Goal: Task Accomplishment & Management: Use online tool/utility

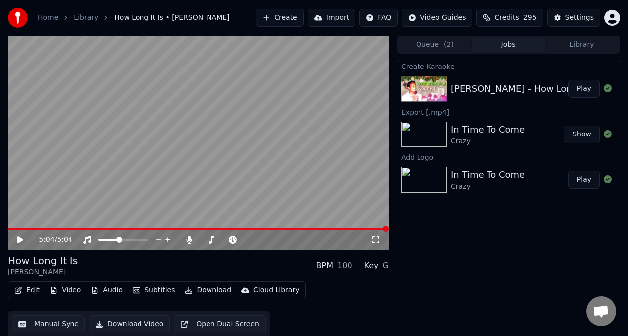
click at [306, 249] on div "5:04 / 5:04" at bounding box center [198, 240] width 381 height 20
click at [10, 227] on video at bounding box center [198, 143] width 381 height 214
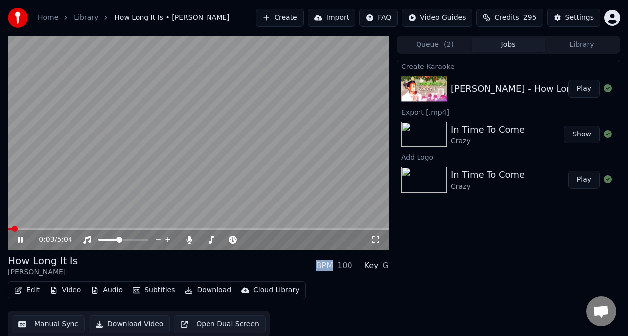
click at [361, 212] on video at bounding box center [198, 143] width 381 height 214
click at [38, 176] on video at bounding box center [198, 143] width 381 height 214
click at [112, 240] on span at bounding box center [113, 240] width 6 height 6
click at [138, 118] on video at bounding box center [198, 143] width 381 height 214
click at [44, 324] on button "Manual Sync" at bounding box center [48, 324] width 73 height 18
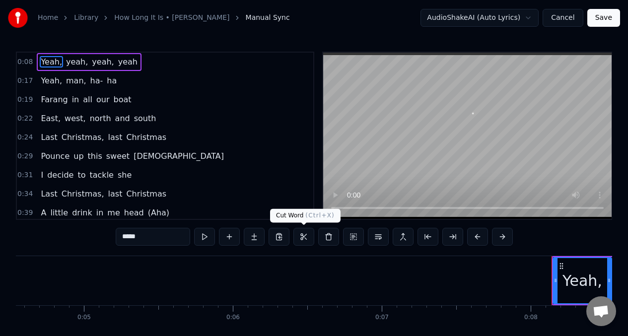
scroll to position [0, 1162]
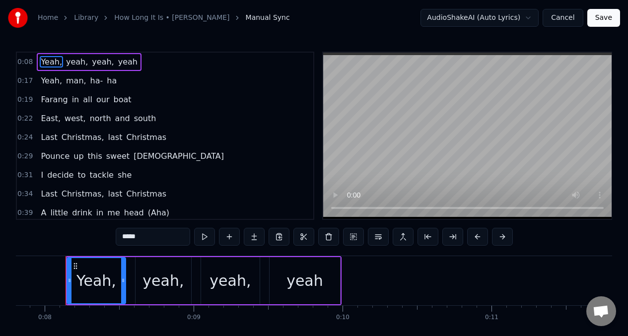
click at [54, 99] on span "Farang" at bounding box center [54, 99] width 29 height 11
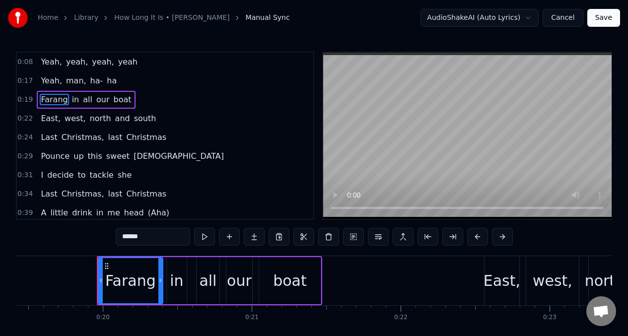
scroll to position [0, 2921]
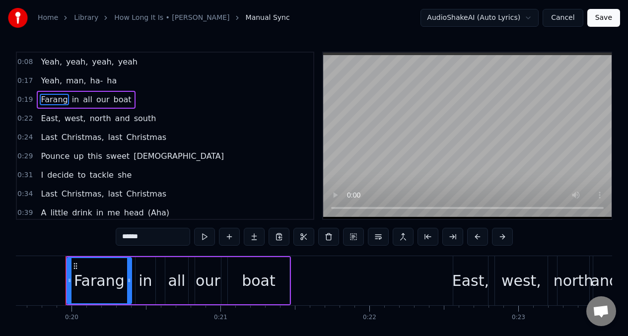
click at [147, 239] on input "******" at bounding box center [153, 237] width 74 height 18
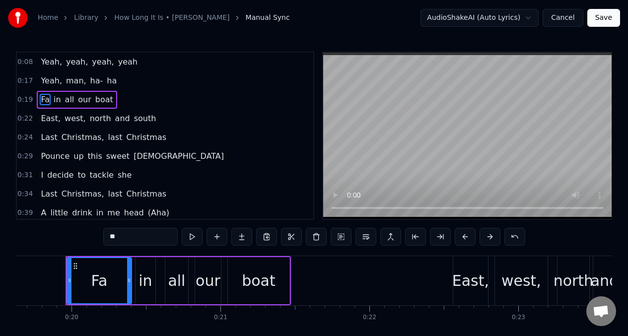
type input "*"
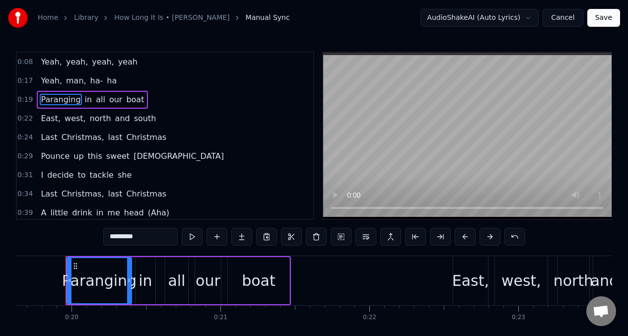
click at [145, 271] on div "in" at bounding box center [144, 280] width 13 height 22
type input "**"
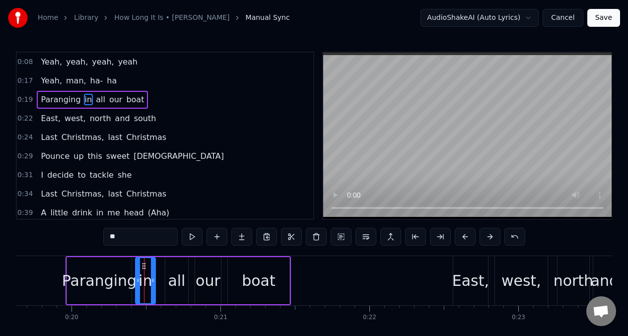
click at [316, 236] on button at bounding box center [316, 237] width 21 height 18
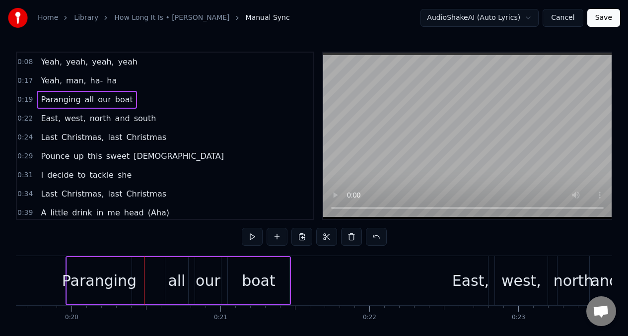
click at [118, 270] on div "Paranging" at bounding box center [99, 280] width 74 height 22
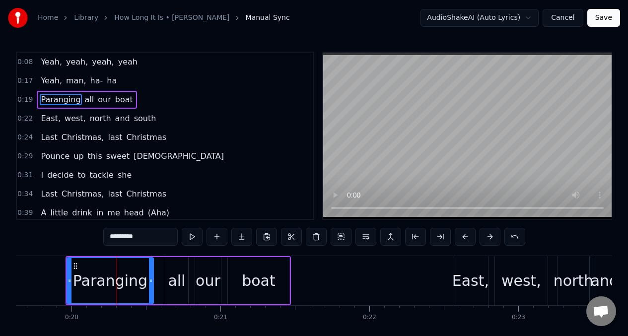
drag, startPoint x: 128, startPoint y: 274, endPoint x: 193, endPoint y: 246, distance: 70.2
click at [150, 273] on div at bounding box center [151, 280] width 4 height 45
click at [195, 236] on button at bounding box center [192, 237] width 21 height 18
click at [169, 268] on div "all" at bounding box center [176, 280] width 23 height 47
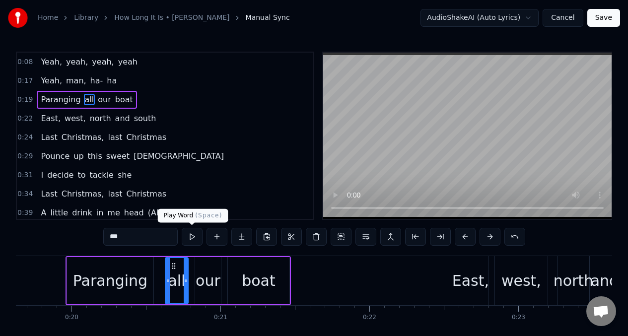
click at [190, 239] on button at bounding box center [192, 237] width 21 height 18
click at [208, 284] on div "our" at bounding box center [207, 280] width 25 height 22
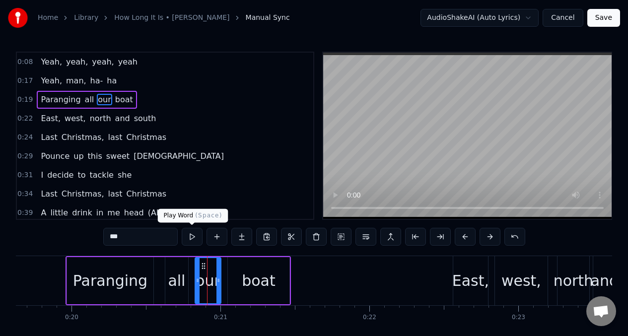
click at [192, 239] on button at bounding box center [192, 237] width 21 height 18
click at [128, 238] on input "***" at bounding box center [140, 237] width 74 height 18
type input "*"
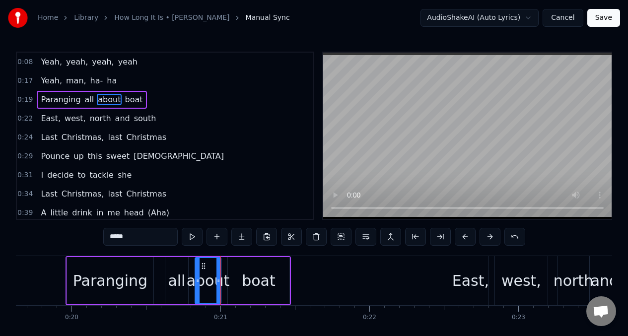
click at [249, 270] on div "boat" at bounding box center [259, 280] width 34 height 22
type input "****"
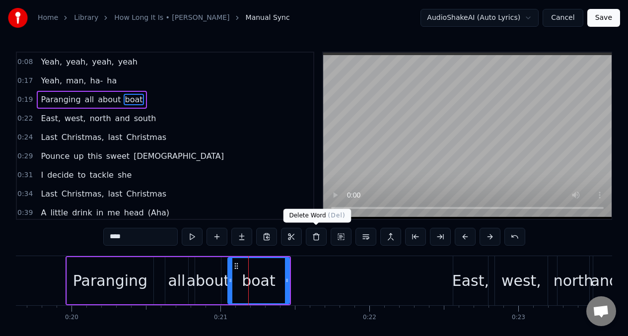
click at [317, 241] on button at bounding box center [316, 237] width 21 height 18
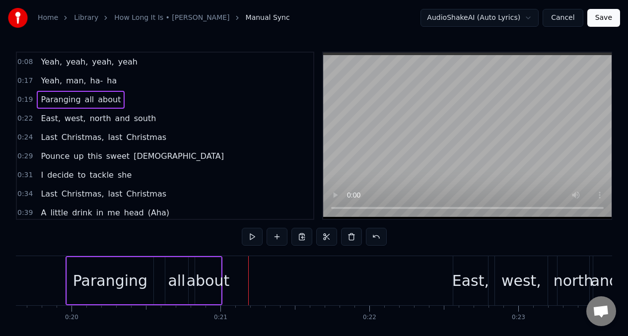
click at [208, 270] on div "about" at bounding box center [208, 280] width 43 height 22
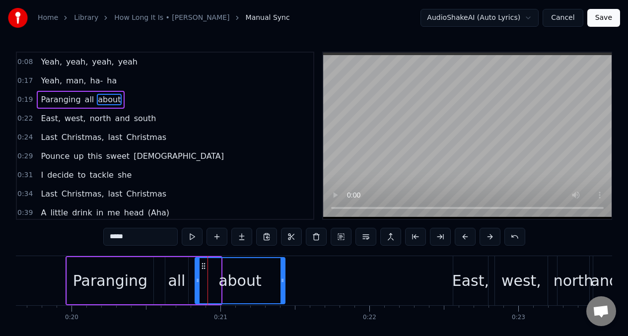
drag, startPoint x: 218, startPoint y: 277, endPoint x: 282, endPoint y: 272, distance: 64.2
click at [282, 272] on div at bounding box center [282, 280] width 4 height 45
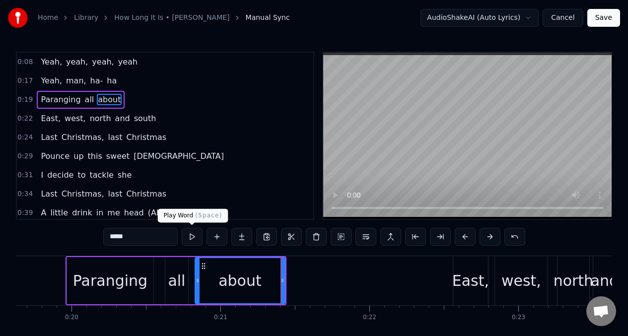
click at [192, 238] on button at bounding box center [192, 237] width 21 height 18
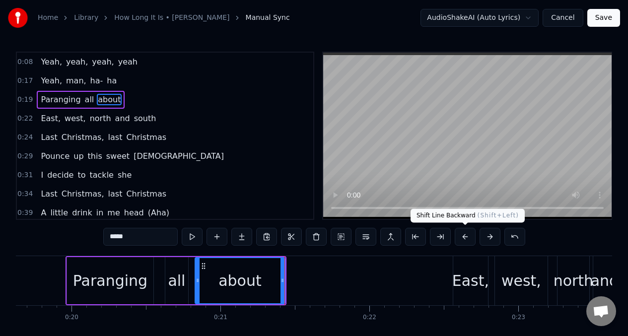
click at [464, 237] on button at bounding box center [464, 237] width 21 height 18
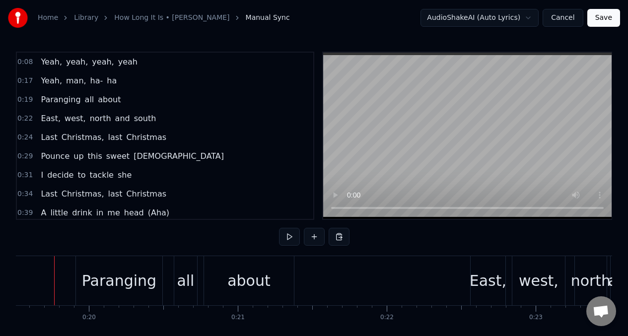
scroll to position [0, 2892]
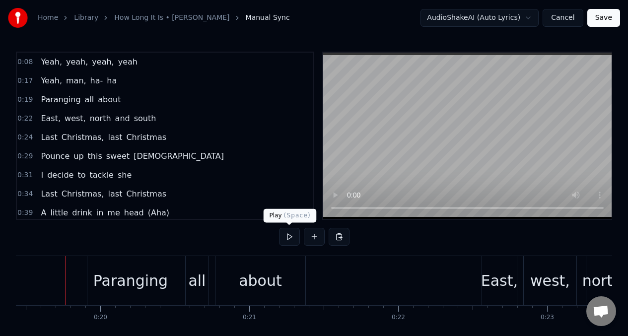
click at [289, 239] on button at bounding box center [289, 237] width 21 height 18
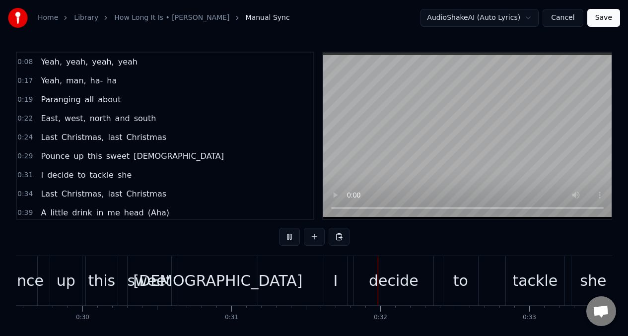
scroll to position [0, 4594]
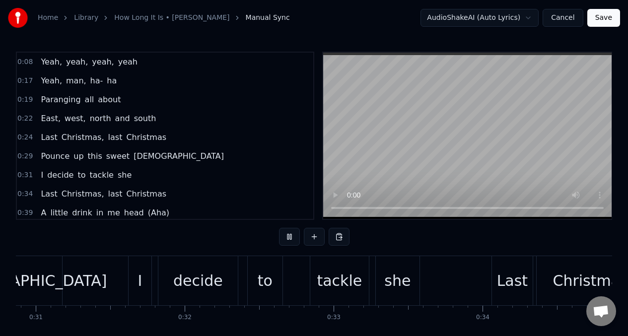
click at [51, 156] on span "Pounce" at bounding box center [55, 155] width 31 height 11
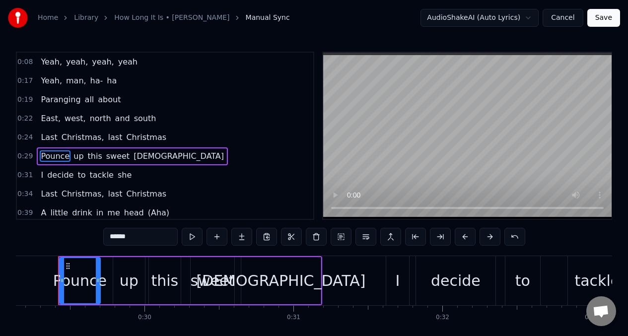
scroll to position [0, 4329]
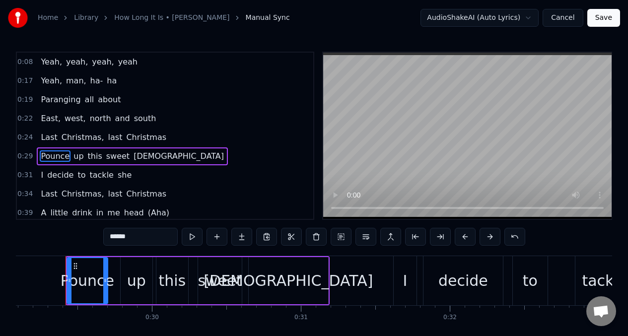
drag, startPoint x: 114, startPoint y: 239, endPoint x: 96, endPoint y: 249, distance: 20.2
click at [111, 240] on input "******" at bounding box center [140, 237] width 74 height 18
click at [109, 238] on input "*****" at bounding box center [140, 237] width 74 height 18
type input "******"
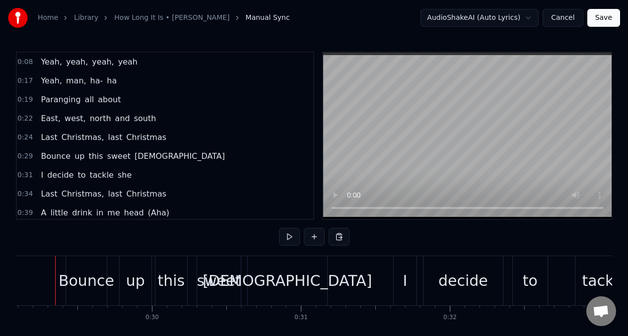
scroll to position [0, 4318]
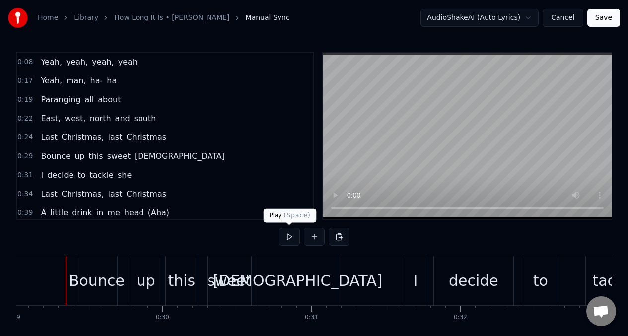
click at [285, 236] on button at bounding box center [289, 237] width 21 height 18
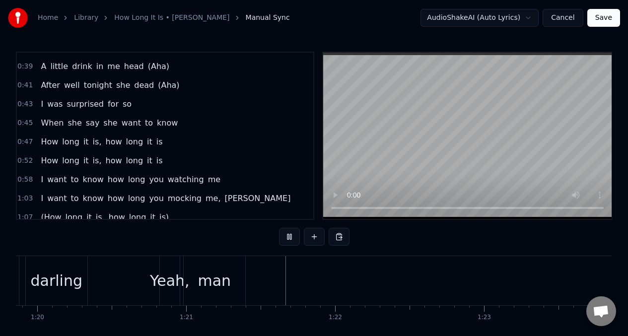
scroll to position [161, 0]
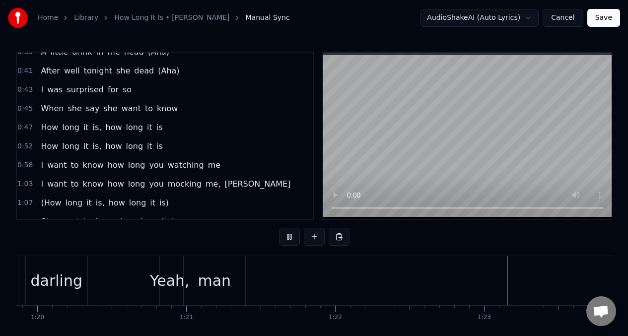
click at [41, 186] on span "I" at bounding box center [42, 183] width 4 height 11
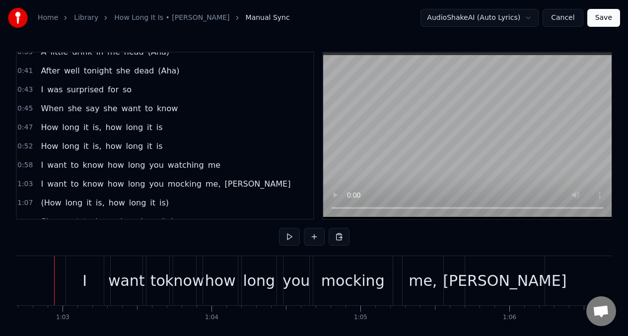
scroll to position [0, 9318]
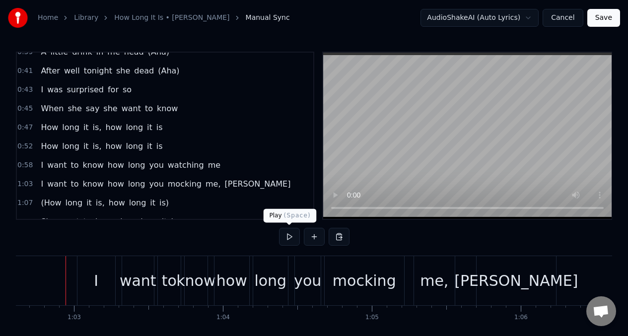
click at [289, 234] on button at bounding box center [289, 237] width 21 height 18
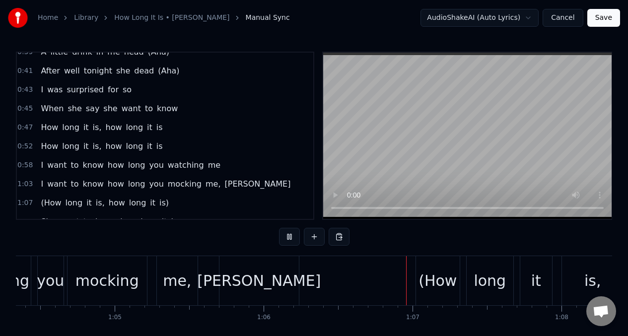
click at [171, 186] on span "mocking" at bounding box center [185, 183] width 36 height 11
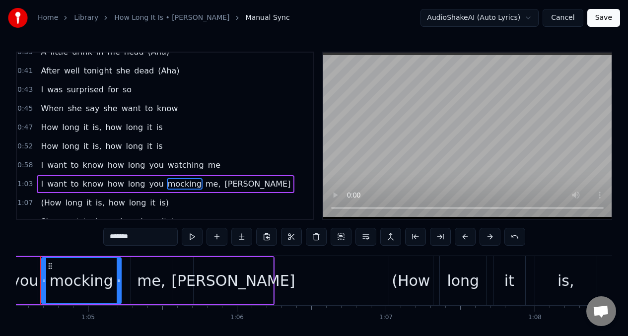
scroll to position [0, 9577]
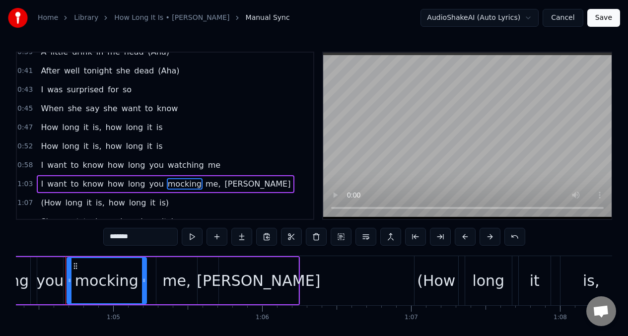
click at [147, 238] on input "*******" at bounding box center [140, 237] width 74 height 18
click at [40, 181] on span "I" at bounding box center [42, 183] width 4 height 11
type input "*"
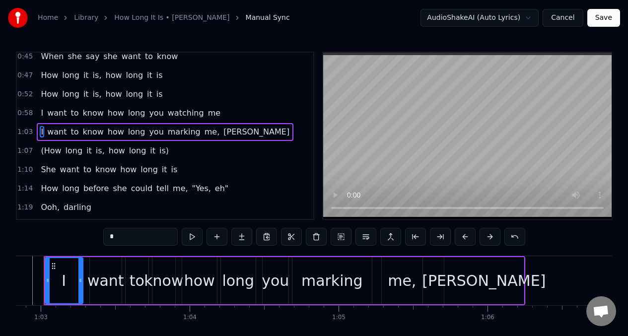
scroll to position [0, 9329]
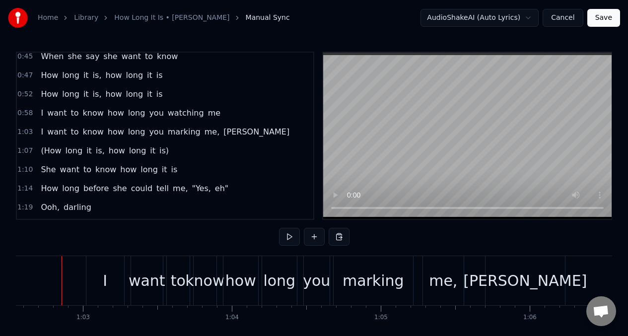
scroll to position [0, 9305]
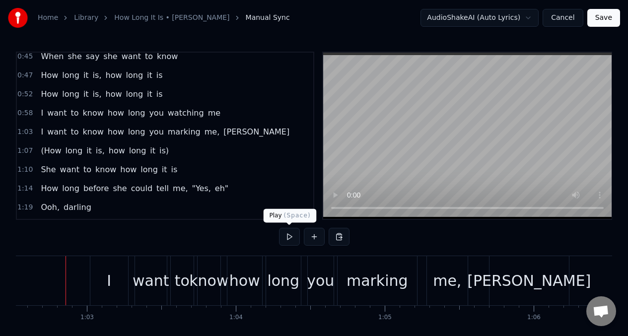
click at [288, 234] on button at bounding box center [289, 237] width 21 height 18
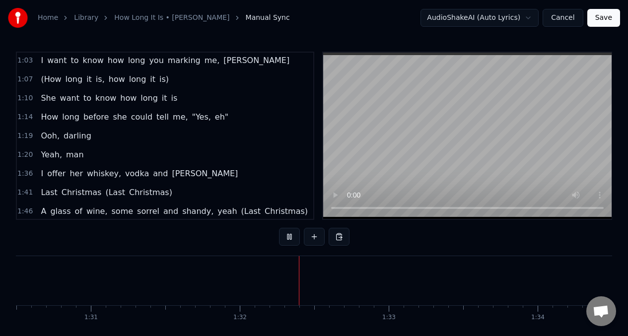
scroll to position [0, 13579]
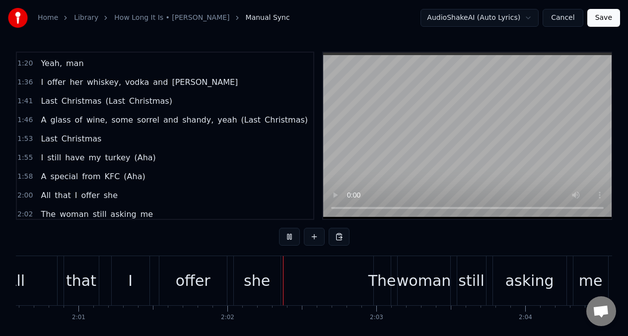
click at [41, 155] on span "I" at bounding box center [42, 157] width 4 height 11
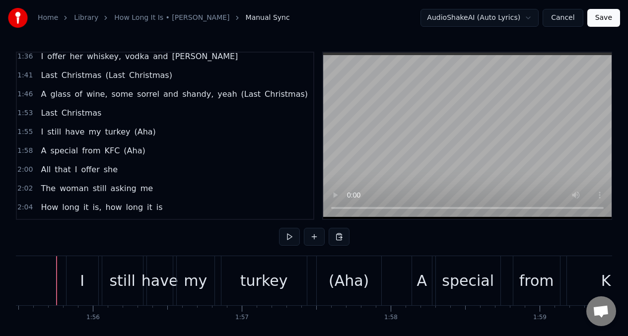
scroll to position [0, 17178]
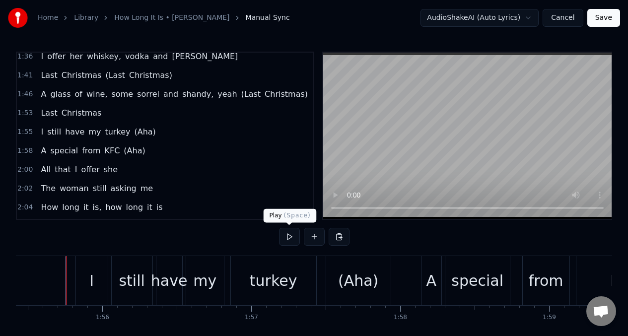
click at [286, 239] on button at bounding box center [289, 237] width 21 height 18
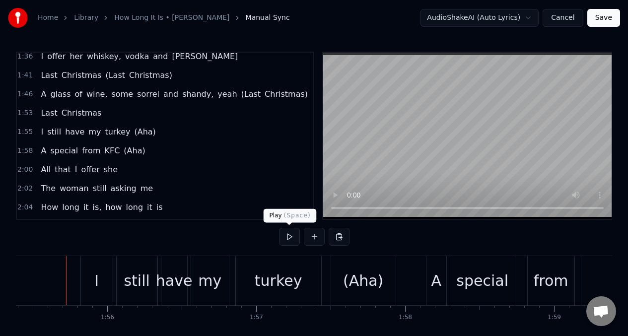
click at [289, 240] on button at bounding box center [289, 237] width 21 height 18
click at [134, 279] on div "still" at bounding box center [137, 280] width 26 height 22
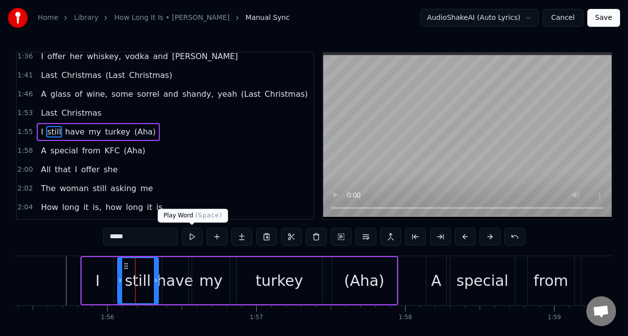
click at [189, 238] on button at bounding box center [192, 237] width 21 height 18
click at [173, 278] on div "have" at bounding box center [175, 280] width 37 height 22
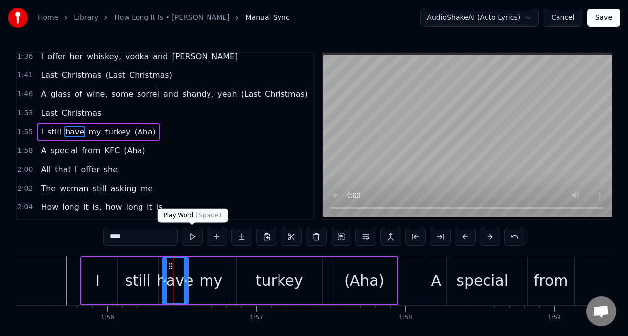
click at [191, 236] on button at bounding box center [192, 237] width 21 height 18
drag, startPoint x: 204, startPoint y: 280, endPoint x: 209, endPoint y: 260, distance: 20.8
click at [205, 279] on div "my" at bounding box center [210, 280] width 23 height 22
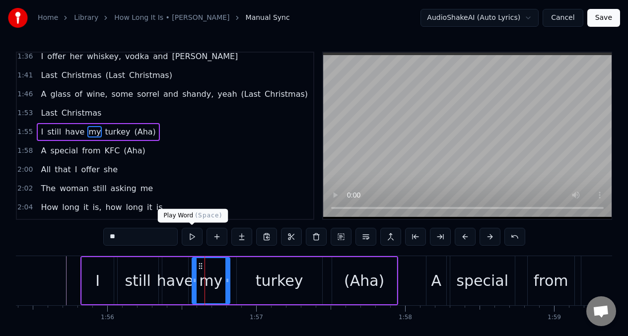
click at [189, 237] on button at bounding box center [192, 237] width 21 height 18
click at [188, 237] on button at bounding box center [192, 237] width 21 height 18
click at [86, 280] on div "I" at bounding box center [98, 280] width 32 height 47
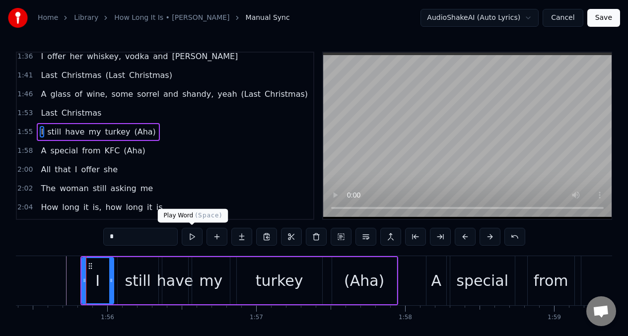
click at [191, 239] on button at bounding box center [192, 237] width 21 height 18
click at [131, 269] on div "still" at bounding box center [138, 280] width 26 height 22
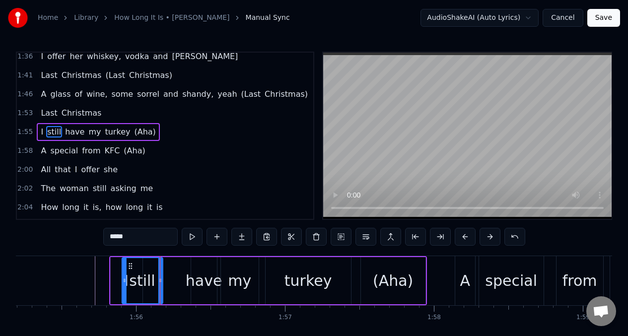
scroll to position [0, 17143]
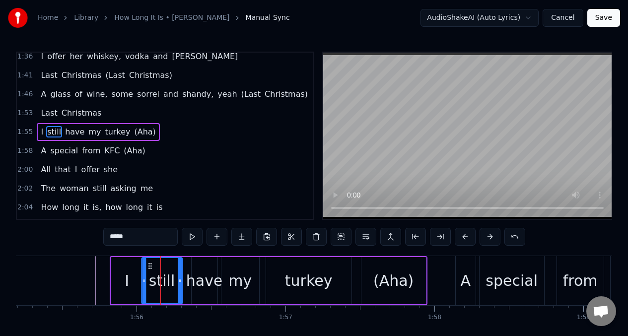
drag, startPoint x: 126, startPoint y: 267, endPoint x: 150, endPoint y: 267, distance: 24.3
click at [150, 268] on circle at bounding box center [150, 268] width 0 height 0
click at [205, 274] on div "have" at bounding box center [204, 280] width 37 height 22
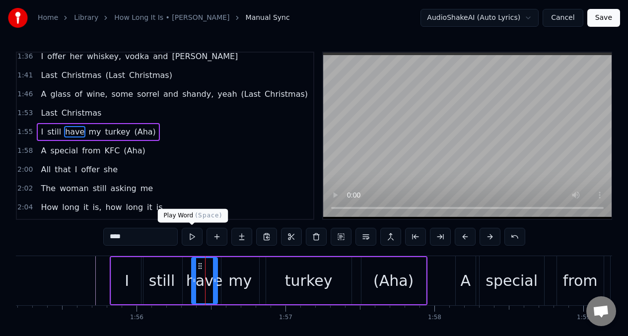
click at [190, 240] on button at bounding box center [192, 237] width 21 height 18
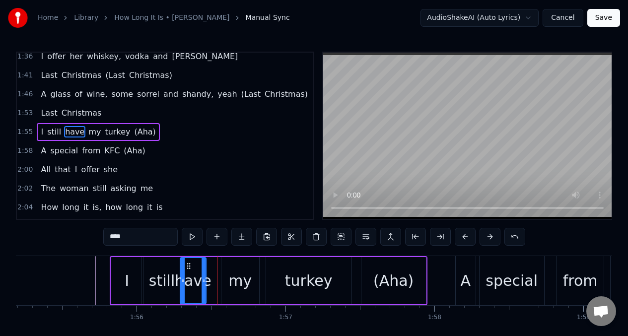
drag, startPoint x: 199, startPoint y: 269, endPoint x: 188, endPoint y: 266, distance: 11.7
click at [188, 266] on icon at bounding box center [189, 266] width 8 height 8
click at [239, 278] on div "my" at bounding box center [239, 280] width 23 height 22
type input "**"
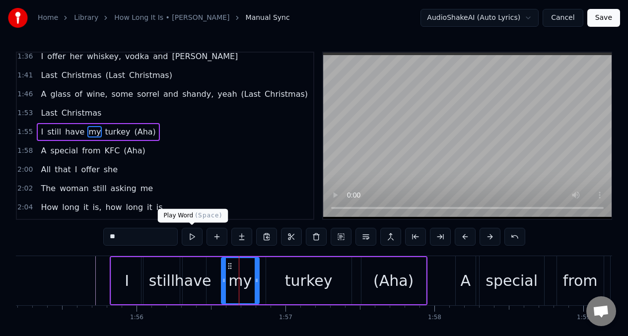
click at [189, 238] on button at bounding box center [192, 237] width 21 height 18
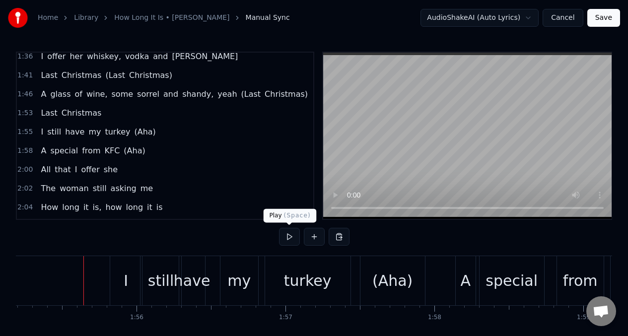
click at [289, 238] on button at bounding box center [289, 237] width 21 height 18
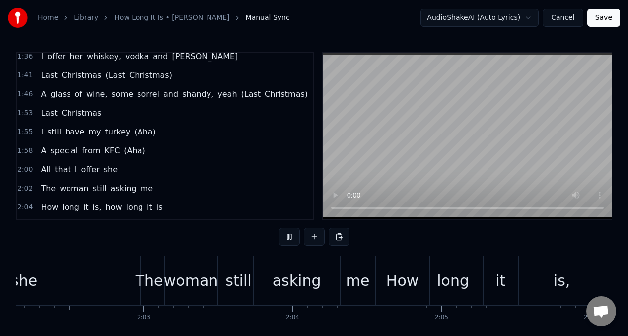
scroll to position [0, 18199]
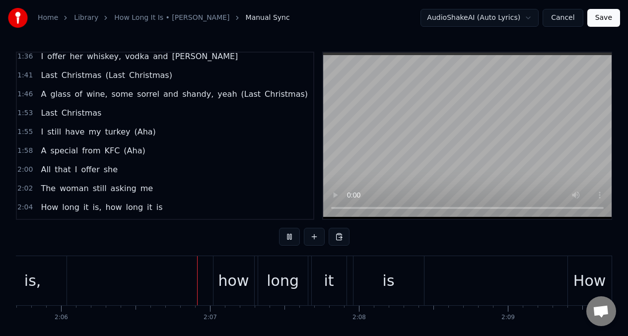
click at [40, 131] on span "I" at bounding box center [42, 131] width 4 height 11
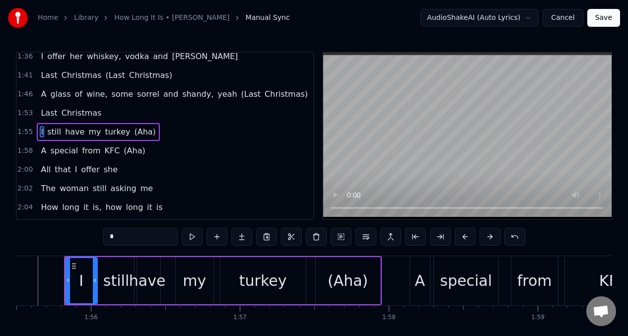
scroll to position [0, 17187]
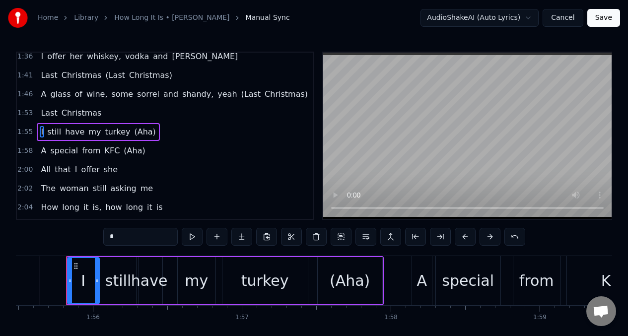
click at [192, 284] on div "my" at bounding box center [196, 280] width 23 height 22
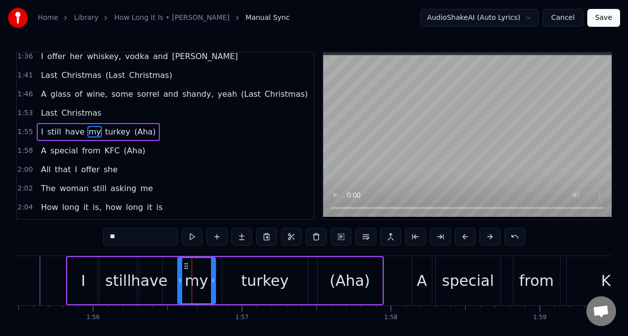
click at [124, 237] on input "**" at bounding box center [140, 237] width 74 height 18
type input "*"
type input "***"
click at [218, 240] on button at bounding box center [216, 237] width 21 height 18
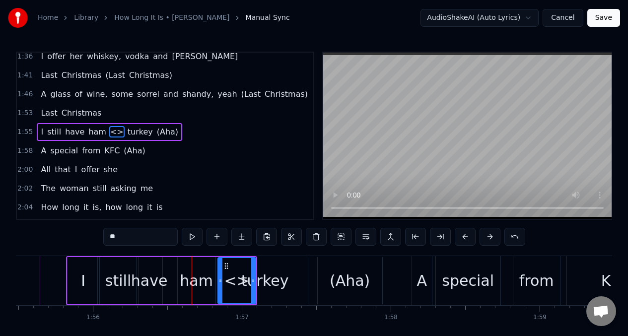
click at [127, 240] on input "**" at bounding box center [140, 237] width 74 height 18
type input "*"
click at [180, 279] on div "ham" at bounding box center [197, 280] width 38 height 47
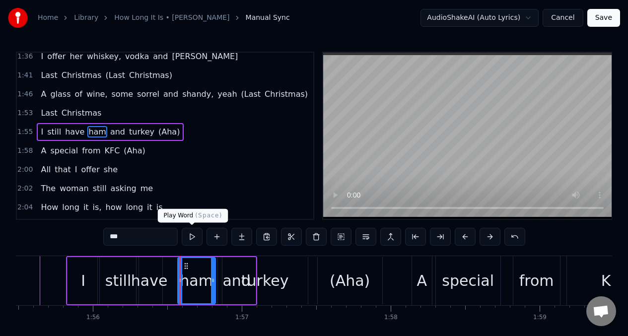
click at [193, 235] on button at bounding box center [192, 237] width 21 height 18
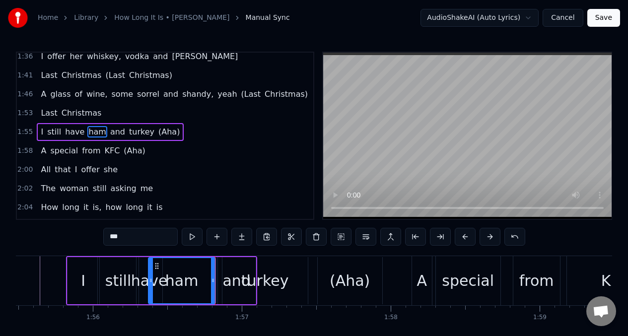
drag, startPoint x: 180, startPoint y: 270, endPoint x: 154, endPoint y: 266, distance: 25.6
click at [149, 269] on div at bounding box center [151, 280] width 4 height 45
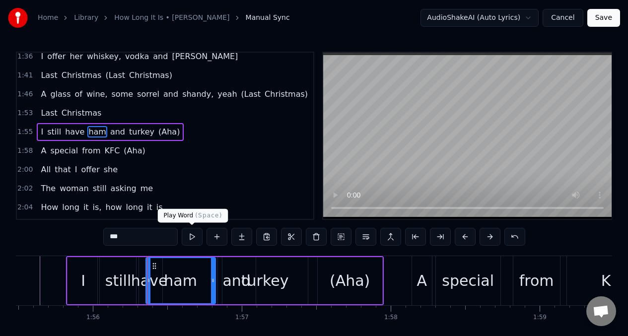
click at [192, 237] on button at bounding box center [192, 237] width 21 height 18
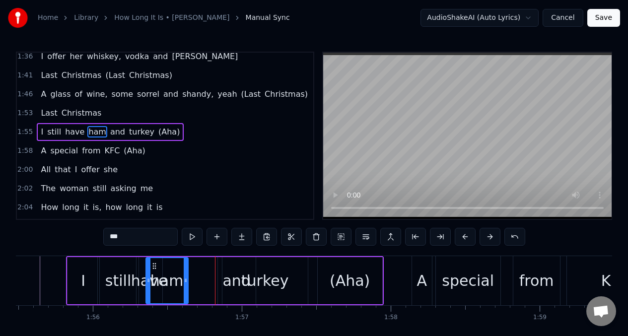
drag, startPoint x: 214, startPoint y: 272, endPoint x: 183, endPoint y: 272, distance: 30.8
click at [186, 271] on div at bounding box center [186, 280] width 4 height 45
drag, startPoint x: 149, startPoint y: 266, endPoint x: 159, endPoint y: 269, distance: 10.8
click at [159, 269] on div at bounding box center [157, 280] width 4 height 45
click at [111, 267] on div "still" at bounding box center [118, 280] width 41 height 47
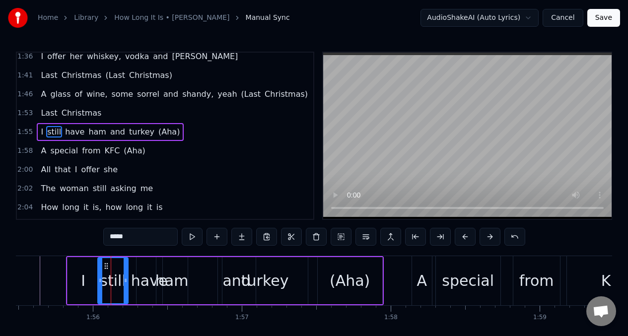
drag, startPoint x: 137, startPoint y: 269, endPoint x: 146, endPoint y: 270, distance: 8.5
click at [127, 269] on div "still" at bounding box center [112, 280] width 31 height 47
click at [142, 268] on div "have" at bounding box center [149, 280] width 26 height 47
type input "****"
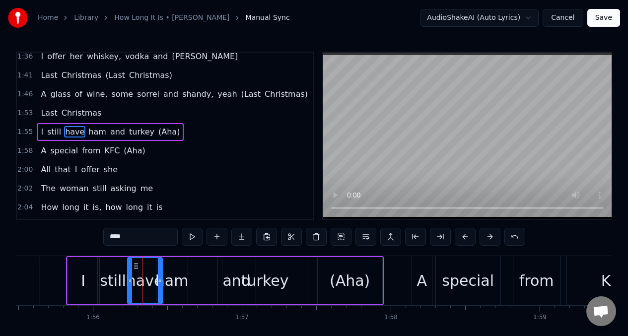
drag, startPoint x: 138, startPoint y: 270, endPoint x: 129, endPoint y: 269, distance: 8.9
click at [129, 269] on div at bounding box center [130, 280] width 4 height 45
drag, startPoint x: 161, startPoint y: 270, endPoint x: 147, endPoint y: 273, distance: 14.1
click at [150, 272] on div at bounding box center [149, 280] width 4 height 45
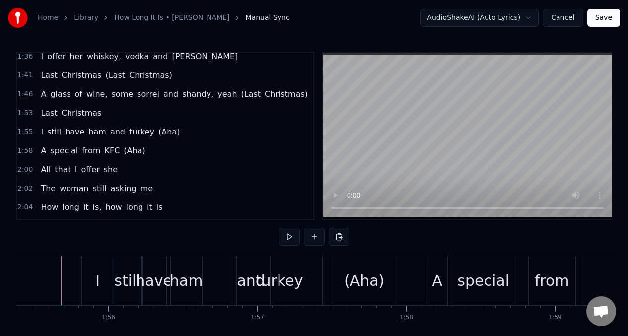
scroll to position [0, 17167]
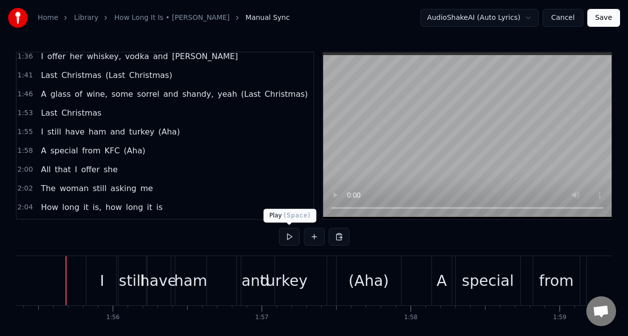
click at [288, 235] on button at bounding box center [289, 237] width 21 height 18
click at [287, 235] on button at bounding box center [289, 237] width 21 height 18
click at [239, 278] on div "and" at bounding box center [256, 280] width 38 height 49
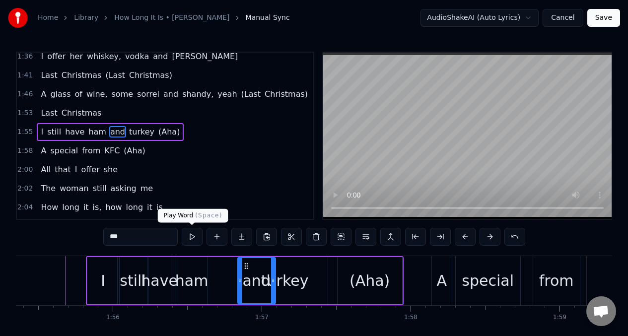
click at [190, 237] on button at bounding box center [192, 237] width 21 height 18
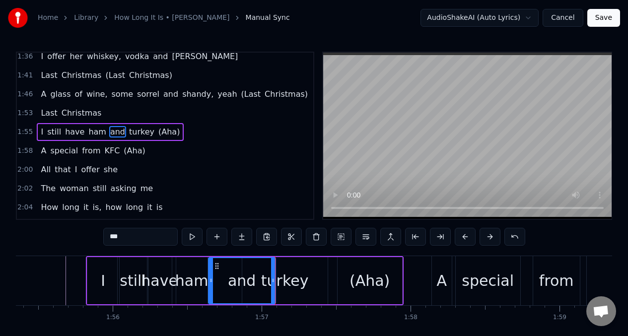
drag, startPoint x: 239, startPoint y: 274, endPoint x: 210, endPoint y: 274, distance: 28.8
click at [210, 274] on div at bounding box center [211, 280] width 4 height 45
drag, startPoint x: 271, startPoint y: 267, endPoint x: 235, endPoint y: 270, distance: 36.9
click at [235, 270] on div at bounding box center [236, 280] width 4 height 45
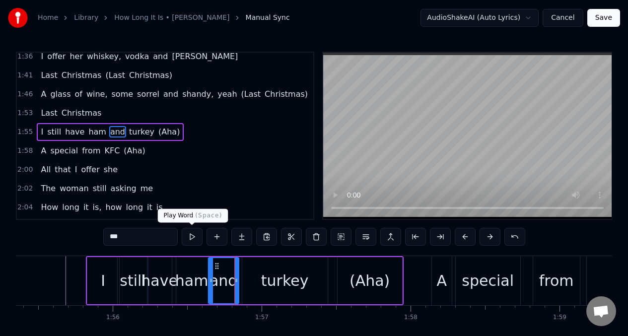
click at [190, 237] on button at bounding box center [192, 237] width 21 height 18
click at [266, 273] on div "turkey" at bounding box center [285, 280] width 48 height 22
type input "******"
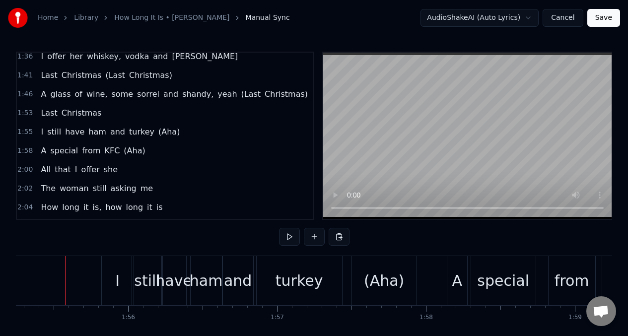
scroll to position [0, 17151]
click at [288, 236] on button at bounding box center [289, 237] width 21 height 18
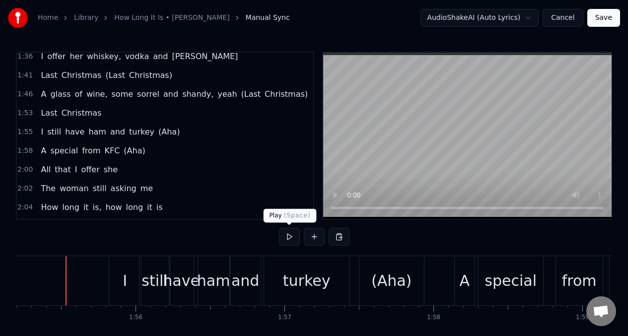
click at [286, 234] on button at bounding box center [289, 237] width 21 height 18
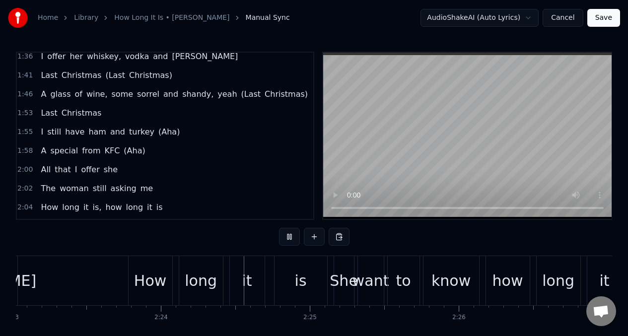
scroll to position [0, 21291]
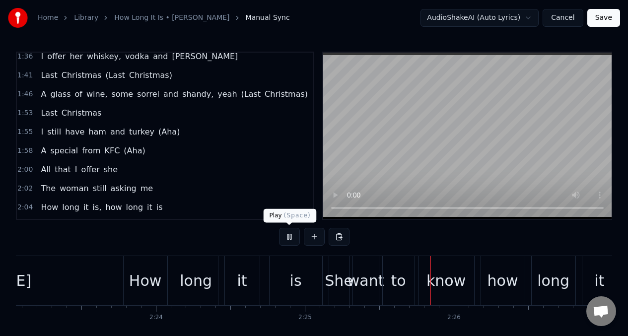
click at [288, 239] on button at bounding box center [289, 237] width 21 height 18
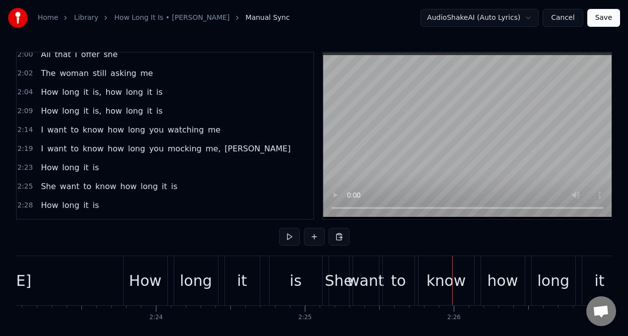
scroll to position [523, 0]
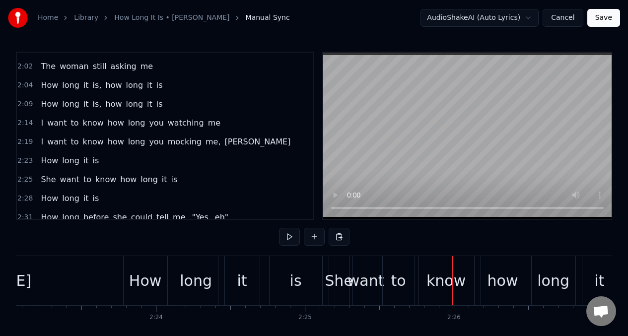
click at [167, 142] on span "mocking" at bounding box center [185, 141] width 36 height 11
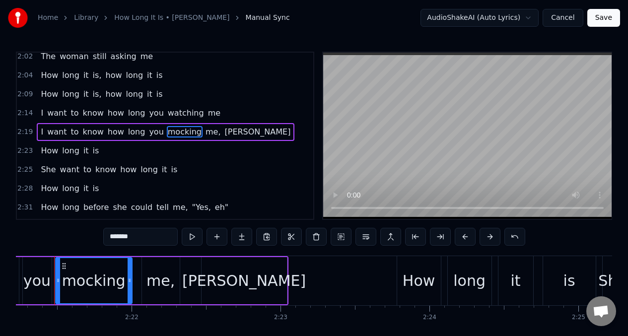
scroll to position [0, 21006]
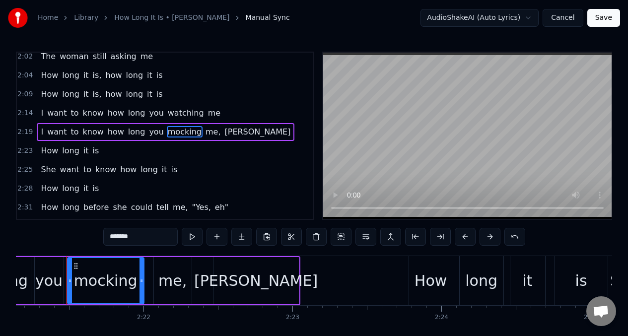
click at [145, 238] on input "*******" at bounding box center [140, 237] width 74 height 18
click at [40, 135] on span "I" at bounding box center [42, 131] width 4 height 11
type input "*"
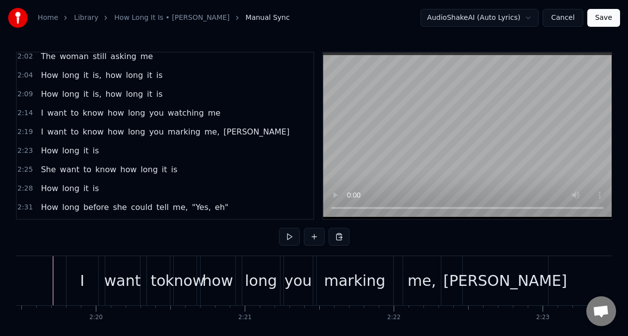
scroll to position [0, 20743]
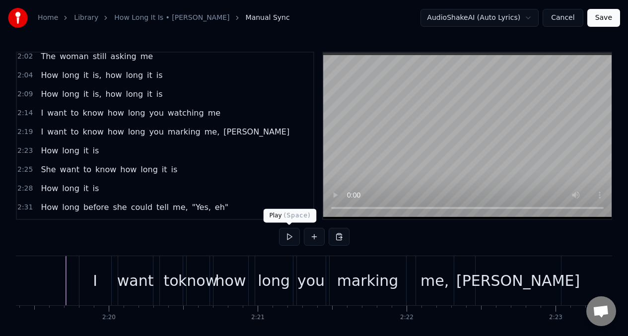
click at [288, 235] on button at bounding box center [289, 237] width 21 height 18
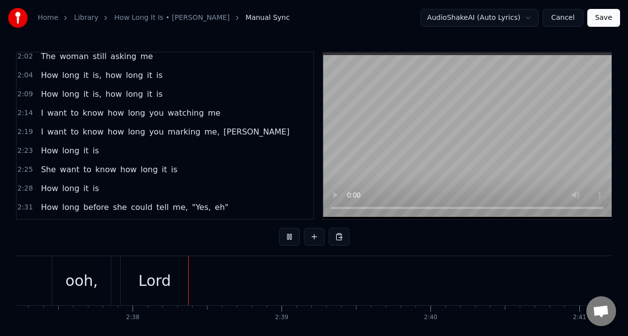
scroll to position [0, 23407]
click at [288, 237] on button at bounding box center [289, 237] width 21 height 18
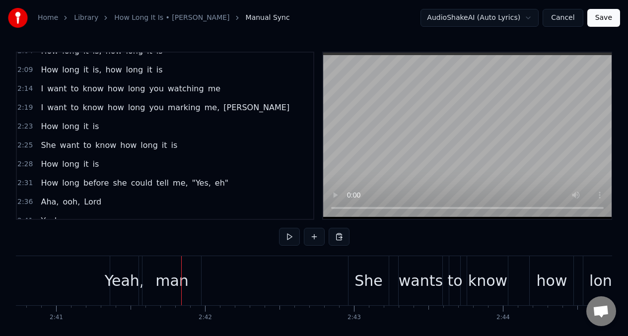
scroll to position [559, 0]
click at [37, 182] on div "How long before she could tell me, "Yes, eh"" at bounding box center [134, 182] width 195 height 18
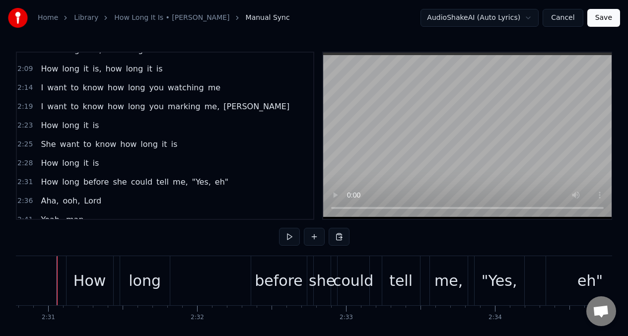
scroll to position [0, 22432]
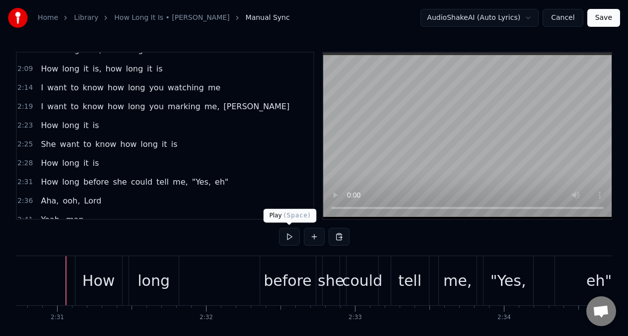
click at [288, 236] on button at bounding box center [289, 237] width 21 height 18
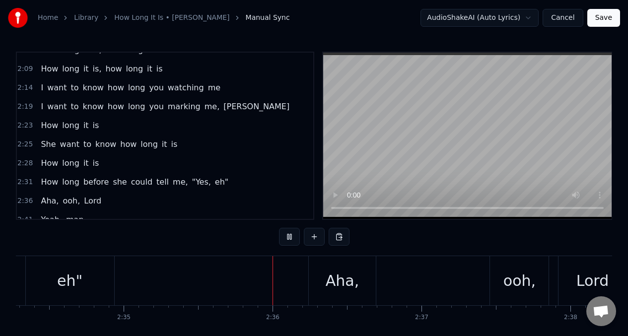
scroll to position [0, 22998]
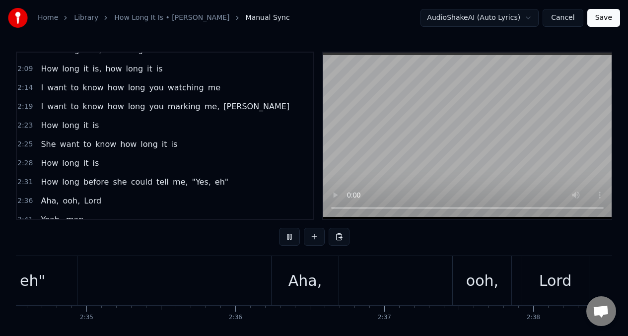
click at [172, 182] on span "me," at bounding box center [180, 181] width 17 height 11
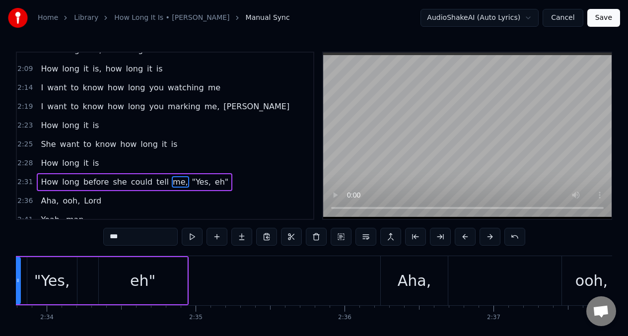
scroll to position [0, 22804]
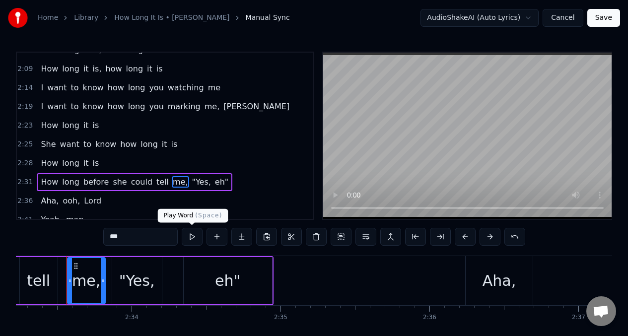
click at [192, 237] on button at bounding box center [192, 237] width 21 height 18
click at [140, 273] on div ""Yes," at bounding box center [137, 280] width 36 height 22
type input "*****"
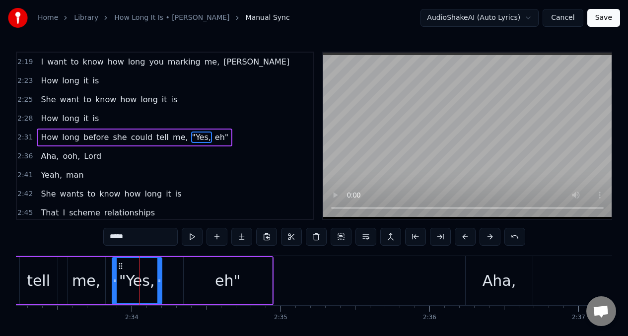
scroll to position [609, 0]
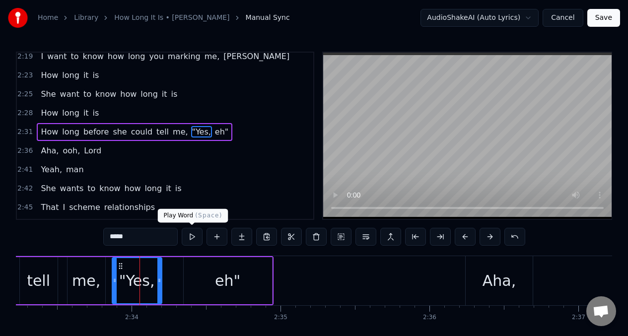
click at [193, 236] on button at bounding box center [192, 237] width 21 height 18
click at [36, 153] on div "2:36 Aha, ooh, Lord" at bounding box center [165, 150] width 296 height 19
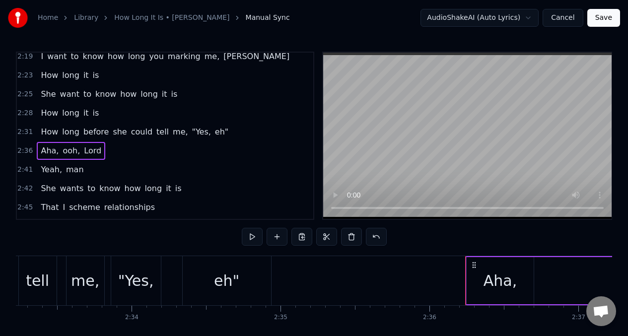
click at [50, 151] on span "Aha," at bounding box center [50, 150] width 20 height 11
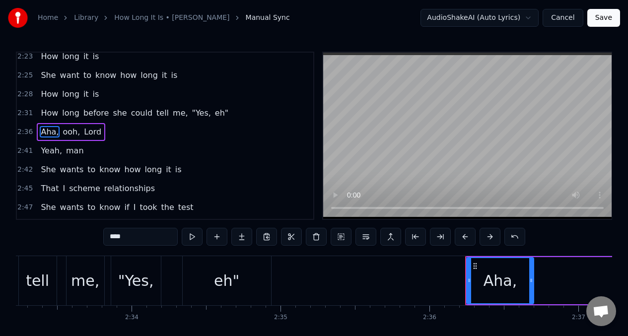
scroll to position [628, 0]
click at [41, 126] on span "Aha," at bounding box center [50, 131] width 20 height 11
click at [54, 128] on span "Aha," at bounding box center [50, 131] width 20 height 11
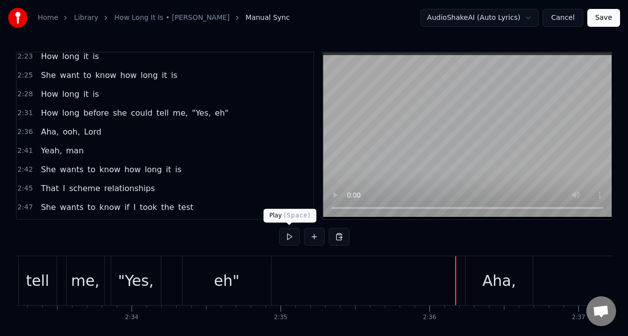
click at [290, 238] on button at bounding box center [289, 237] width 21 height 18
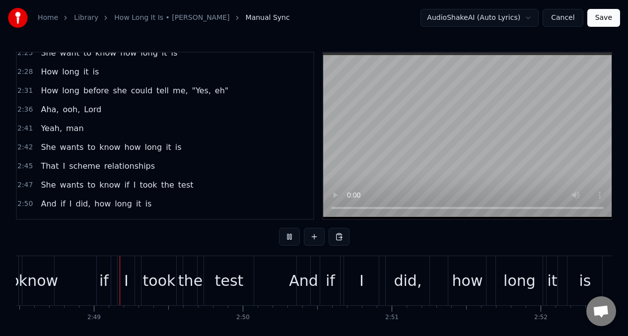
scroll to position [652, 0]
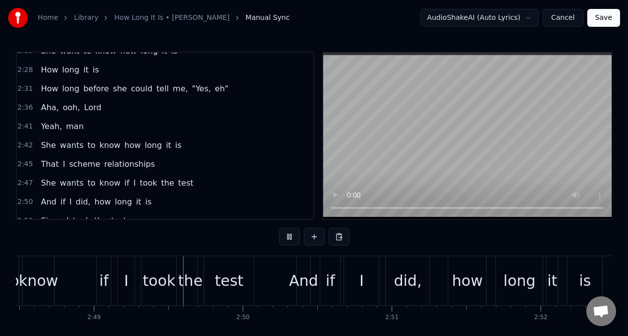
click at [45, 165] on span "That" at bounding box center [50, 163] width 20 height 11
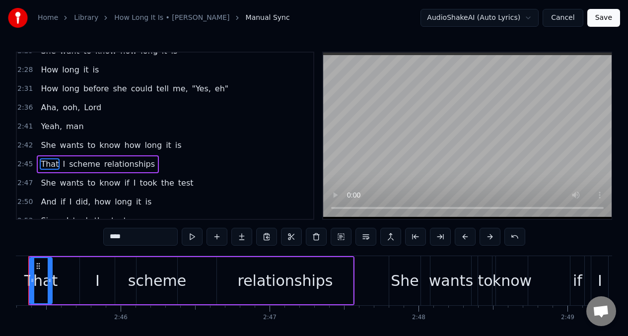
scroll to position [0, 24563]
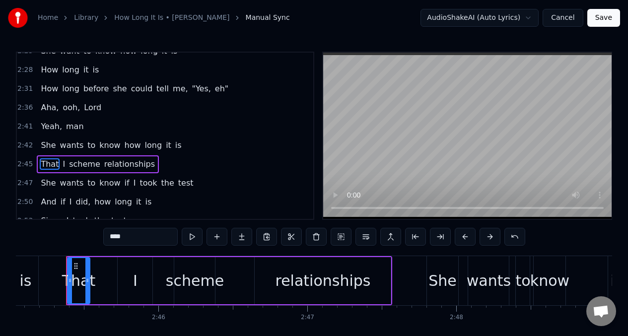
click at [130, 286] on div "I" at bounding box center [135, 280] width 35 height 47
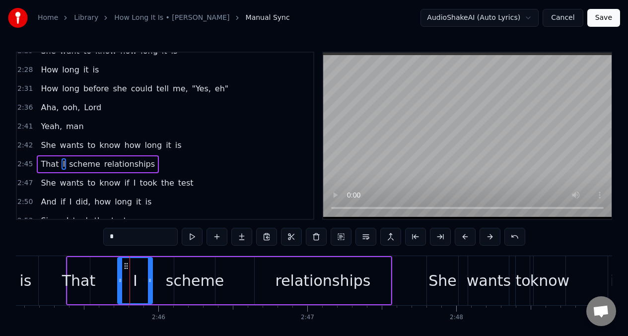
scroll to position [684, 0]
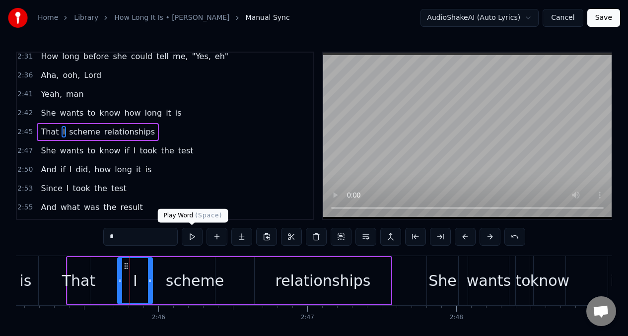
click at [191, 240] on button at bounding box center [192, 237] width 21 height 18
click at [172, 288] on div "scheme" at bounding box center [195, 280] width 58 height 22
type input "******"
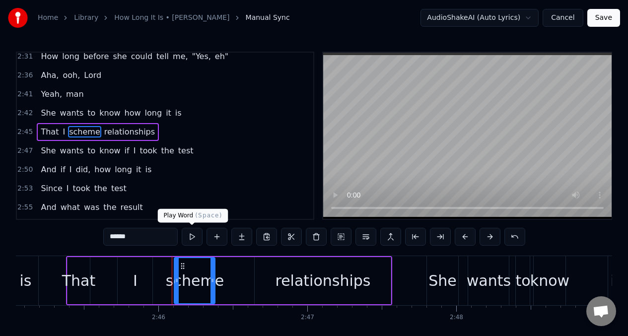
click at [192, 237] on button at bounding box center [192, 237] width 21 height 18
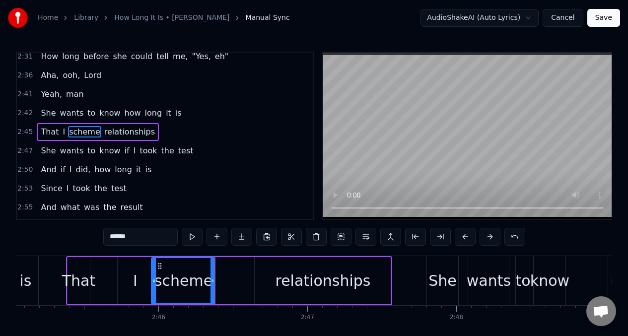
drag, startPoint x: 177, startPoint y: 271, endPoint x: 202, endPoint y: 242, distance: 38.7
click at [154, 269] on div at bounding box center [154, 280] width 4 height 45
click at [191, 236] on button at bounding box center [192, 237] width 21 height 18
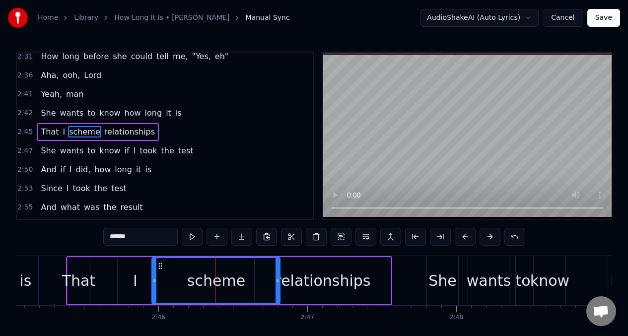
drag, startPoint x: 212, startPoint y: 276, endPoint x: 277, endPoint y: 275, distance: 65.0
click at [277, 275] on div at bounding box center [277, 280] width 4 height 45
click at [192, 240] on button at bounding box center [192, 237] width 21 height 18
drag, startPoint x: 276, startPoint y: 271, endPoint x: 228, endPoint y: 271, distance: 48.1
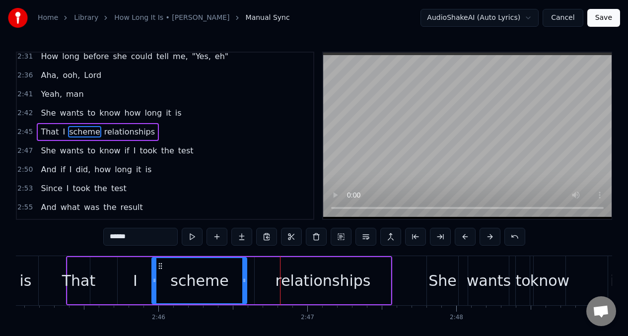
click at [243, 272] on div at bounding box center [244, 280] width 4 height 45
drag, startPoint x: 152, startPoint y: 268, endPoint x: 166, endPoint y: 271, distance: 13.7
click at [166, 271] on div at bounding box center [167, 280] width 4 height 45
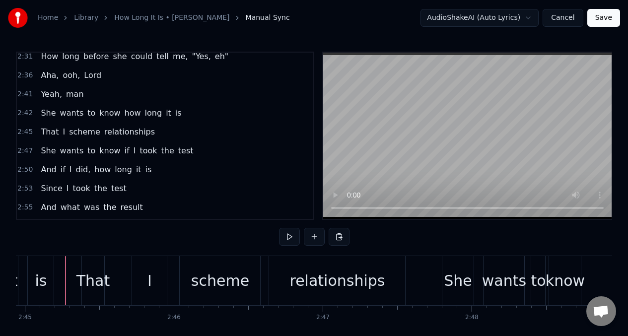
scroll to position [0, 24547]
click at [287, 237] on button at bounding box center [289, 237] width 21 height 18
click at [41, 113] on span "She" at bounding box center [48, 112] width 17 height 11
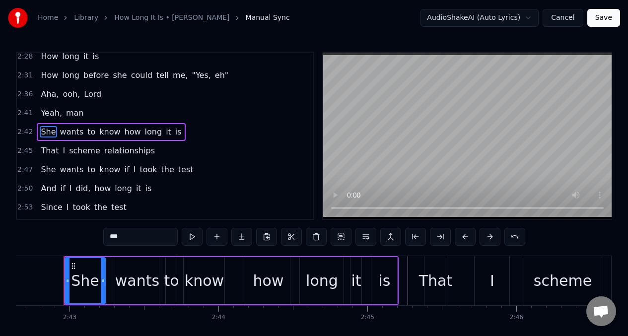
scroll to position [0, 24203]
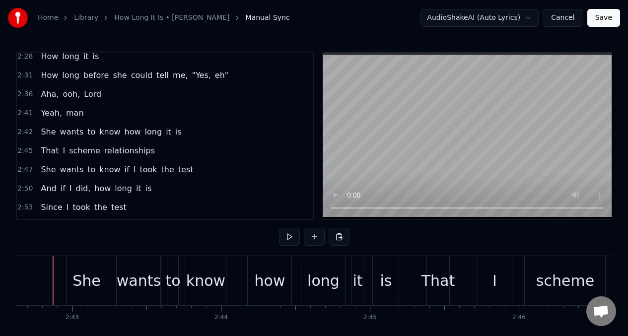
scroll to position [0, 24190]
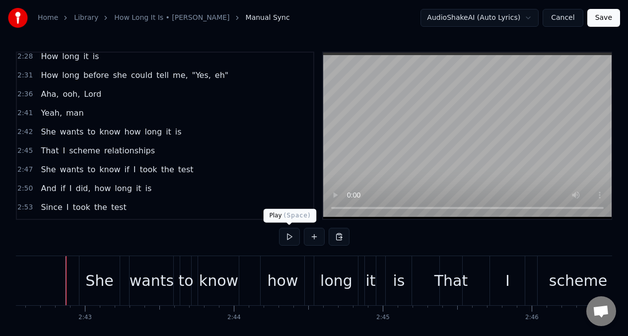
click at [290, 237] on button at bounding box center [289, 237] width 21 height 18
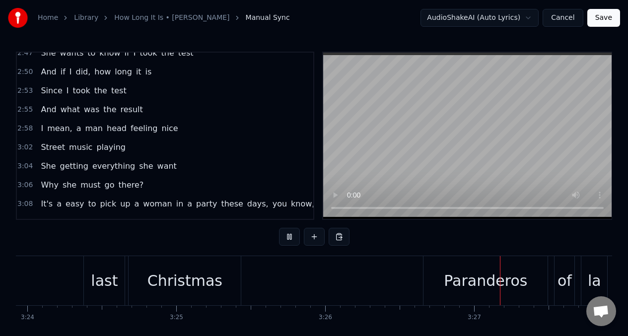
scroll to position [0, 30715]
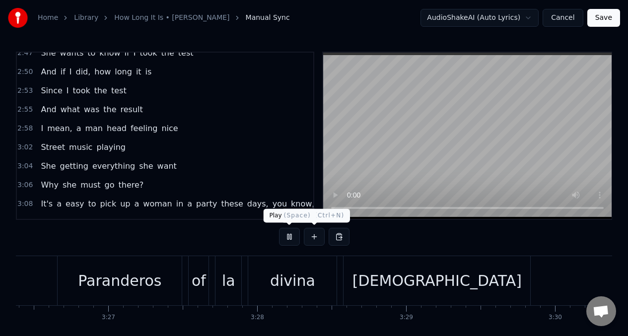
click at [289, 236] on button at bounding box center [289, 237] width 21 height 18
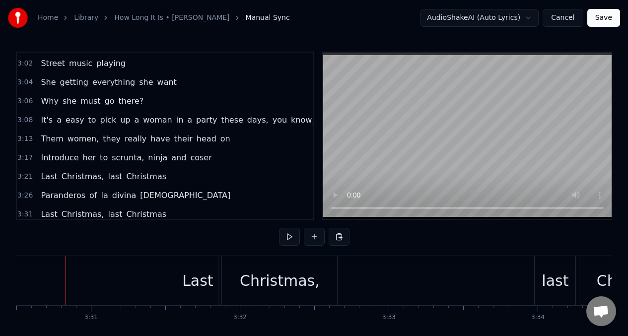
scroll to position [867, 0]
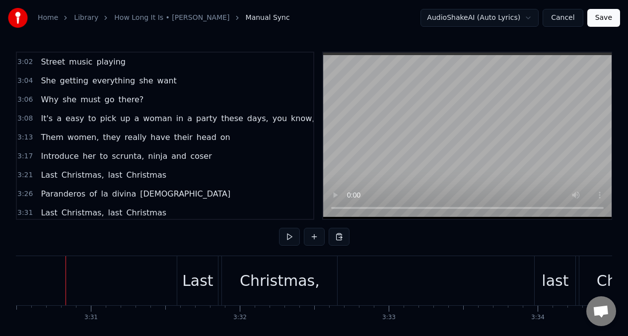
click at [120, 159] on span "scrunta," at bounding box center [128, 155] width 34 height 11
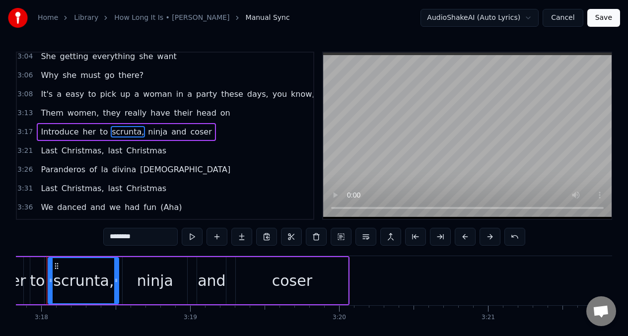
scroll to position [0, 29424]
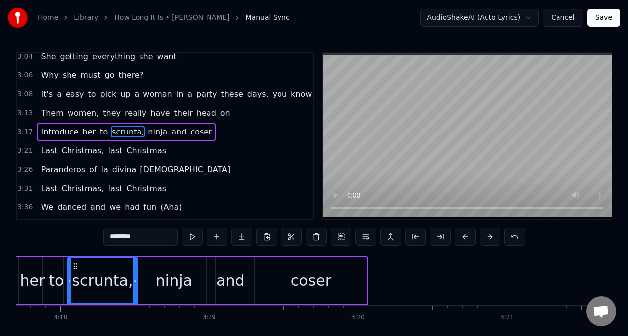
click at [138, 238] on input "********" at bounding box center [140, 237] width 74 height 18
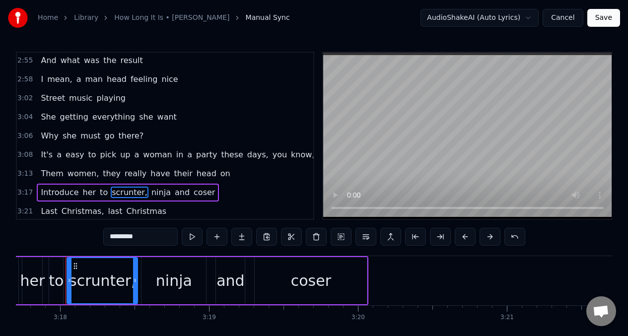
scroll to position [833, 0]
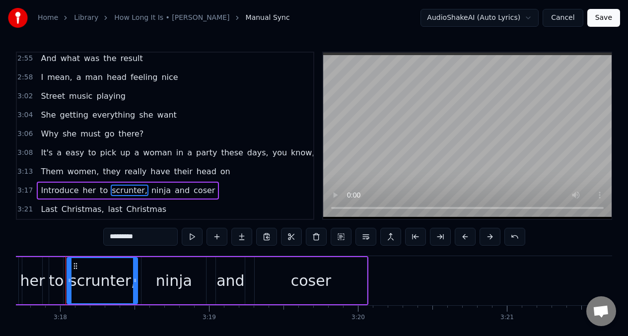
click at [46, 190] on span "Introduce" at bounding box center [60, 190] width 40 height 11
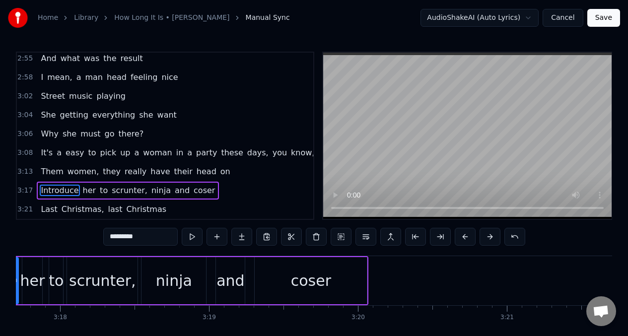
type input "*********"
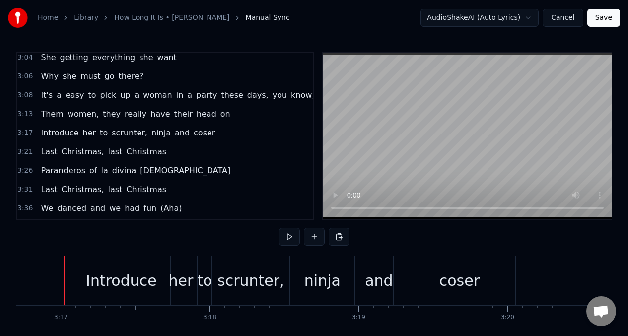
scroll to position [0, 29272]
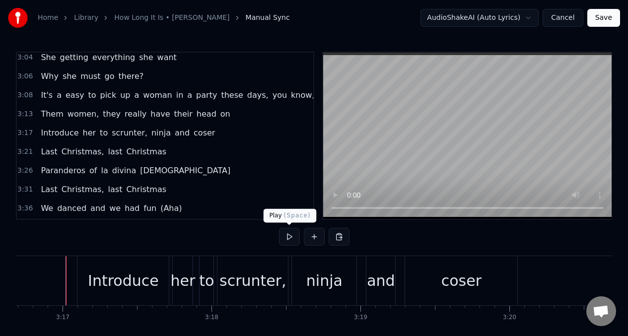
click at [284, 239] on button at bounding box center [289, 237] width 21 height 18
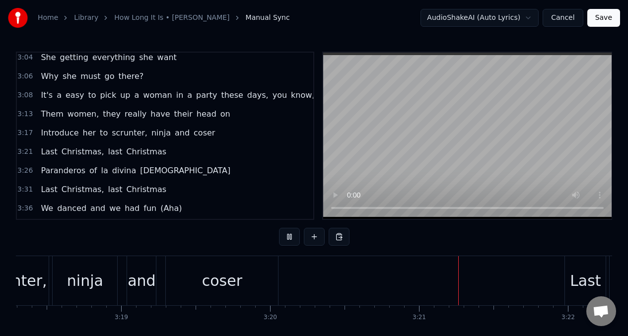
scroll to position [0, 29793]
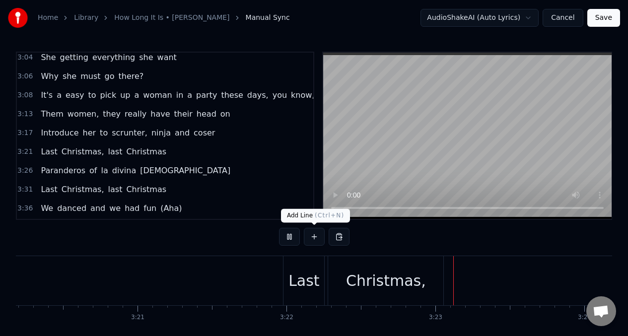
click at [287, 238] on button at bounding box center [289, 237] width 21 height 18
click at [192, 135] on span "coser" at bounding box center [203, 132] width 23 height 11
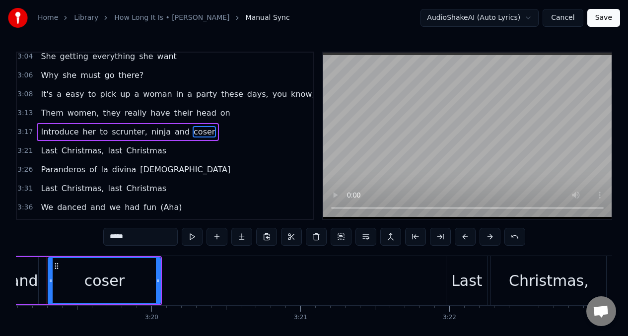
scroll to position [0, 29611]
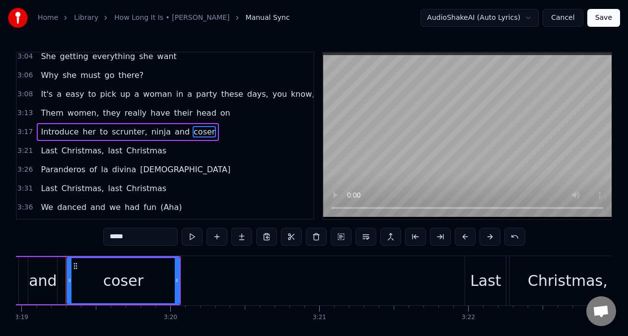
click at [113, 238] on input "*****" at bounding box center [140, 237] width 74 height 18
click at [111, 130] on span "scrunter," at bounding box center [130, 131] width 38 height 11
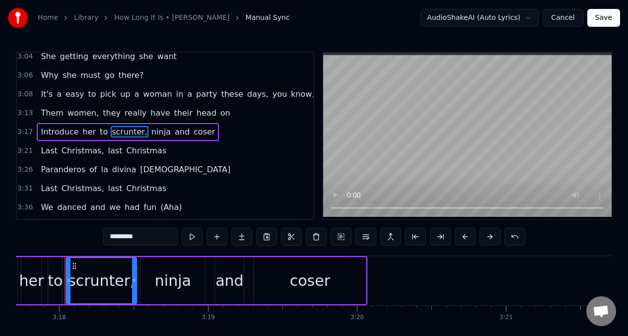
scroll to position [0, 29424]
click at [114, 238] on input "*********" at bounding box center [140, 237] width 74 height 18
click at [110, 238] on input "********" at bounding box center [140, 237] width 74 height 18
click at [151, 131] on span "ninja" at bounding box center [161, 131] width 21 height 11
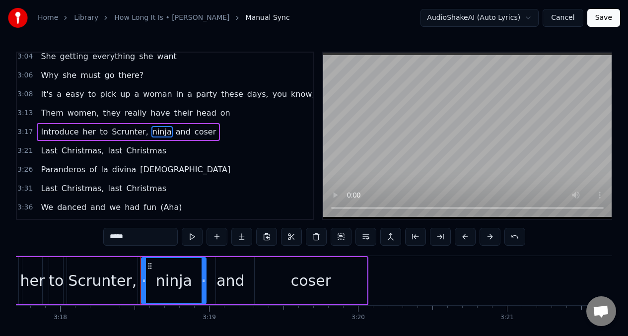
drag, startPoint x: 108, startPoint y: 237, endPoint x: 95, endPoint y: 249, distance: 17.6
click at [108, 237] on input "*****" at bounding box center [140, 237] width 74 height 18
click at [108, 237] on input "****" at bounding box center [140, 237] width 74 height 18
click at [194, 130] on span "coser" at bounding box center [205, 131] width 23 height 11
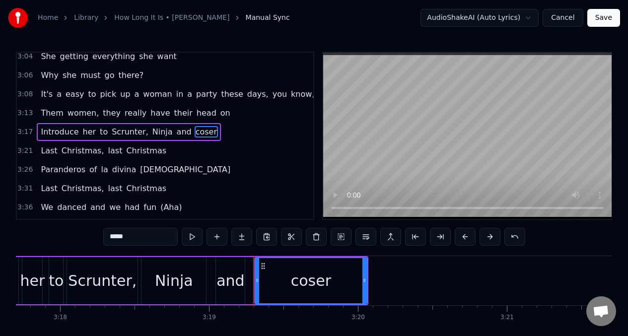
click at [104, 241] on input "*****" at bounding box center [140, 237] width 74 height 18
click at [106, 239] on input "*****" at bounding box center [140, 237] width 74 height 18
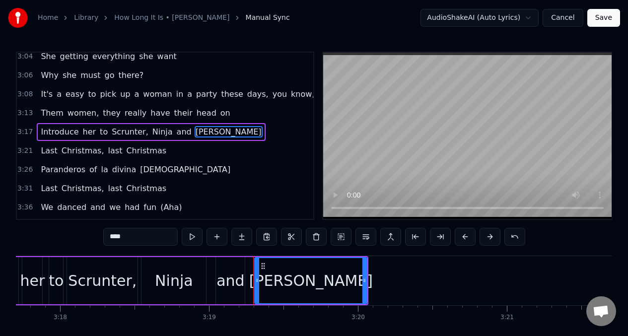
click at [109, 239] on input "****" at bounding box center [140, 237] width 74 height 18
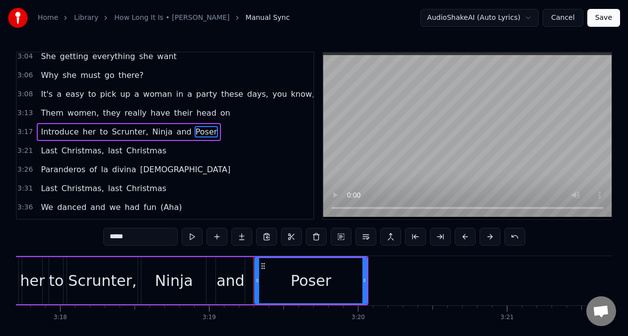
click at [100, 169] on span "la" at bounding box center [104, 169] width 9 height 11
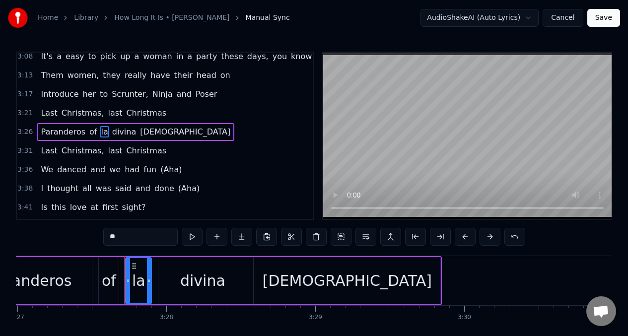
scroll to position [0, 30864]
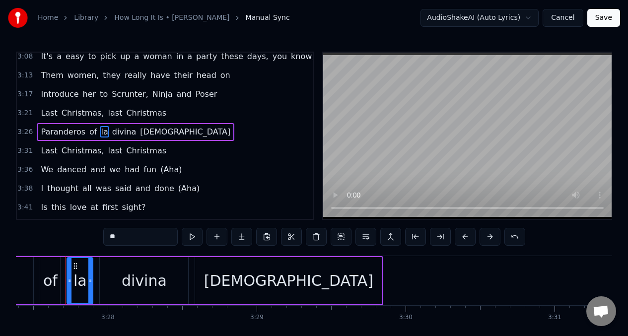
click at [121, 241] on input "**" at bounding box center [140, 237] width 74 height 18
type input "*"
click at [121, 132] on span "divina" at bounding box center [126, 131] width 26 height 11
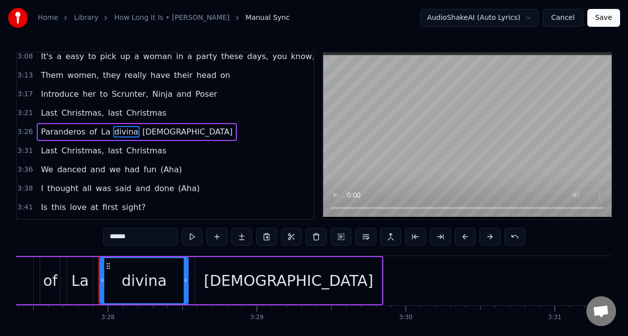
drag, startPoint x: 111, startPoint y: 237, endPoint x: 96, endPoint y: 269, distance: 35.1
click at [111, 238] on input "******" at bounding box center [140, 237] width 74 height 18
click at [95, 238] on div "0:08 Yeah, yeah, yeah, yeah 0:17 Yeah, man, ha- ha 0:19 Paranging all about 0:2…" at bounding box center [314, 204] width 596 height 304
click at [107, 238] on input "*******" at bounding box center [140, 237] width 74 height 18
click at [142, 131] on span "[DEMOGRAPHIC_DATA]" at bounding box center [188, 131] width 92 height 11
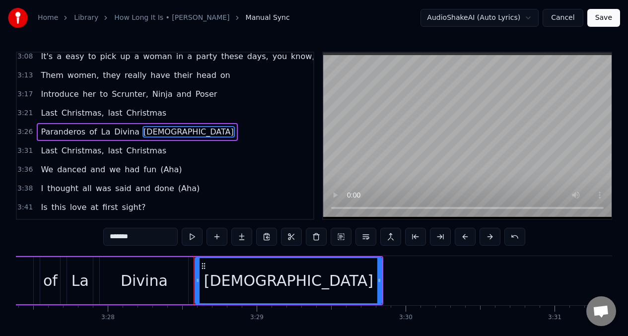
click at [109, 238] on input "*******" at bounding box center [140, 237] width 74 height 18
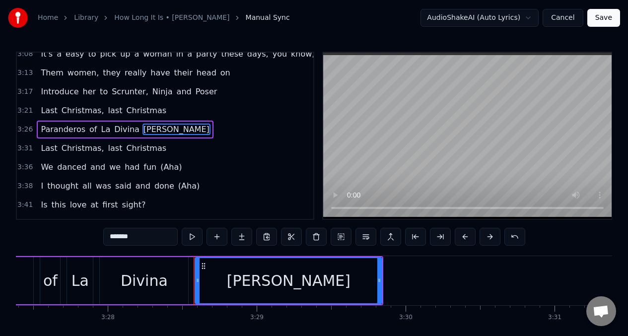
scroll to position [933, 0]
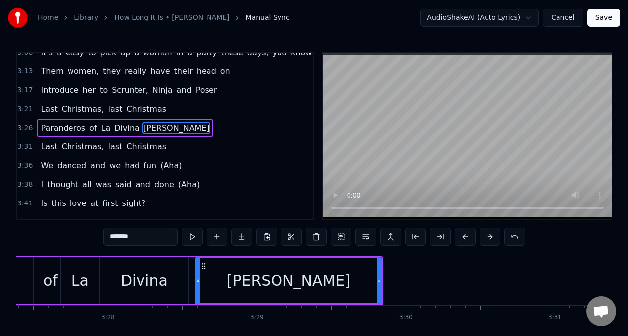
click at [49, 127] on span "Paranderos" at bounding box center [63, 127] width 47 height 11
type input "**********"
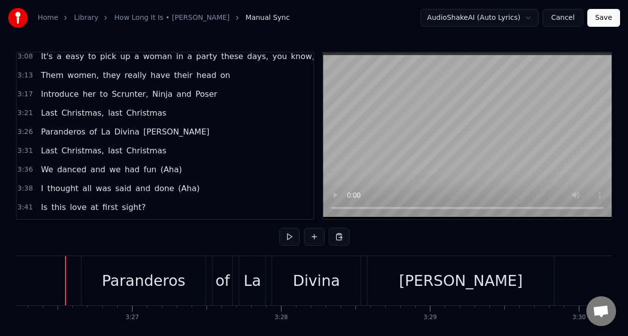
scroll to position [0, 30691]
click at [291, 233] on button at bounding box center [289, 237] width 21 height 18
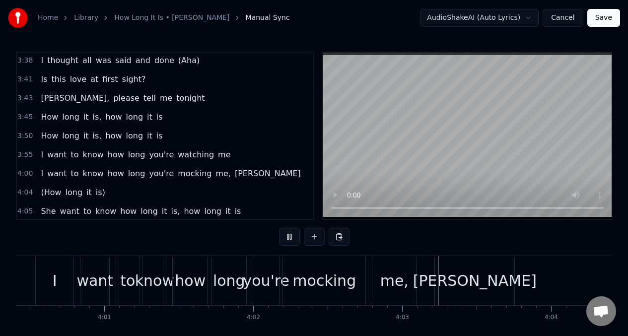
scroll to position [0, 35999]
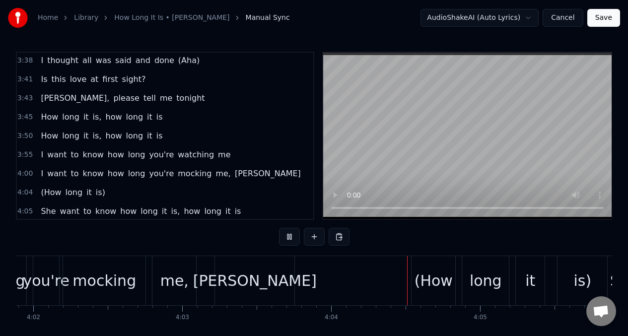
click at [288, 236] on button at bounding box center [289, 237] width 21 height 18
click at [180, 175] on span "mocking" at bounding box center [195, 173] width 36 height 11
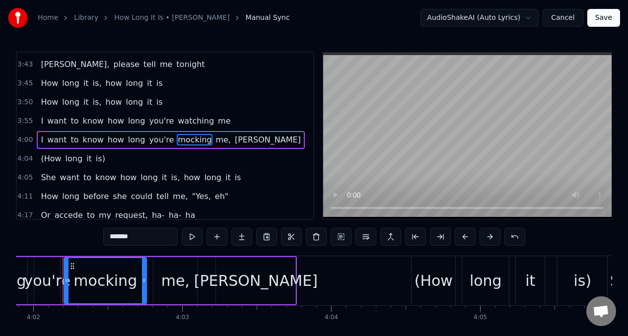
scroll to position [0, 35996]
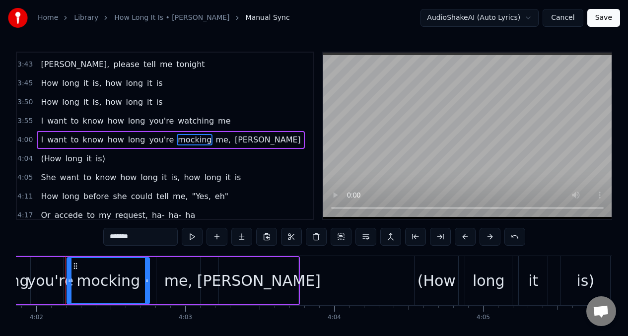
click at [143, 240] on input "*******" at bounding box center [140, 237] width 74 height 18
type input "*******"
click at [38, 141] on div "I want to know how long you're marking me, [PERSON_NAME]" at bounding box center [170, 140] width 266 height 18
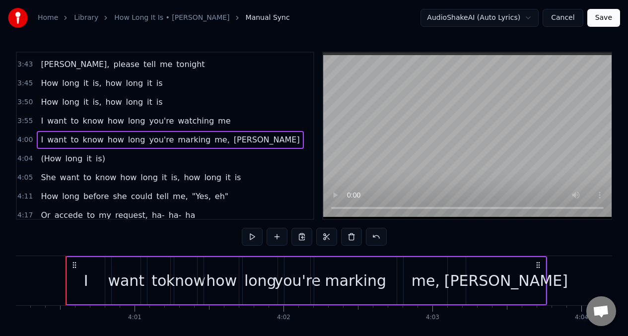
scroll to position [0, 35743]
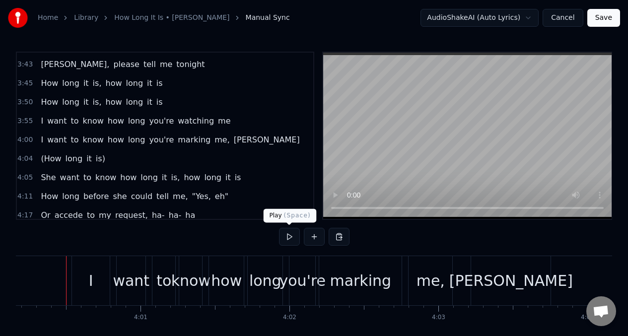
click at [289, 237] on button at bounding box center [289, 237] width 21 height 18
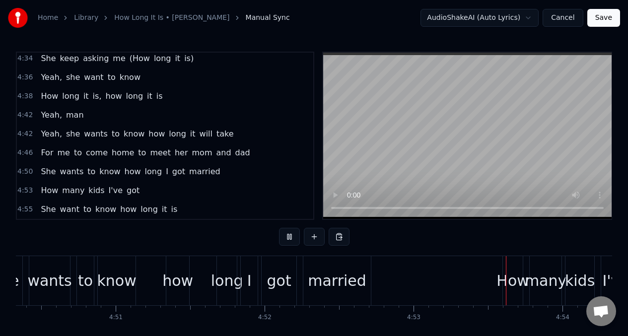
scroll to position [3, 0]
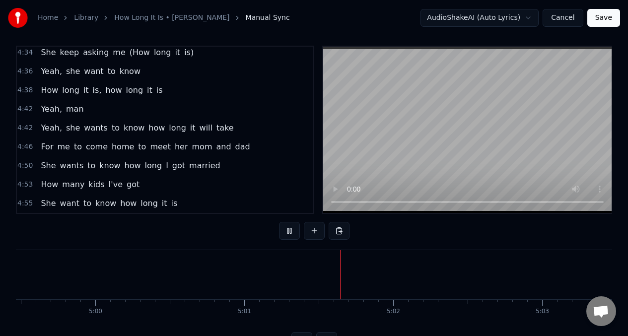
click at [42, 141] on span "For" at bounding box center [47, 146] width 14 height 11
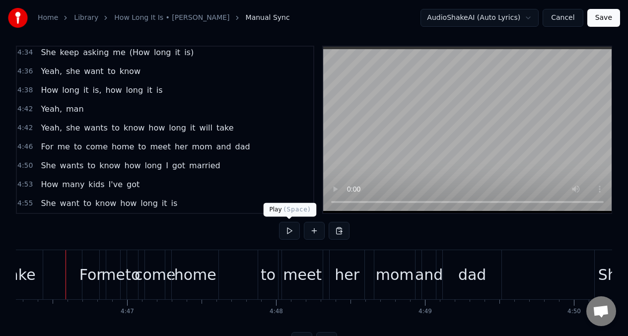
click at [289, 232] on button at bounding box center [289, 231] width 21 height 18
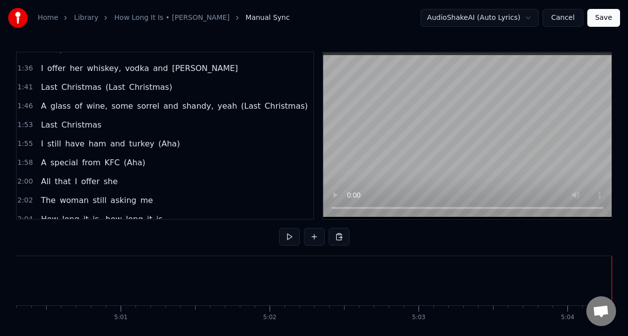
scroll to position [391, 0]
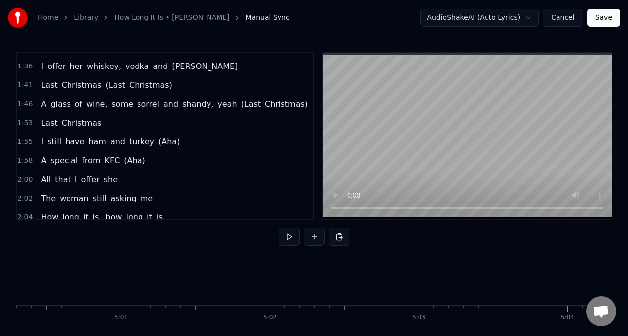
click at [40, 106] on span "A" at bounding box center [43, 103] width 7 height 11
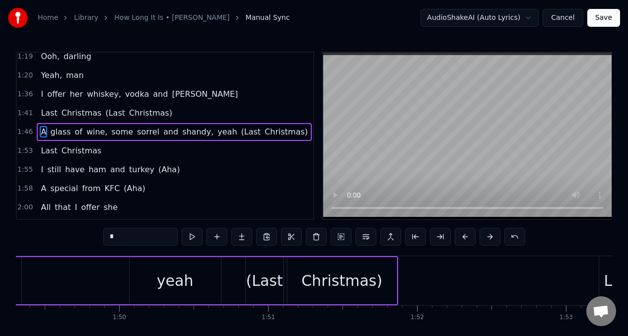
scroll to position [0, 15755]
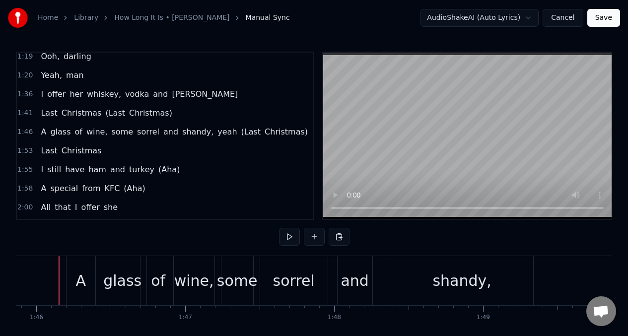
scroll to position [0, 15748]
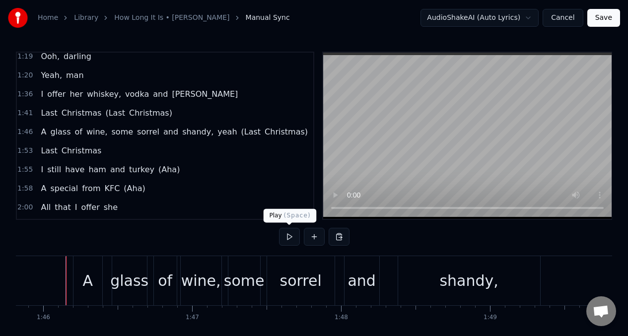
click at [291, 236] on button at bounding box center [289, 237] width 21 height 18
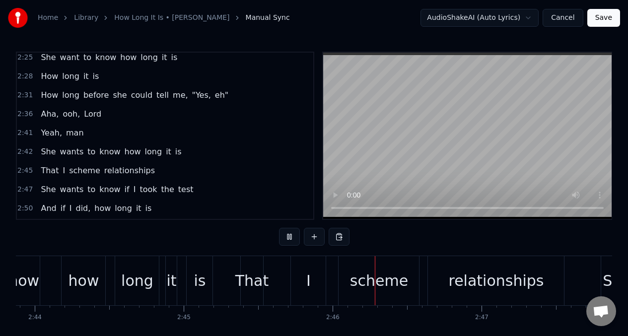
scroll to position [0, 24567]
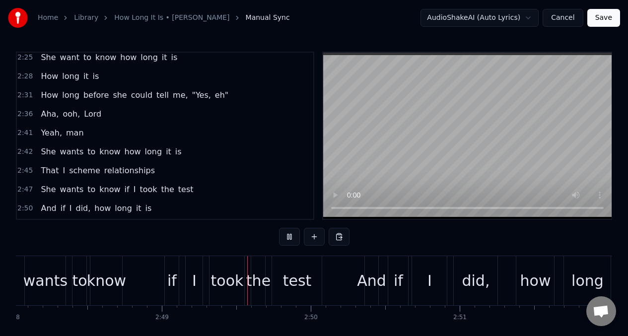
click at [42, 152] on span "She" at bounding box center [48, 151] width 17 height 11
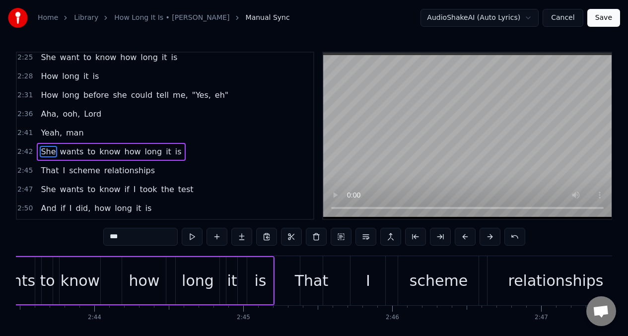
scroll to position [0, 24203]
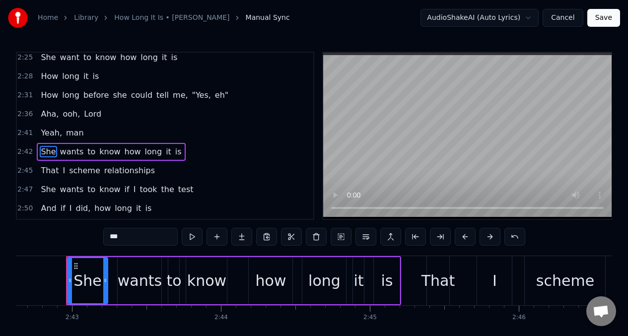
click at [43, 170] on span "That" at bounding box center [50, 170] width 20 height 11
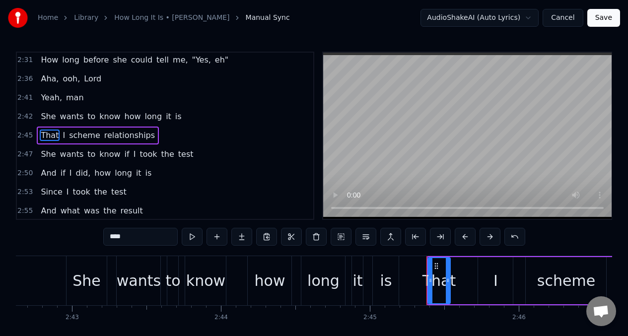
scroll to position [684, 0]
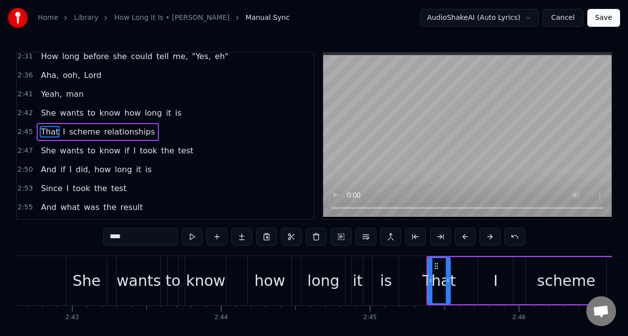
click at [437, 279] on div "That" at bounding box center [439, 280] width 34 height 22
click at [189, 237] on button at bounding box center [192, 237] width 21 height 18
click at [494, 287] on div "I" at bounding box center [495, 280] width 4 height 22
type input "*"
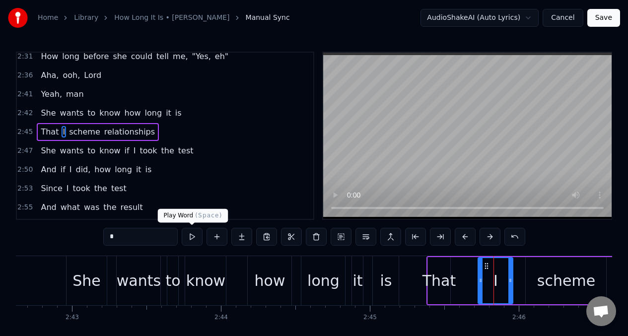
click at [193, 234] on button at bounding box center [192, 237] width 21 height 18
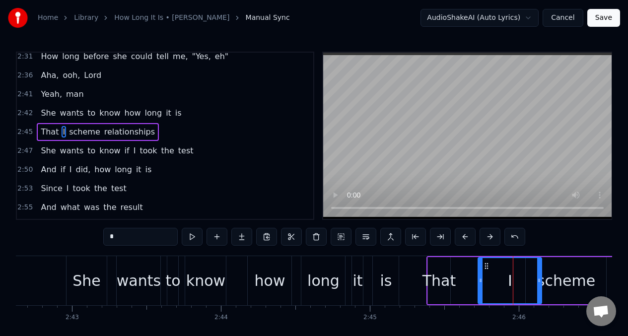
drag, startPoint x: 510, startPoint y: 282, endPoint x: 539, endPoint y: 280, distance: 28.8
click at [539, 280] on icon at bounding box center [539, 280] width 4 height 8
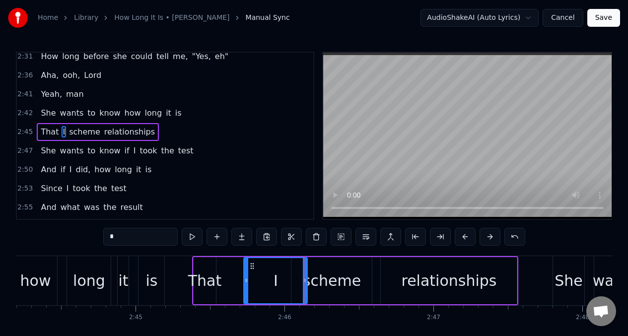
scroll to position [0, 24512]
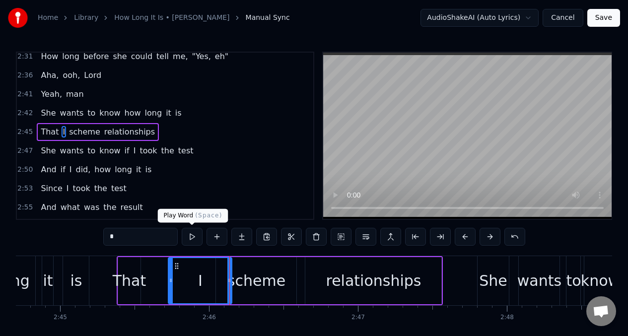
click at [191, 236] on button at bounding box center [192, 237] width 21 height 18
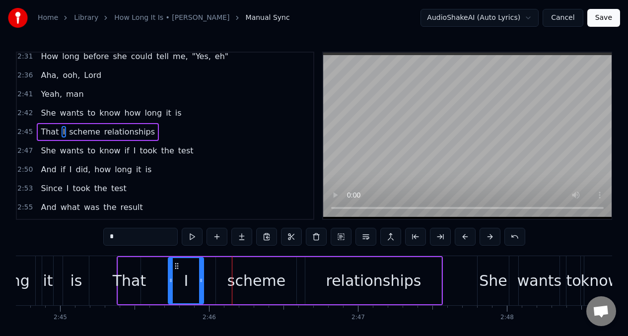
drag, startPoint x: 230, startPoint y: 273, endPoint x: 201, endPoint y: 271, distance: 28.3
click at [201, 271] on div at bounding box center [201, 280] width 4 height 45
click at [190, 239] on button at bounding box center [192, 237] width 21 height 18
click at [215, 239] on button at bounding box center [216, 237] width 21 height 18
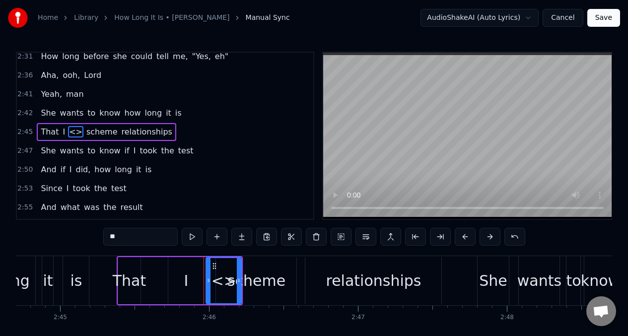
click at [128, 237] on input "**" at bounding box center [140, 237] width 74 height 18
type input "*"
click at [263, 277] on div "scheme" at bounding box center [256, 280] width 58 height 22
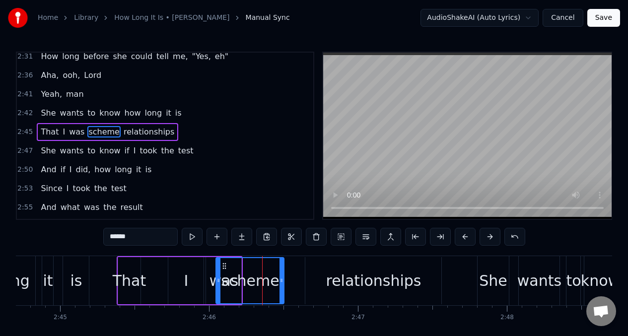
drag, startPoint x: 294, startPoint y: 281, endPoint x: 279, endPoint y: 280, distance: 15.4
click at [279, 280] on icon at bounding box center [281, 280] width 4 height 8
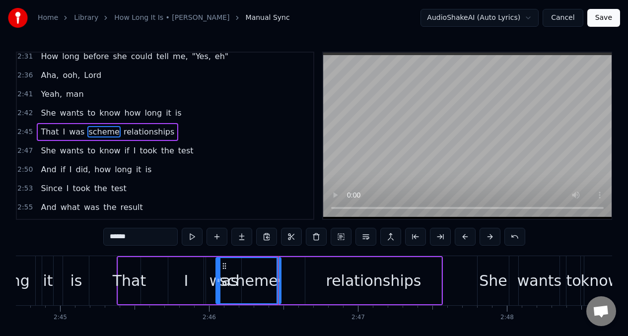
click at [333, 283] on div "relationships" at bounding box center [372, 280] width 95 height 22
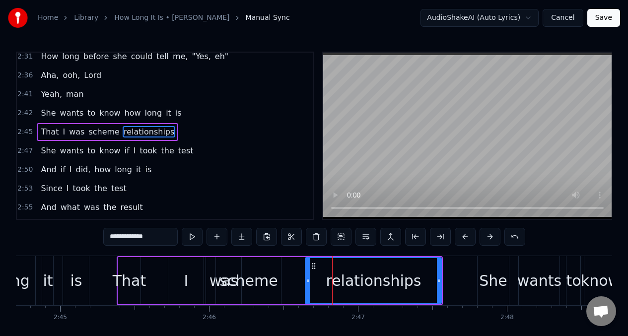
click at [263, 272] on div "scheme" at bounding box center [248, 280] width 58 height 22
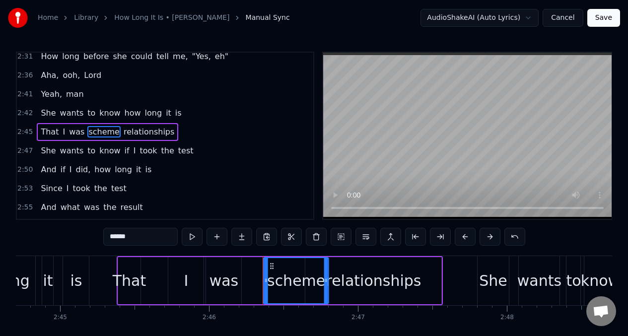
drag, startPoint x: 225, startPoint y: 268, endPoint x: 272, endPoint y: 270, distance: 47.2
click at [272, 270] on div "scheme" at bounding box center [296, 280] width 64 height 45
click at [127, 276] on div "That" at bounding box center [130, 280] width 34 height 22
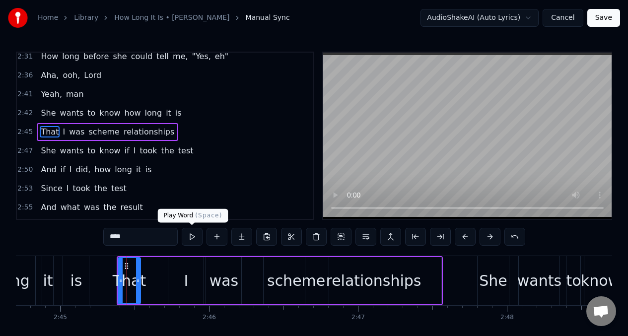
click at [195, 238] on button at bounding box center [192, 237] width 21 height 18
click at [179, 278] on div "I" at bounding box center [185, 280] width 35 height 47
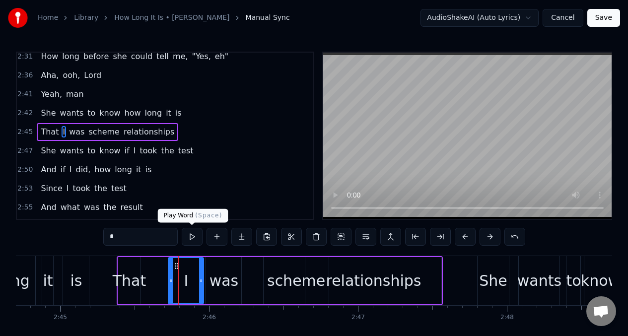
click at [190, 235] on button at bounding box center [192, 237] width 21 height 18
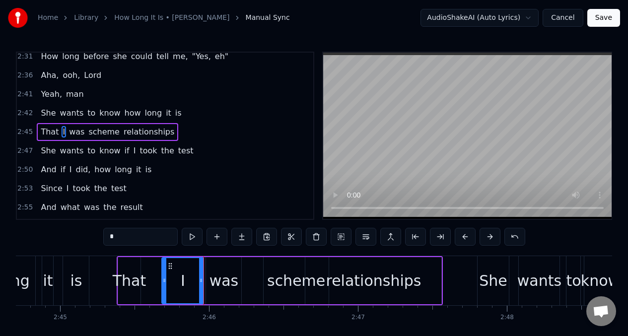
drag, startPoint x: 171, startPoint y: 276, endPoint x: 164, endPoint y: 274, distance: 6.7
click at [164, 274] on div at bounding box center [164, 280] width 4 height 45
click at [191, 239] on button at bounding box center [192, 237] width 21 height 18
click at [198, 276] on div at bounding box center [197, 280] width 4 height 45
click at [216, 270] on div "was" at bounding box center [223, 280] width 29 height 22
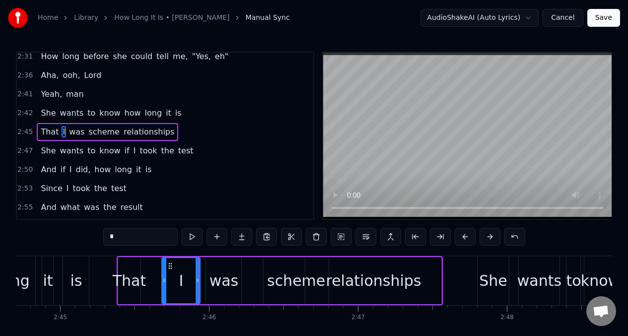
type input "***"
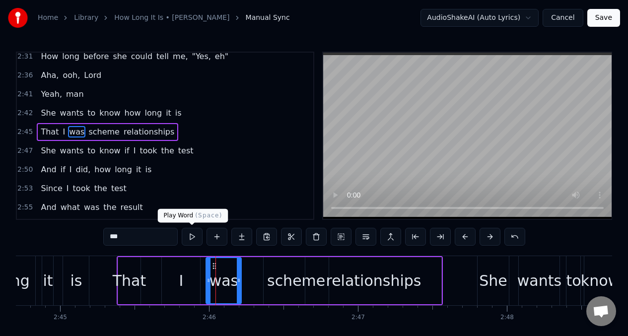
click at [193, 238] on button at bounding box center [192, 237] width 21 height 18
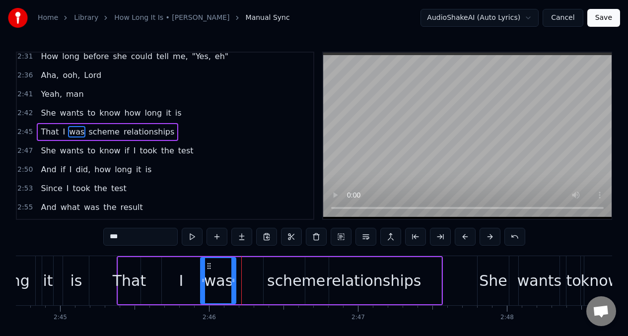
click at [207, 265] on icon at bounding box center [209, 266] width 8 height 8
click at [191, 237] on button at bounding box center [192, 237] width 21 height 18
click at [215, 238] on button at bounding box center [216, 237] width 21 height 18
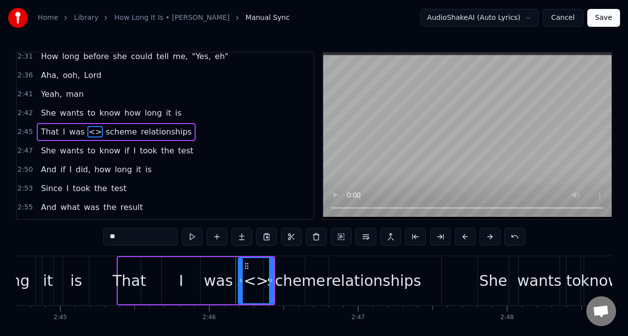
click at [123, 242] on input "**" at bounding box center [140, 237] width 74 height 18
type input "*"
click at [271, 271] on div "in" at bounding box center [256, 280] width 36 height 47
drag, startPoint x: 271, startPoint y: 271, endPoint x: 259, endPoint y: 266, distance: 12.7
click at [266, 271] on div at bounding box center [266, 280] width 4 height 45
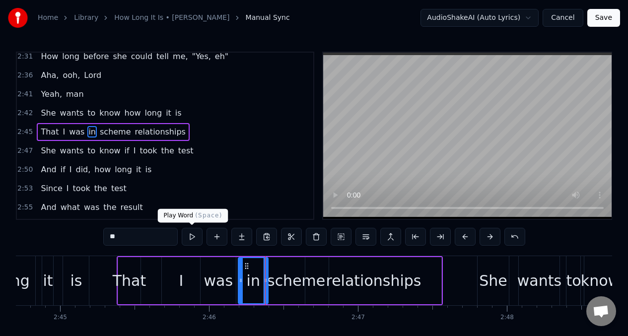
click at [190, 238] on button at bounding box center [192, 237] width 21 height 18
click at [287, 281] on div "scheme" at bounding box center [296, 280] width 58 height 22
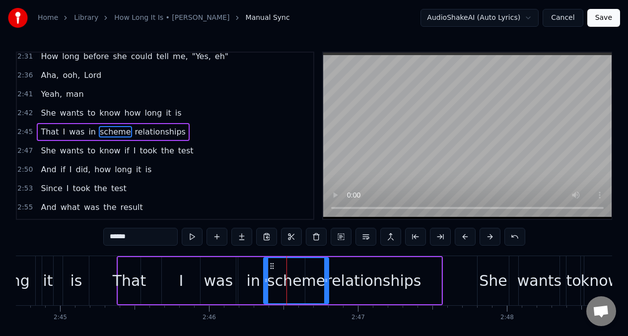
click at [135, 239] on input "******" at bounding box center [140, 237] width 74 height 18
click at [137, 241] on input "******" at bounding box center [140, 237] width 74 height 18
click at [140, 242] on input "******" at bounding box center [140, 237] width 74 height 18
type input "*"
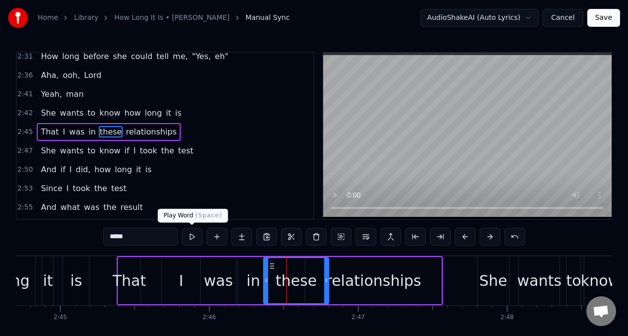
click at [192, 238] on button at bounding box center [192, 237] width 21 height 18
click at [192, 237] on button at bounding box center [192, 237] width 21 height 18
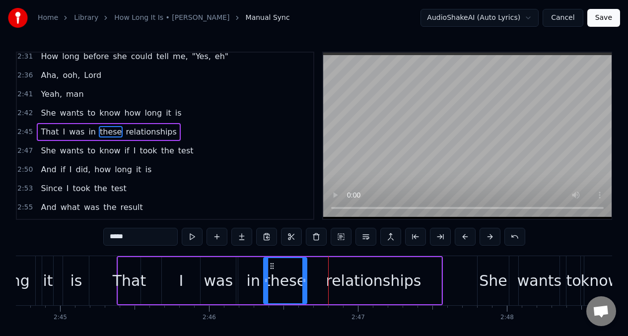
drag, startPoint x: 326, startPoint y: 267, endPoint x: 305, endPoint y: 269, distance: 21.9
click at [305, 269] on div at bounding box center [304, 280] width 4 height 45
click at [189, 238] on button at bounding box center [192, 237] width 21 height 18
click at [226, 281] on div "was" at bounding box center [218, 280] width 29 height 22
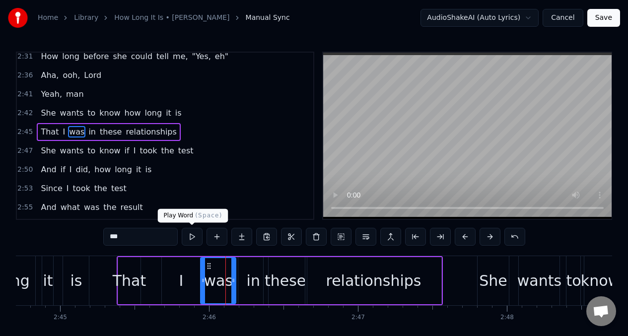
click at [191, 232] on button at bounding box center [192, 237] width 21 height 18
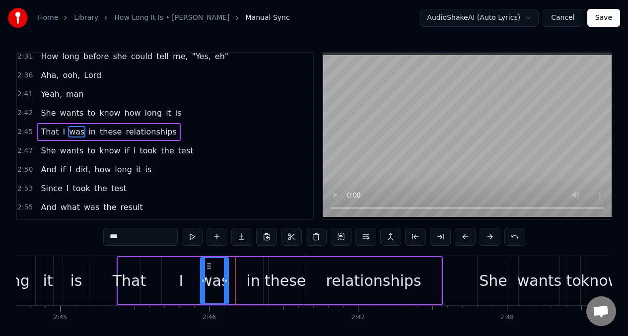
drag, startPoint x: 233, startPoint y: 266, endPoint x: 226, endPoint y: 267, distance: 7.5
click at [226, 267] on div at bounding box center [226, 280] width 4 height 45
click at [247, 269] on div "in" at bounding box center [253, 280] width 30 height 47
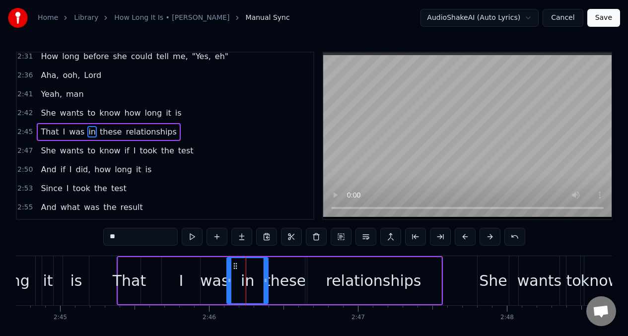
drag, startPoint x: 241, startPoint y: 269, endPoint x: 230, endPoint y: 270, distance: 11.4
click at [230, 270] on div at bounding box center [229, 280] width 4 height 45
drag, startPoint x: 265, startPoint y: 265, endPoint x: 243, endPoint y: 268, distance: 23.0
click at [243, 268] on div at bounding box center [243, 280] width 4 height 45
click at [266, 272] on div "these" at bounding box center [284, 280] width 43 height 47
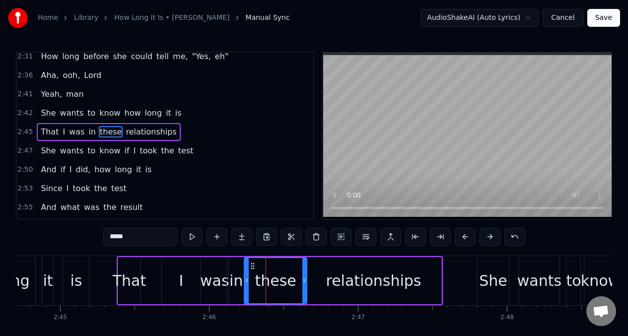
drag, startPoint x: 267, startPoint y: 271, endPoint x: 274, endPoint y: 272, distance: 7.0
click at [248, 272] on div at bounding box center [247, 280] width 4 height 45
drag, startPoint x: 305, startPoint y: 267, endPoint x: 275, endPoint y: 273, distance: 30.3
click at [274, 272] on div at bounding box center [274, 280] width 4 height 45
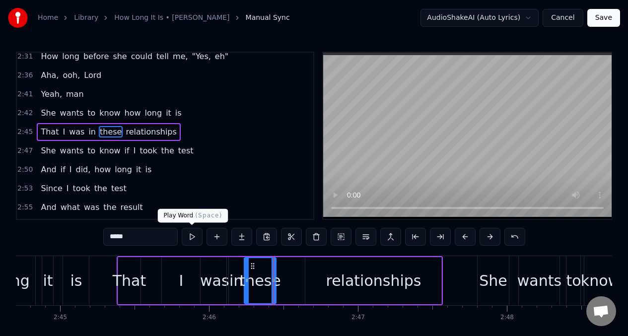
click at [191, 237] on button at bounding box center [192, 237] width 21 height 18
click at [192, 236] on button at bounding box center [192, 237] width 21 height 18
click at [315, 279] on div "relationships" at bounding box center [373, 280] width 136 height 47
type input "**********"
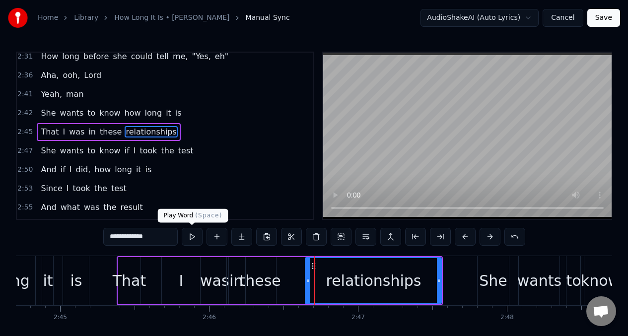
click at [191, 236] on button at bounding box center [192, 237] width 21 height 18
click at [280, 275] on div "That I was in these relationships" at bounding box center [280, 280] width 326 height 49
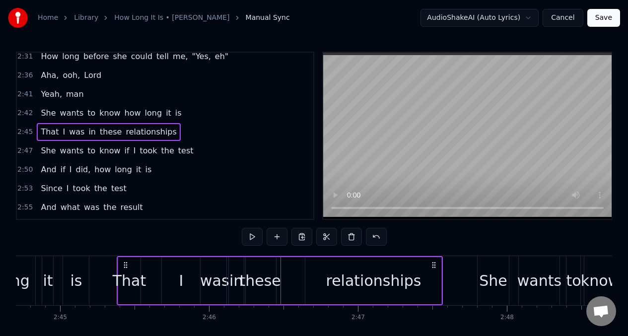
click at [273, 282] on div "these" at bounding box center [259, 280] width 41 height 22
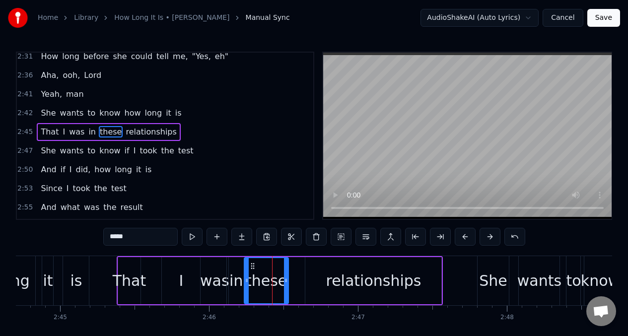
drag, startPoint x: 273, startPoint y: 276, endPoint x: 286, endPoint y: 279, distance: 12.8
click at [286, 279] on div at bounding box center [286, 280] width 4 height 45
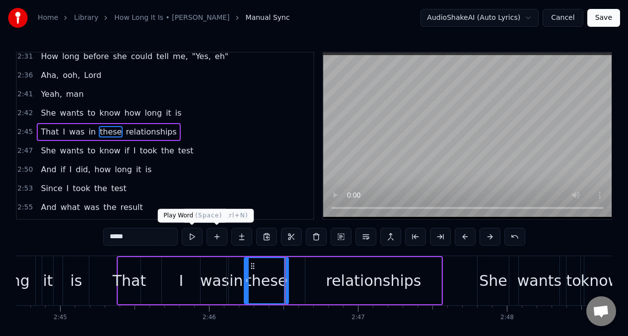
click at [190, 236] on button at bounding box center [192, 237] width 21 height 18
click at [321, 281] on div "relationships" at bounding box center [373, 280] width 136 height 47
type input "**********"
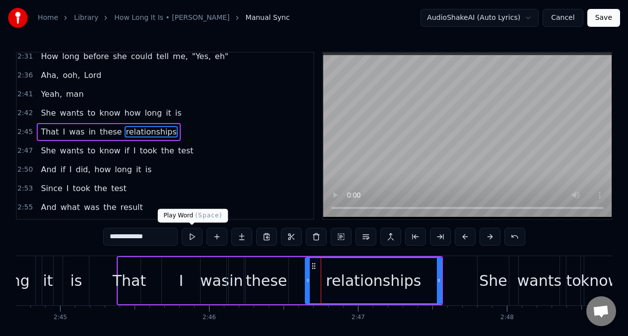
click at [192, 237] on button at bounding box center [192, 237] width 21 height 18
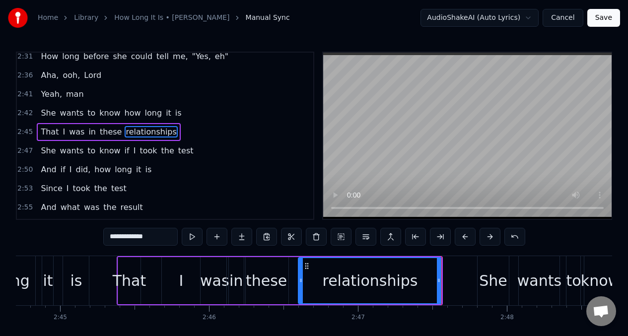
drag, startPoint x: 309, startPoint y: 278, endPoint x: 302, endPoint y: 277, distance: 7.0
click at [302, 277] on icon at bounding box center [301, 280] width 4 height 8
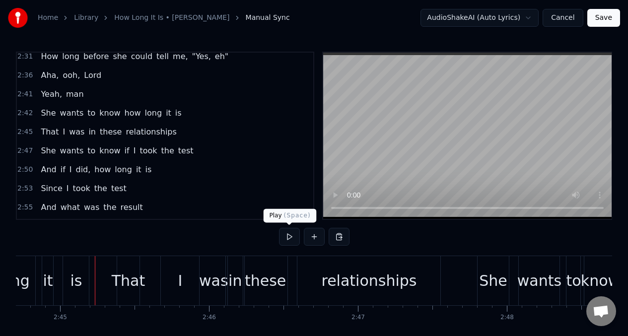
click at [287, 239] on button at bounding box center [289, 237] width 21 height 18
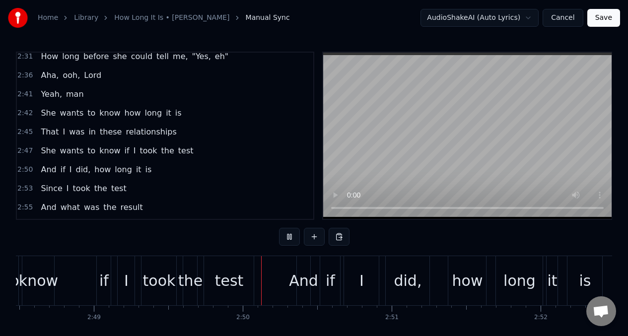
scroll to position [0, 25128]
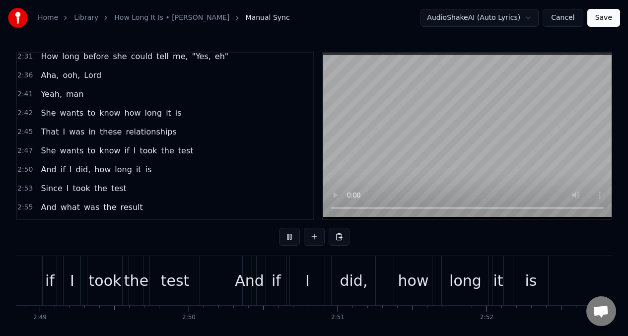
click at [287, 239] on button at bounding box center [289, 237] width 21 height 18
click at [44, 115] on span "She" at bounding box center [48, 112] width 17 height 11
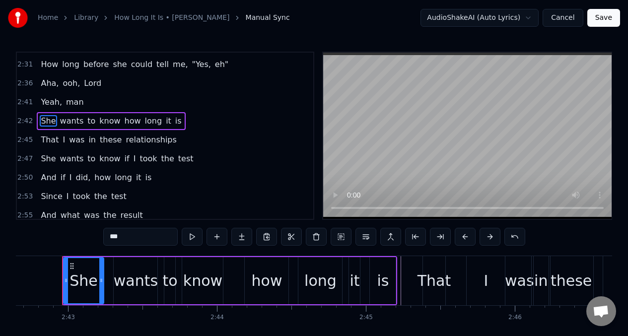
scroll to position [0, 24203]
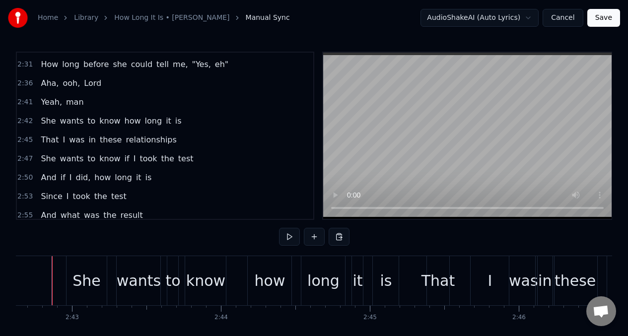
scroll to position [0, 24189]
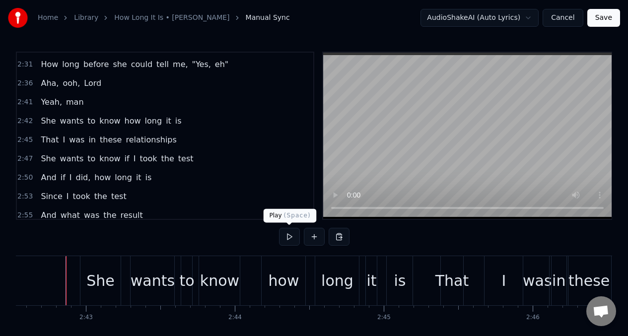
click at [288, 239] on button at bounding box center [289, 237] width 21 height 18
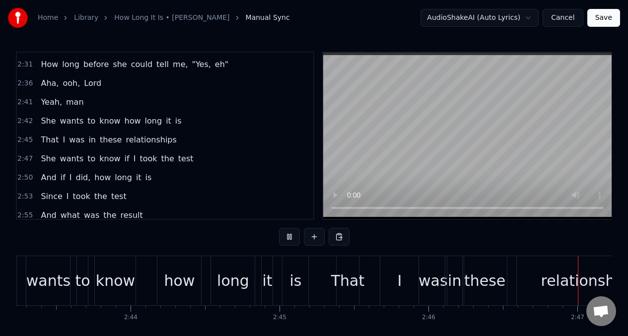
click at [288, 240] on button at bounding box center [289, 237] width 21 height 18
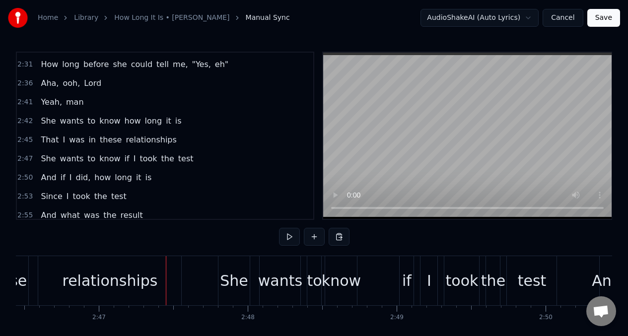
click at [108, 144] on span "these" at bounding box center [111, 139] width 24 height 11
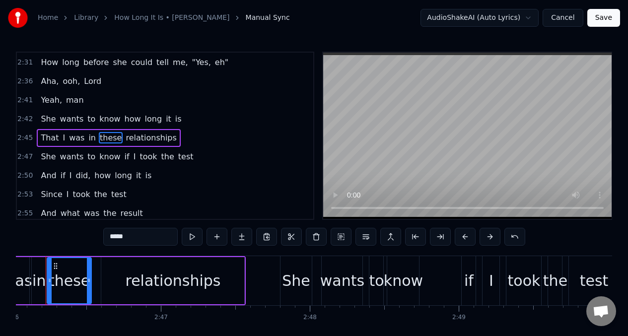
scroll to position [0, 24689]
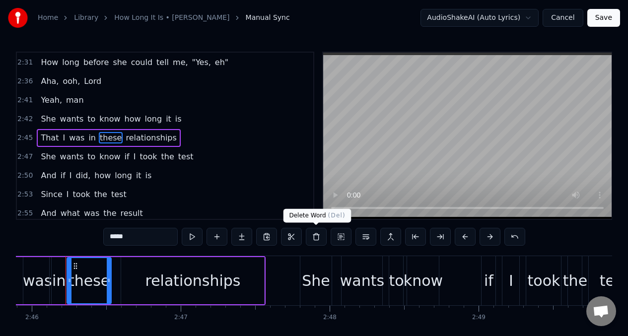
click at [314, 236] on button at bounding box center [316, 237] width 21 height 18
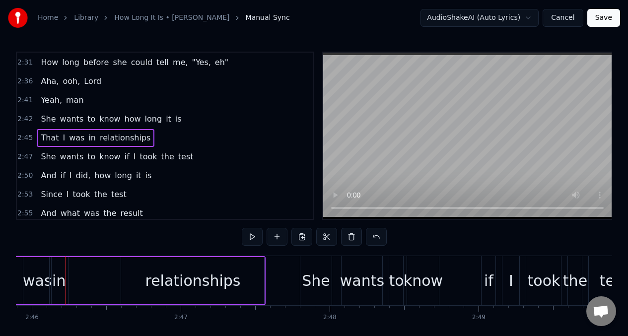
drag, startPoint x: 67, startPoint y: 271, endPoint x: 74, endPoint y: 271, distance: 7.0
click at [74, 271] on div "That I was in relationships" at bounding box center [102, 280] width 326 height 49
click at [63, 272] on div "in" at bounding box center [58, 280] width 13 height 22
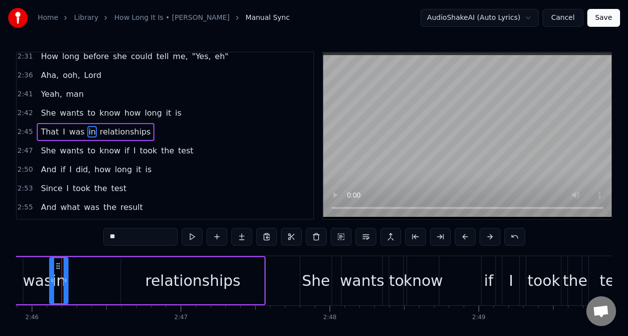
scroll to position [0, 24686]
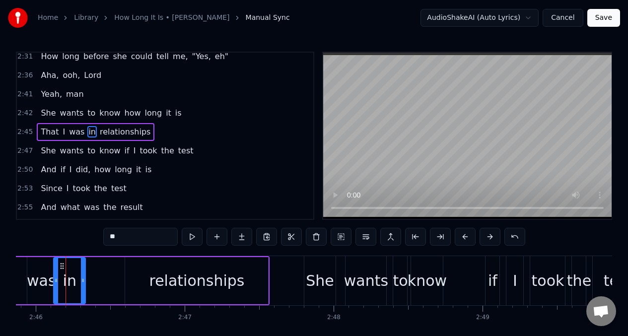
drag, startPoint x: 68, startPoint y: 274, endPoint x: 82, endPoint y: 274, distance: 13.4
click at [82, 274] on div at bounding box center [83, 280] width 4 height 45
click at [191, 236] on button at bounding box center [192, 237] width 21 height 18
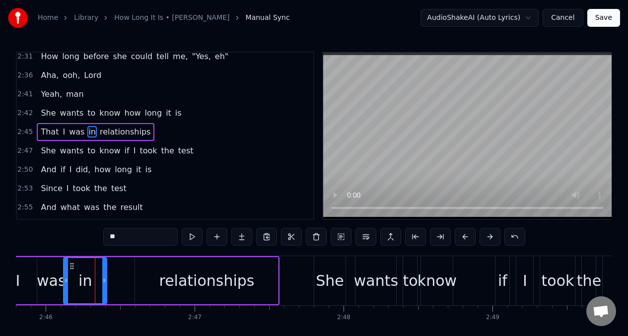
drag, startPoint x: 93, startPoint y: 272, endPoint x: 105, endPoint y: 274, distance: 11.7
click at [105, 274] on div at bounding box center [104, 280] width 4 height 45
drag, startPoint x: 66, startPoint y: 272, endPoint x: 83, endPoint y: 275, distance: 17.1
click at [72, 274] on div at bounding box center [72, 280] width 4 height 45
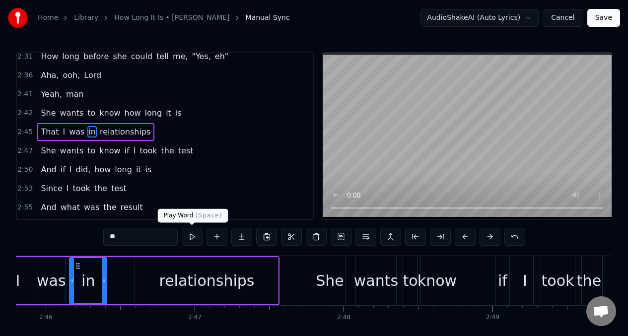
click at [190, 236] on button at bounding box center [192, 237] width 21 height 18
click at [145, 282] on div "relationships" at bounding box center [206, 280] width 143 height 47
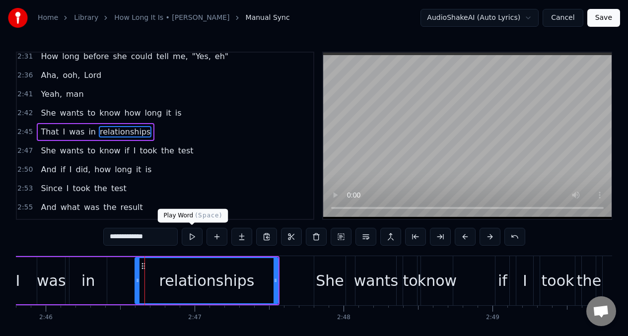
click at [191, 235] on button at bounding box center [192, 237] width 21 height 18
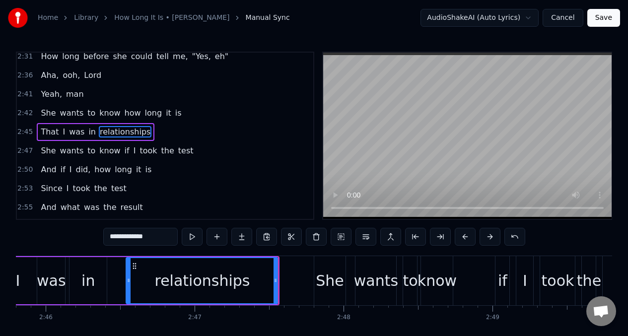
drag, startPoint x: 137, startPoint y: 281, endPoint x: 160, endPoint y: 262, distance: 29.5
click at [128, 282] on icon at bounding box center [129, 280] width 4 height 8
click at [189, 236] on button at bounding box center [192, 237] width 21 height 18
click at [43, 115] on span "She" at bounding box center [48, 112] width 17 height 11
type input "***"
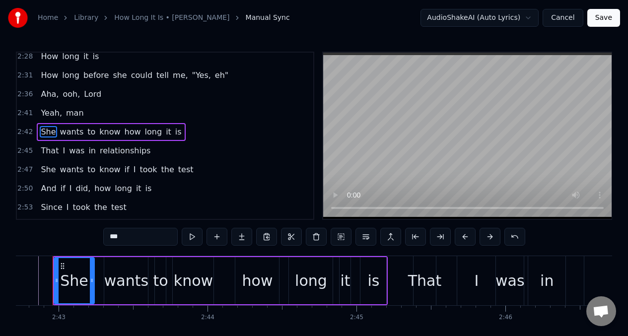
scroll to position [0, 24203]
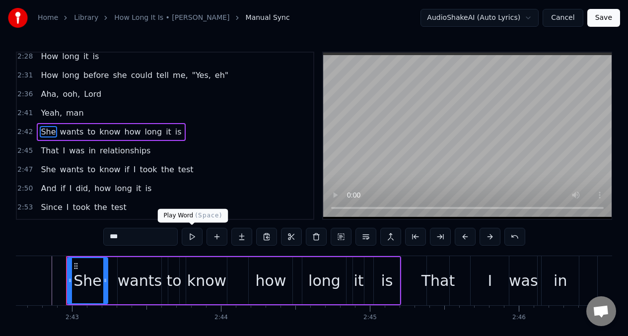
click at [190, 237] on button at bounding box center [192, 237] width 21 height 18
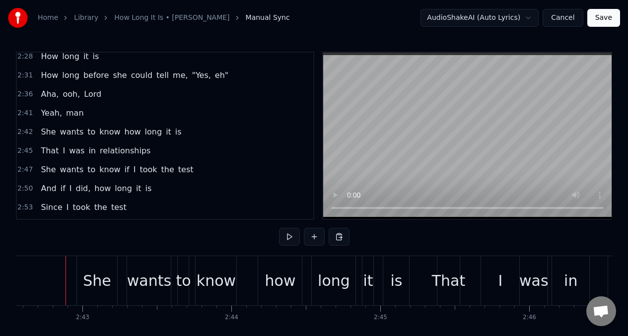
scroll to position [0, 24192]
click at [288, 238] on button at bounding box center [289, 237] width 21 height 18
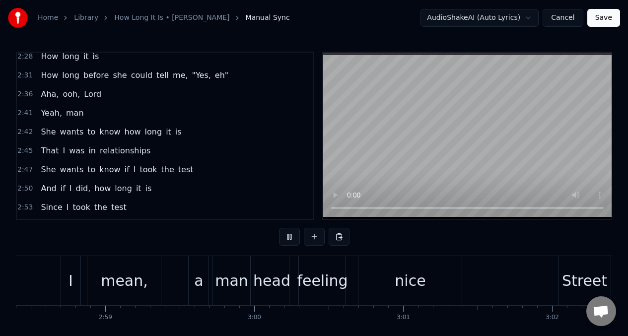
scroll to position [0, 27072]
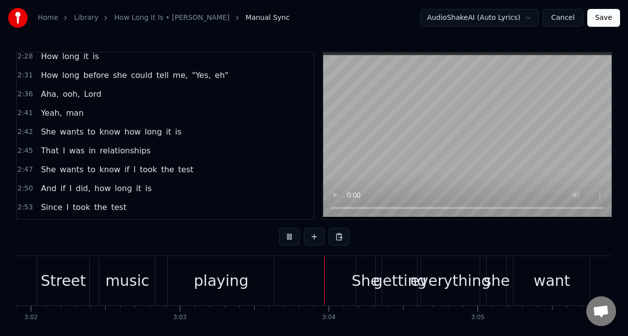
click at [253, 156] on div "2:45 That I was in relationships" at bounding box center [165, 150] width 296 height 19
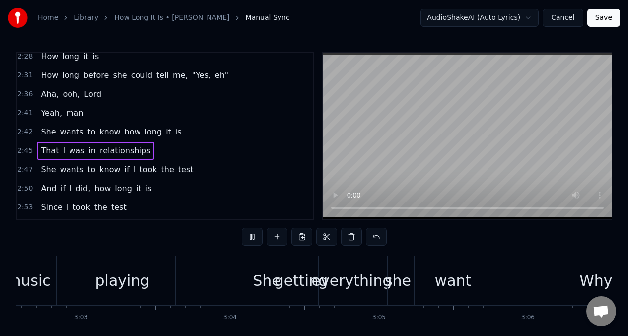
scroll to position [0, 27671]
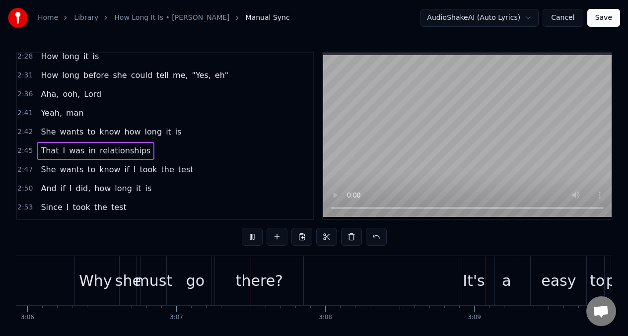
click at [255, 239] on button at bounding box center [252, 237] width 21 height 18
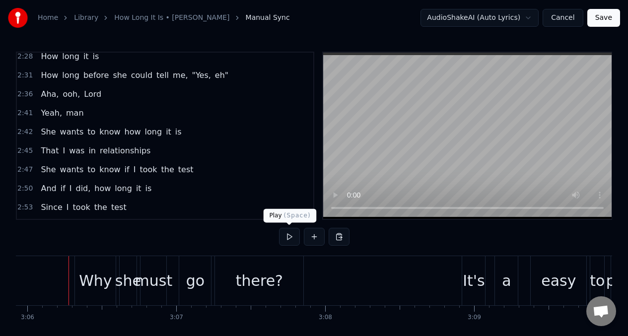
click at [290, 238] on button at bounding box center [289, 237] width 21 height 18
click at [290, 237] on button at bounding box center [289, 237] width 21 height 18
click at [152, 283] on div "must" at bounding box center [154, 280] width 38 height 22
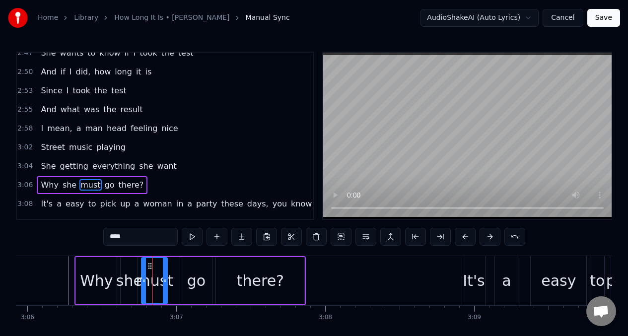
scroll to position [835, 0]
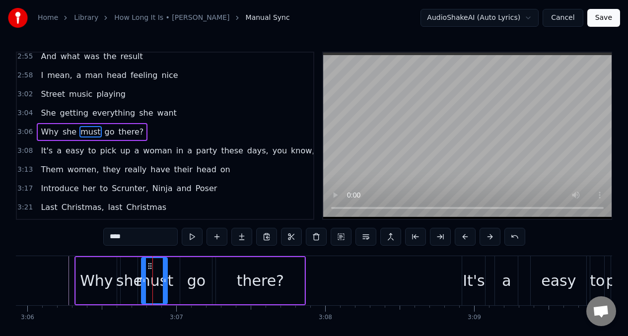
click at [129, 238] on input "****" at bounding box center [140, 237] width 74 height 18
type input "*"
click at [190, 236] on button at bounding box center [192, 237] width 21 height 18
click at [188, 236] on button at bounding box center [192, 237] width 21 height 18
click at [194, 290] on div "go" at bounding box center [196, 280] width 18 height 22
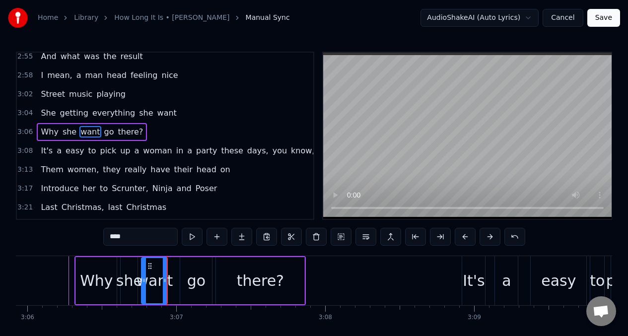
type input "**"
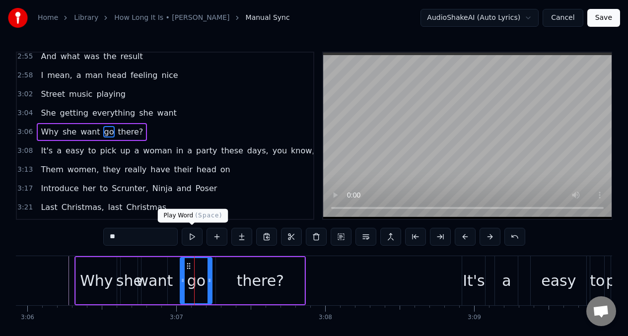
click at [193, 238] on button at bounding box center [192, 237] width 21 height 18
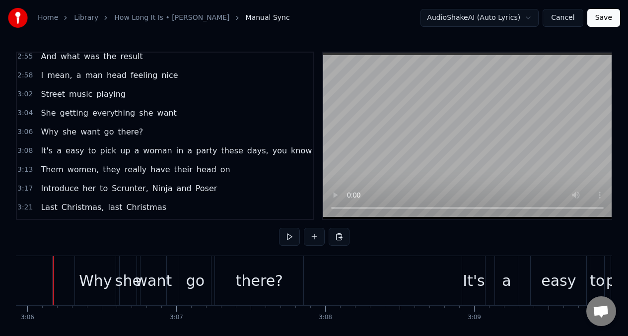
scroll to position [0, 27658]
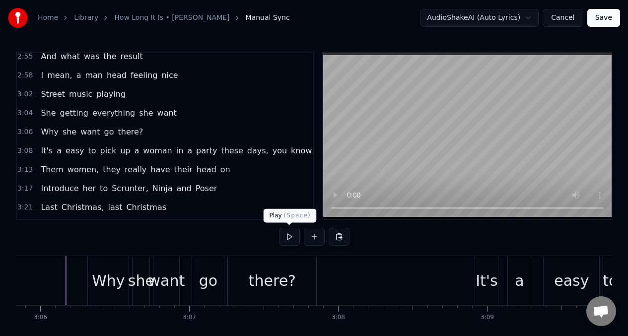
click at [287, 238] on button at bounding box center [289, 237] width 21 height 18
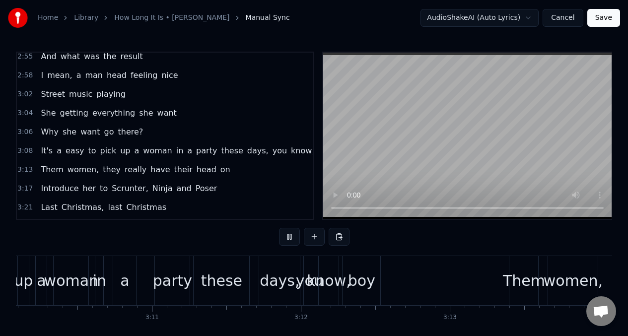
scroll to position [0, 28823]
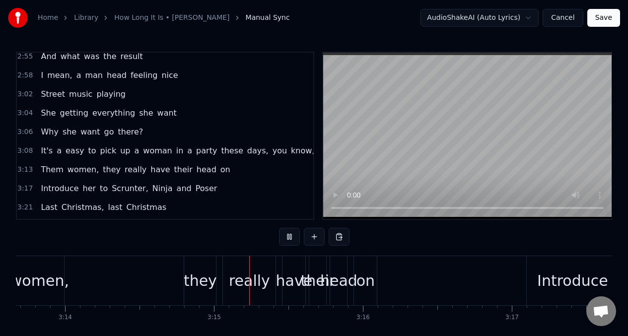
click at [40, 129] on span "Why" at bounding box center [49, 131] width 19 height 11
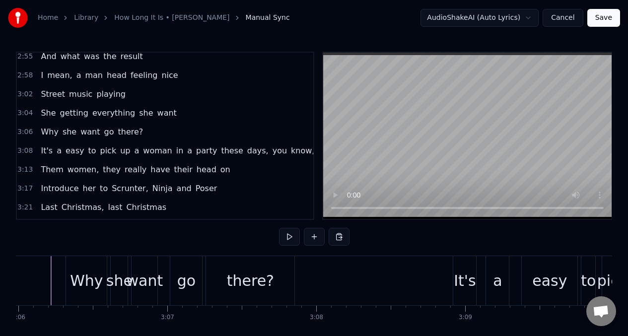
scroll to position [0, 27665]
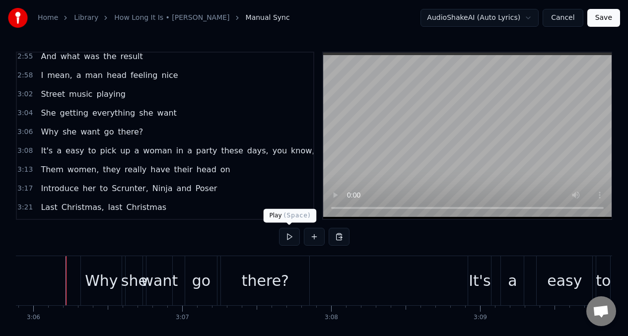
click at [291, 238] on button at bounding box center [289, 237] width 21 height 18
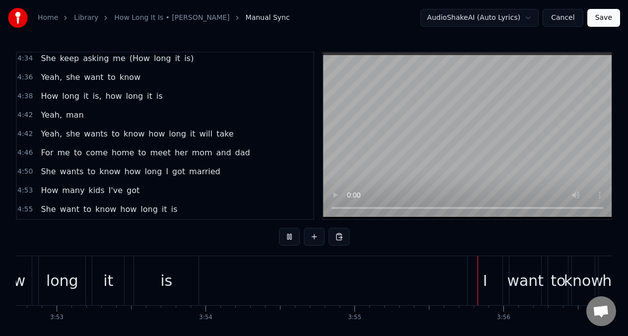
scroll to position [0, 34790]
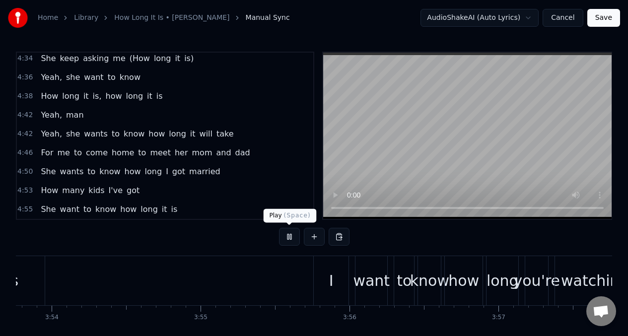
click at [290, 238] on button at bounding box center [289, 237] width 21 height 18
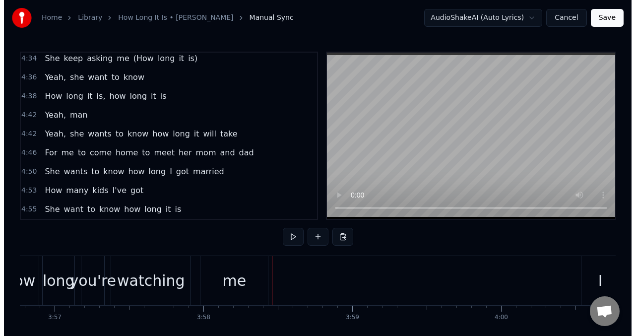
scroll to position [0, 35399]
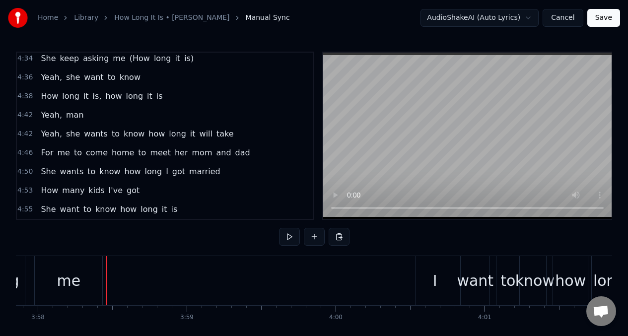
click at [602, 19] on button "Save" at bounding box center [603, 18] width 33 height 18
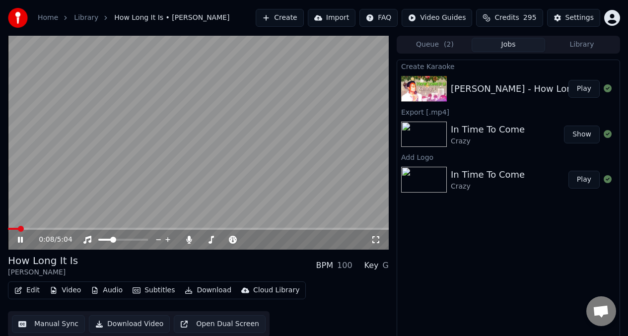
click at [65, 289] on button "Video" at bounding box center [65, 290] width 39 height 14
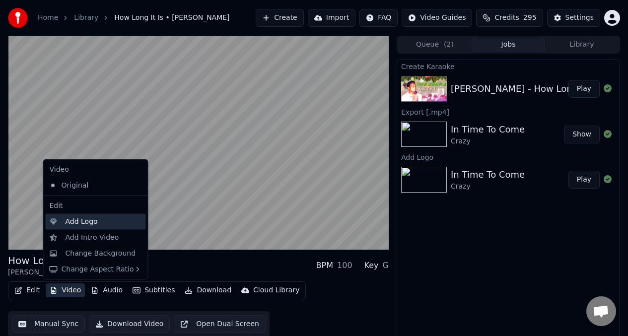
click at [97, 225] on div "Add Logo" at bounding box center [103, 221] width 76 height 10
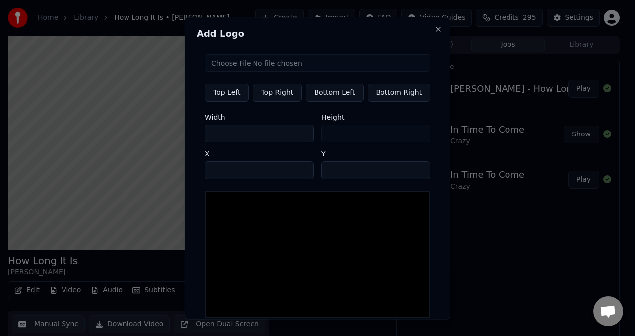
click at [269, 62] on input "file" at bounding box center [317, 63] width 225 height 18
type input "**********"
type input "**"
click at [281, 95] on button "Top Right" at bounding box center [277, 93] width 49 height 18
type input "****"
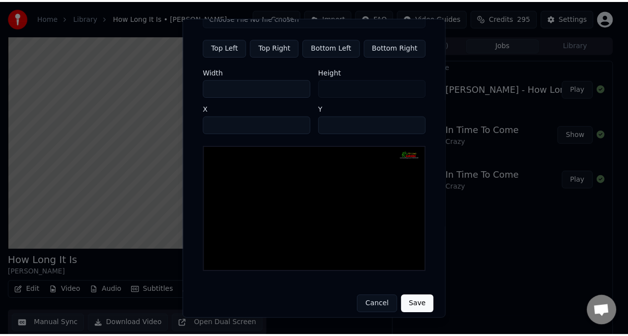
scroll to position [49, 0]
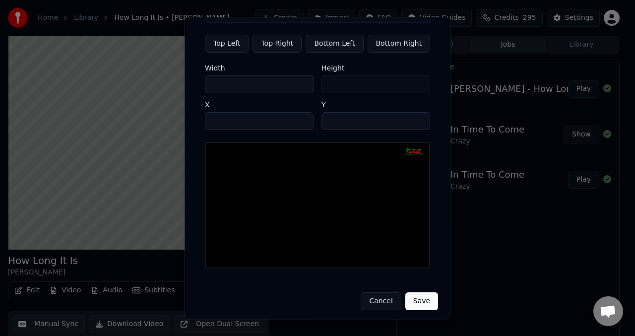
click at [414, 299] on button "Save" at bounding box center [421, 301] width 33 height 18
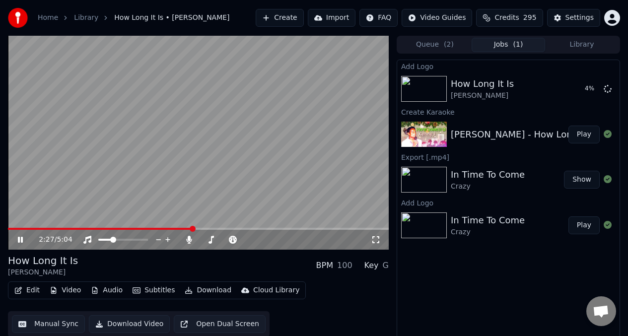
click at [27, 147] on video at bounding box center [198, 143] width 381 height 214
click at [585, 91] on button "Play" at bounding box center [583, 89] width 31 height 18
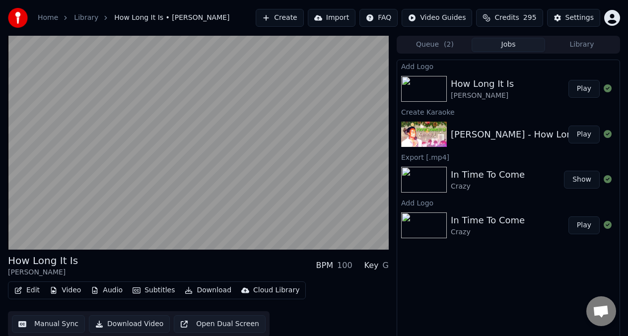
click at [384, 269] on div "G" at bounding box center [385, 265] width 6 height 12
click at [386, 265] on div "G" at bounding box center [385, 265] width 6 height 12
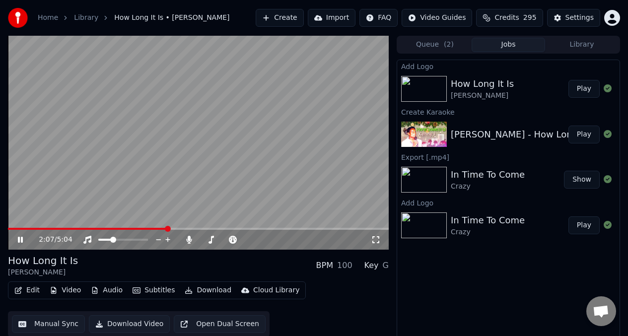
click at [376, 239] on icon at bounding box center [376, 240] width 10 height 8
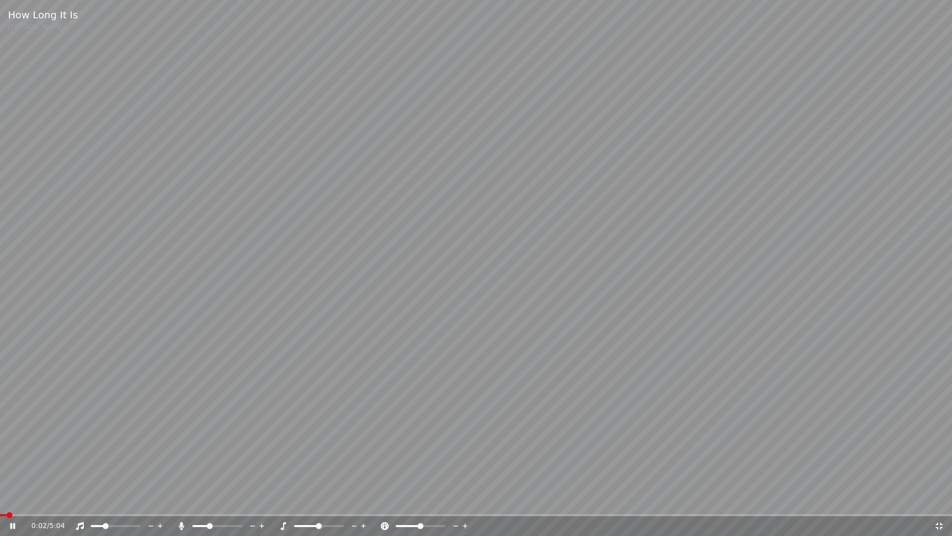
click at [6, 335] on span at bounding box center [3, 515] width 6 height 2
click at [101, 335] on video at bounding box center [476, 268] width 952 height 536
click at [108, 335] on video at bounding box center [476, 268] width 952 height 536
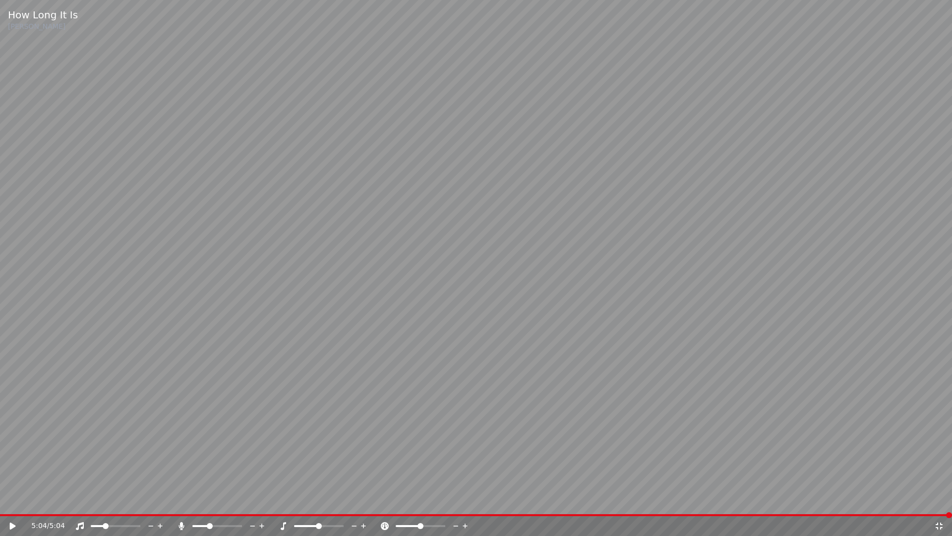
click at [627, 335] on icon at bounding box center [940, 526] width 10 height 8
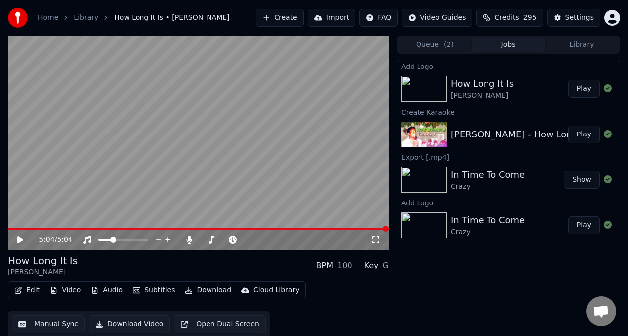
click at [63, 323] on button "Manual Sync" at bounding box center [48, 324] width 73 height 18
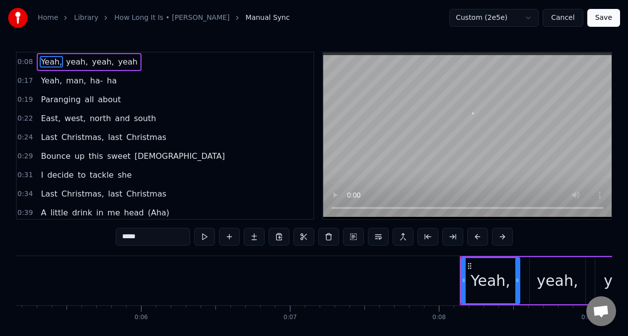
scroll to position [0, 1162]
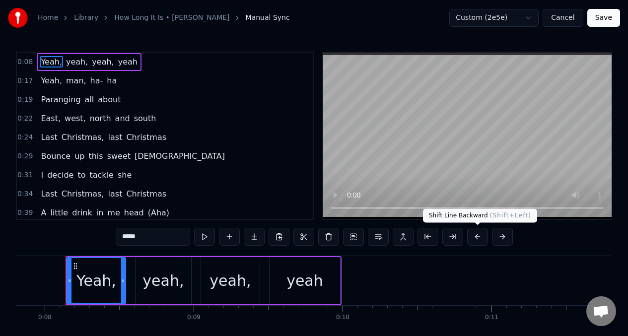
click at [476, 237] on button at bounding box center [477, 237] width 21 height 18
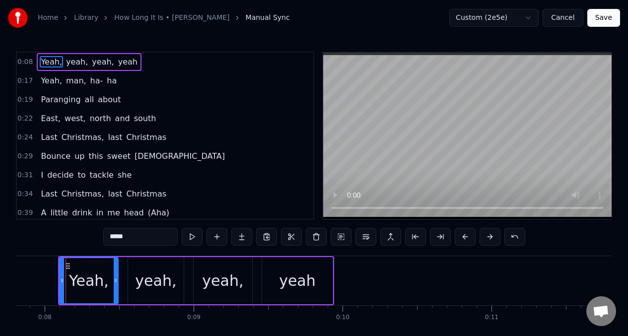
click at [41, 81] on span "Yeah," at bounding box center [51, 80] width 23 height 11
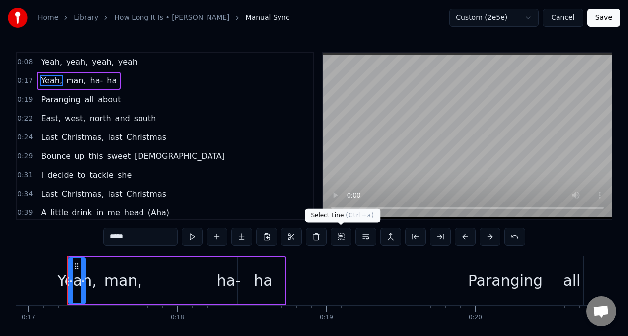
scroll to position [0, 2519]
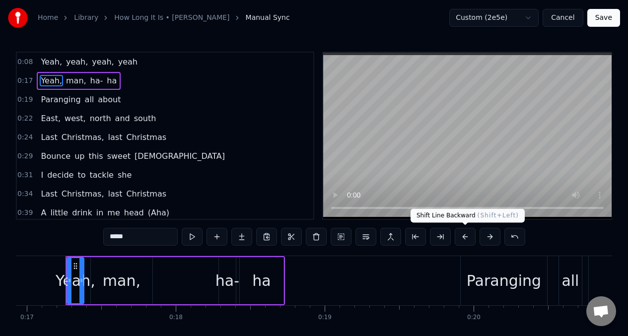
click at [464, 240] on button at bounding box center [464, 237] width 21 height 18
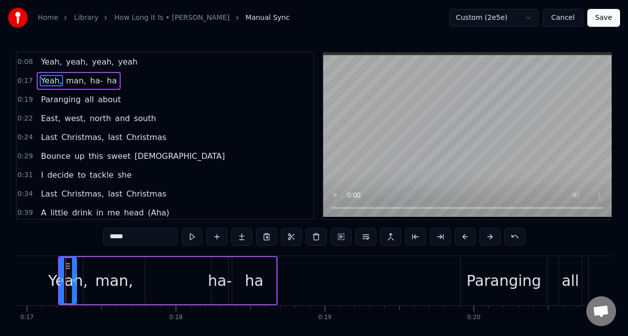
click at [64, 103] on span "Paranging" at bounding box center [61, 99] width 42 height 11
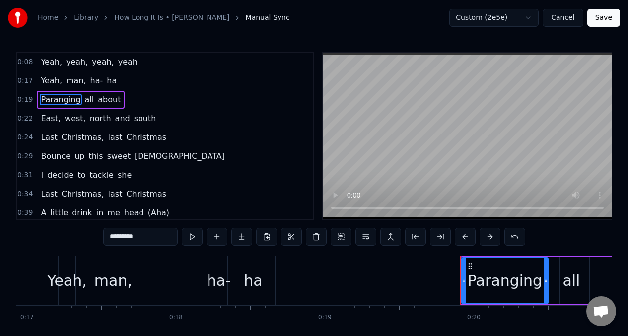
click at [462, 236] on button at bounding box center [464, 237] width 21 height 18
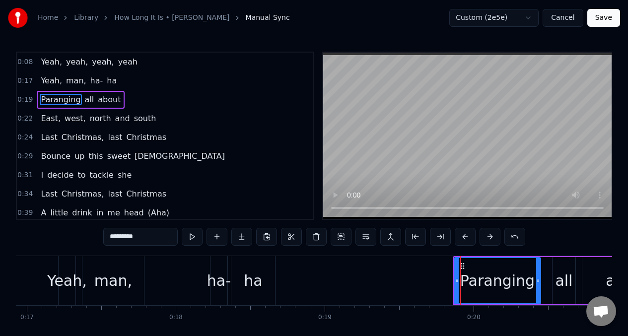
click at [41, 123] on span "East," at bounding box center [51, 118] width 22 height 11
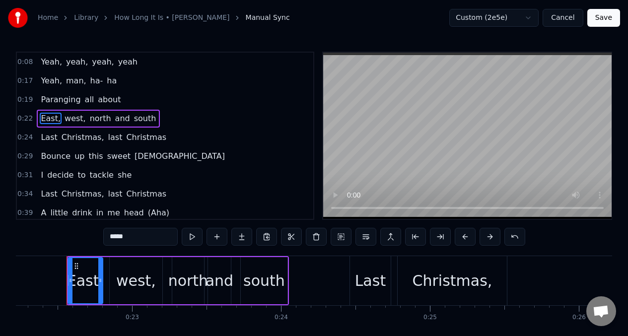
scroll to position [0, 3308]
click at [461, 237] on button at bounding box center [464, 237] width 21 height 18
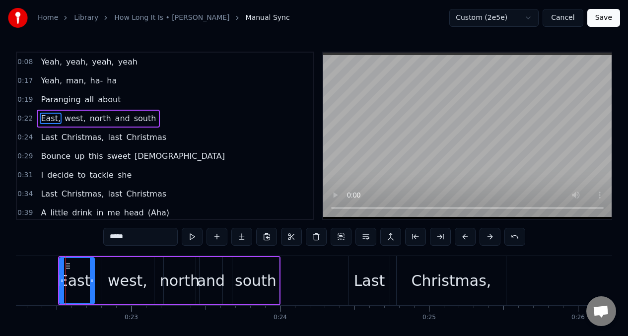
click at [46, 134] on span "Last" at bounding box center [49, 136] width 18 height 11
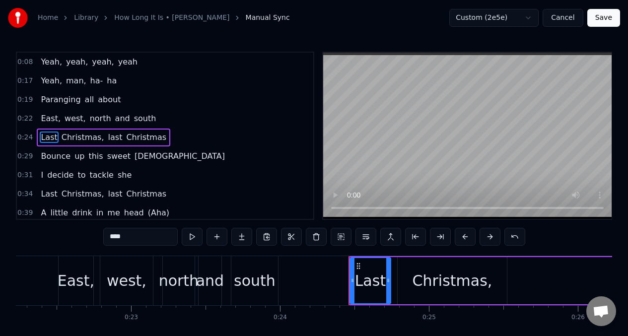
scroll to position [5, 0]
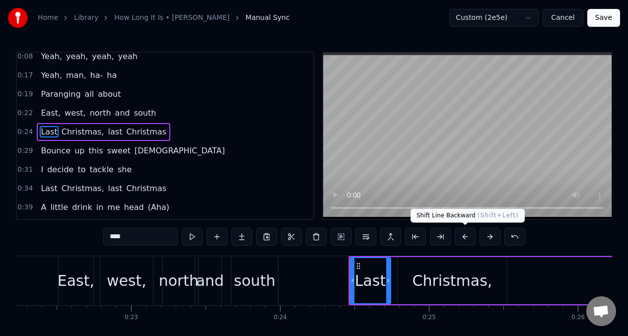
click at [465, 239] on button at bounding box center [464, 237] width 21 height 18
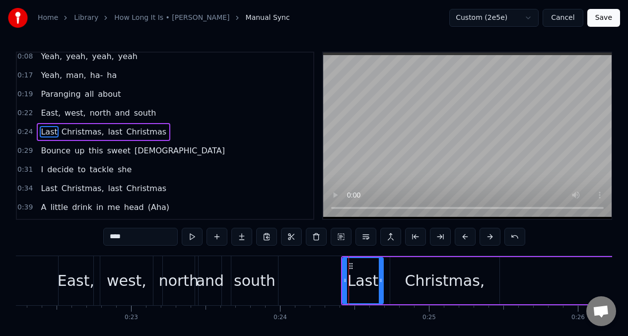
click at [49, 151] on span "Bounce" at bounding box center [56, 150] width 32 height 11
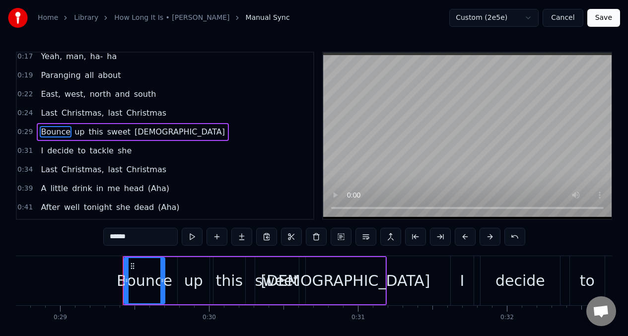
scroll to position [0, 4329]
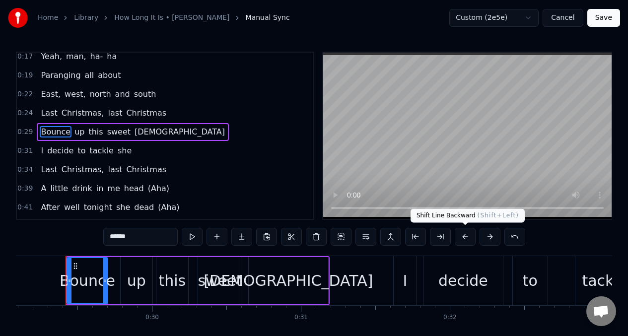
click at [462, 234] on button at bounding box center [464, 237] width 21 height 18
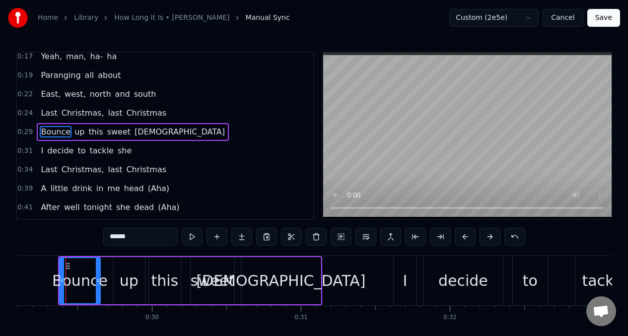
click at [40, 152] on span "I" at bounding box center [42, 150] width 4 height 11
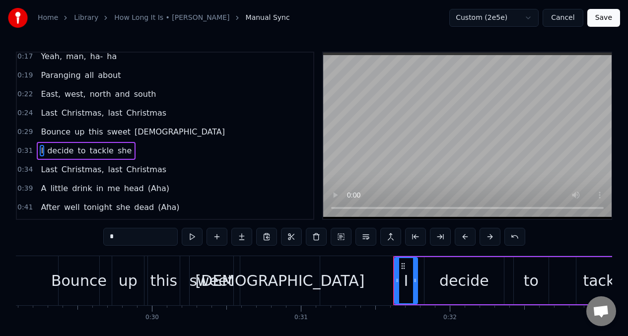
scroll to position [43, 0]
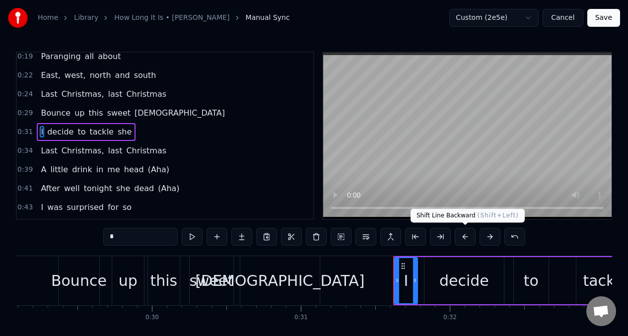
click at [462, 239] on button at bounding box center [464, 237] width 21 height 18
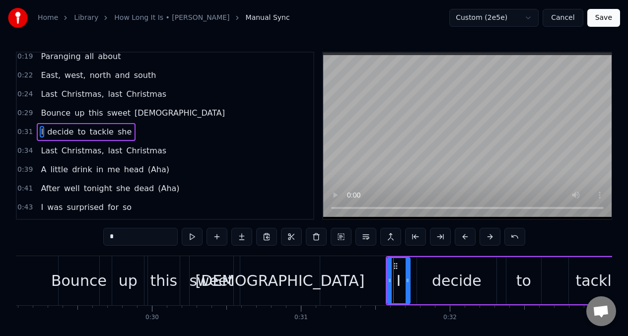
click at [61, 148] on span "Christmas," at bounding box center [83, 150] width 45 height 11
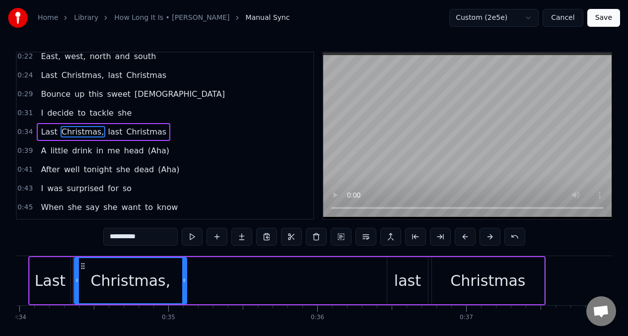
scroll to position [0, 5064]
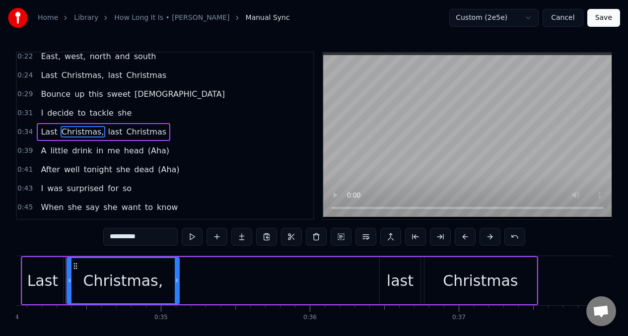
click at [44, 129] on span "Last" at bounding box center [49, 131] width 18 height 11
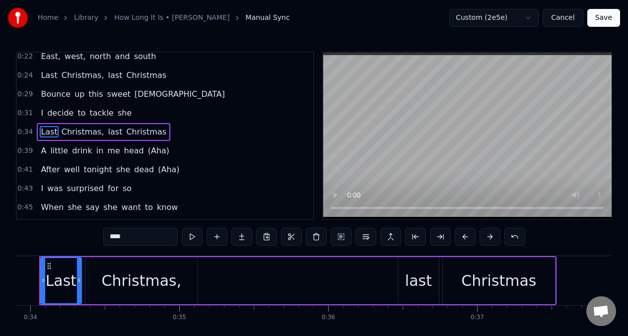
scroll to position [0, 5019]
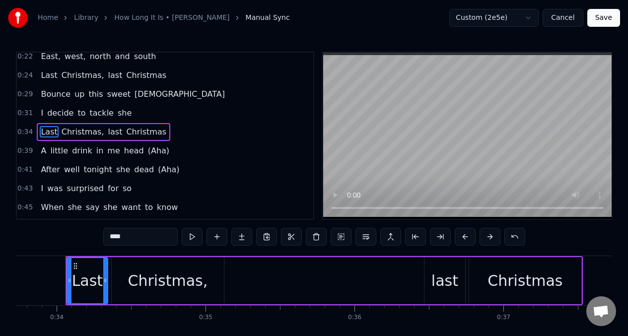
click at [463, 239] on button at bounding box center [464, 237] width 21 height 18
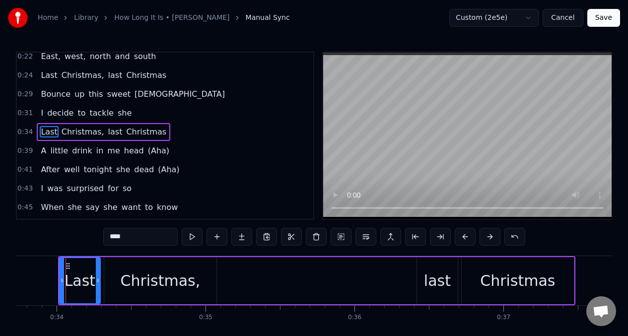
click at [51, 154] on span "little" at bounding box center [59, 150] width 20 height 11
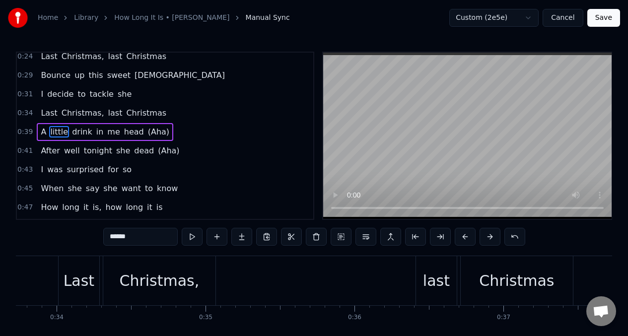
scroll to position [81, 0]
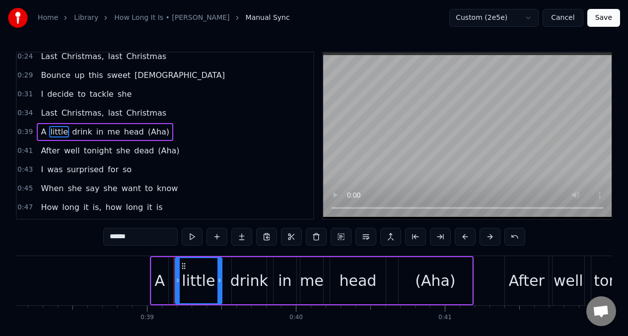
click at [41, 132] on span "A" at bounding box center [43, 131] width 7 height 11
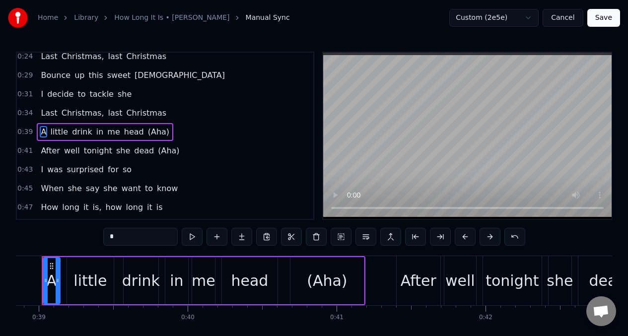
scroll to position [0, 5758]
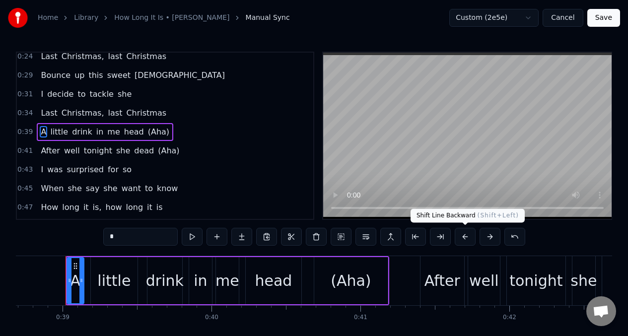
click at [463, 234] on button at bounding box center [464, 237] width 21 height 18
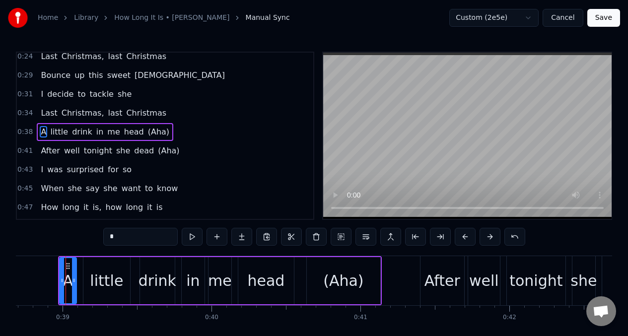
click at [52, 155] on span "After" at bounding box center [50, 150] width 21 height 11
type input "*****"
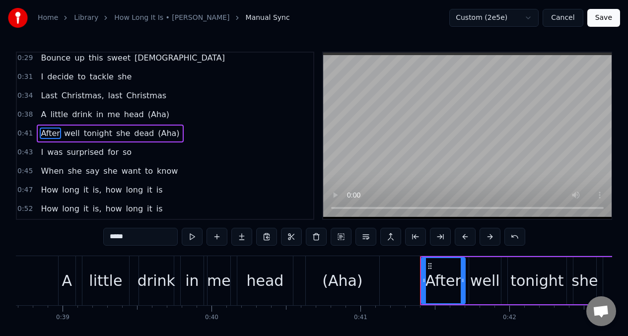
scroll to position [100, 0]
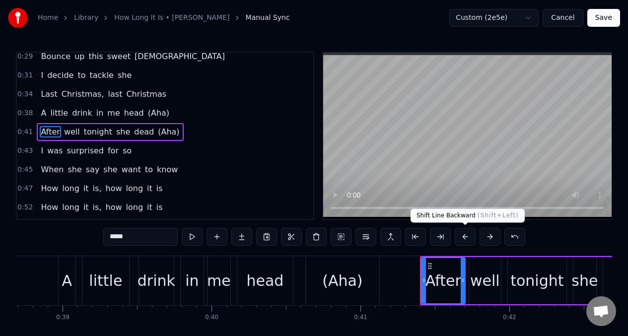
click at [460, 236] on button at bounding box center [464, 237] width 21 height 18
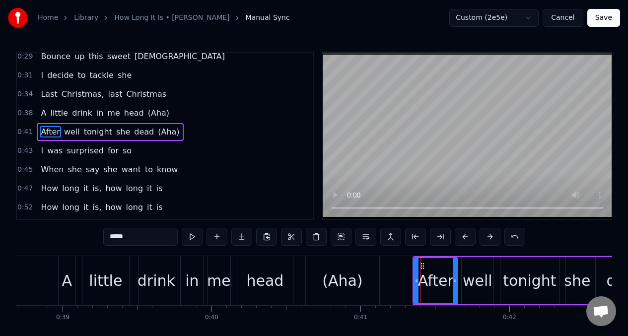
click at [43, 153] on div "I was surprised for so" at bounding box center [86, 151] width 99 height 18
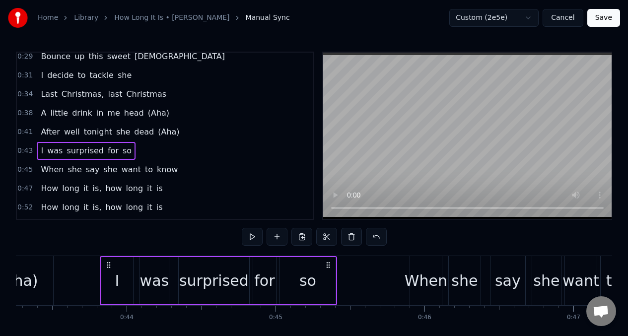
scroll to position [0, 6472]
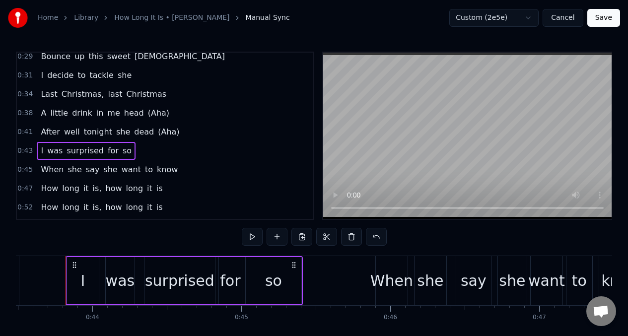
click at [41, 151] on span "I" at bounding box center [42, 150] width 4 height 11
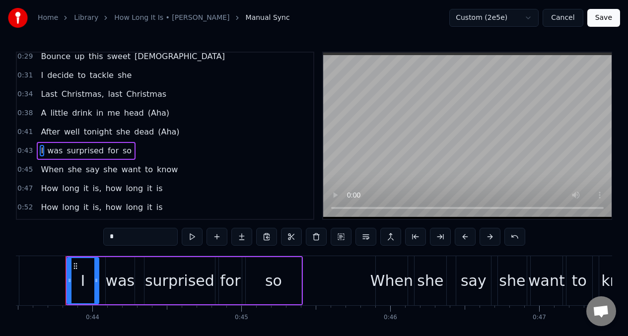
scroll to position [119, 0]
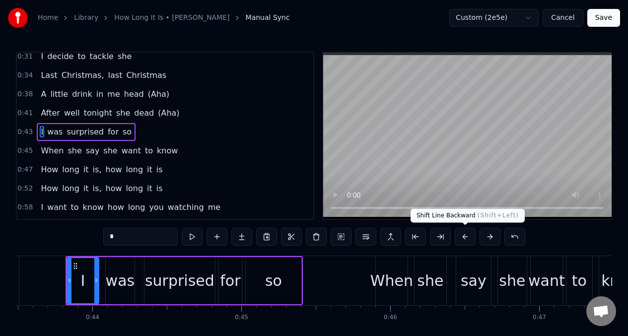
click at [463, 236] on button at bounding box center [464, 237] width 21 height 18
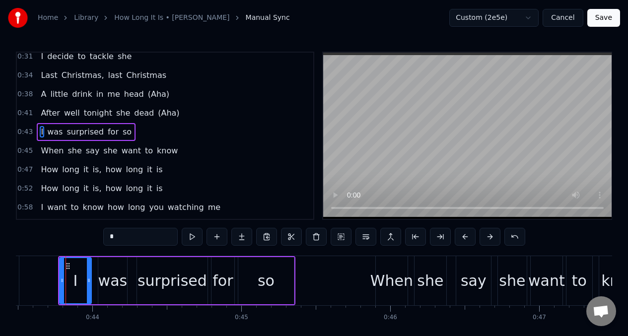
click at [44, 154] on span "When" at bounding box center [52, 150] width 25 height 11
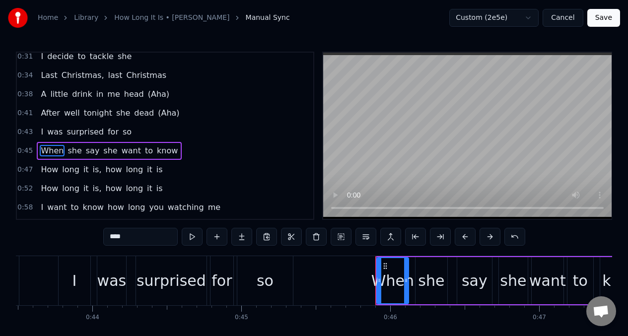
scroll to position [137, 0]
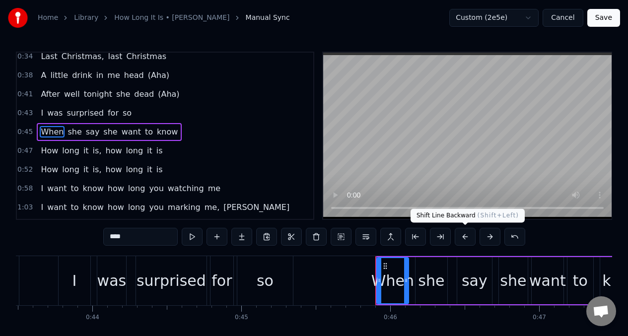
click at [462, 236] on button at bounding box center [464, 237] width 21 height 18
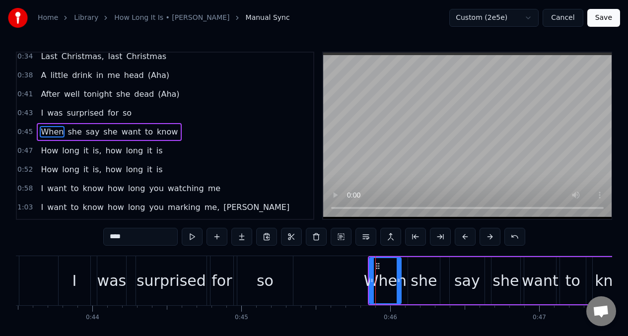
click at [54, 154] on span "How" at bounding box center [49, 150] width 19 height 11
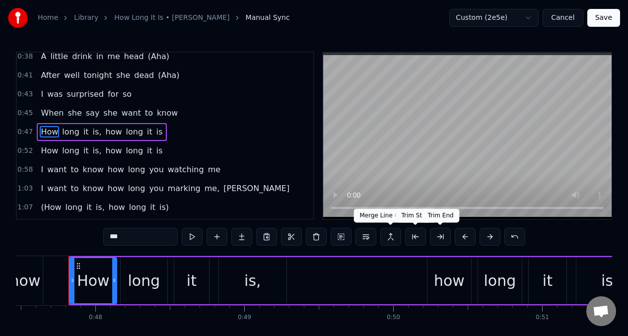
scroll to position [0, 7067]
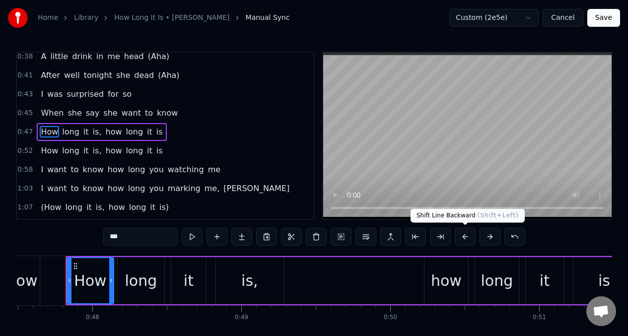
click at [461, 232] on button at bounding box center [464, 237] width 21 height 18
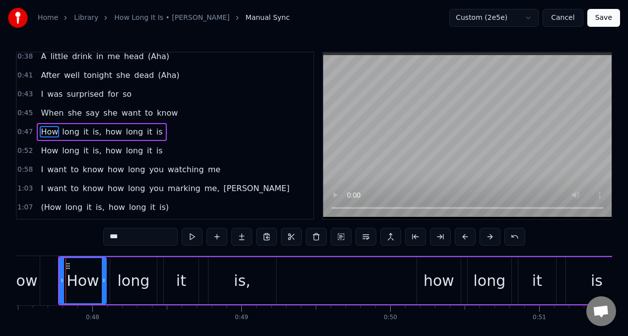
click at [47, 151] on span "How" at bounding box center [49, 150] width 19 height 11
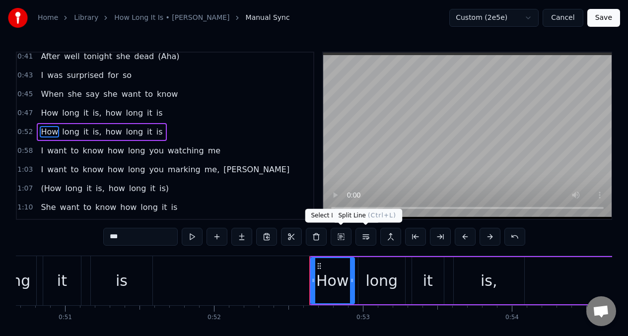
scroll to position [0, 7785]
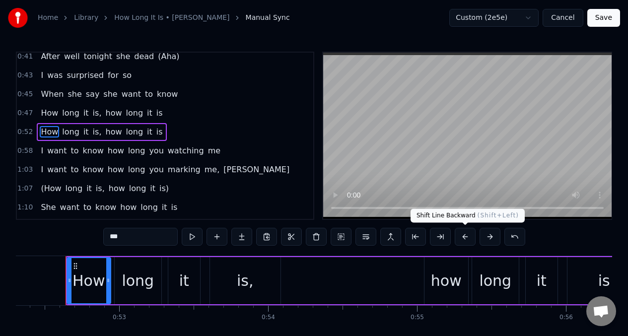
click at [463, 238] on button at bounding box center [464, 237] width 21 height 18
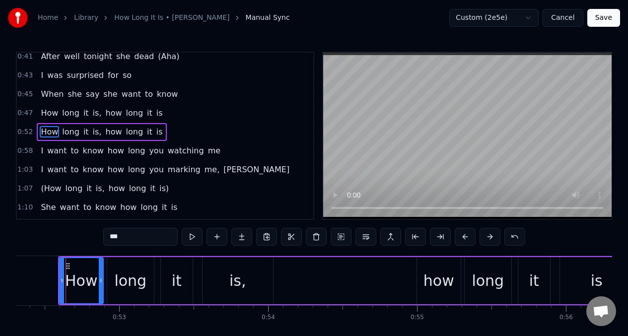
click at [46, 152] on span "want" at bounding box center [56, 150] width 21 height 11
type input "****"
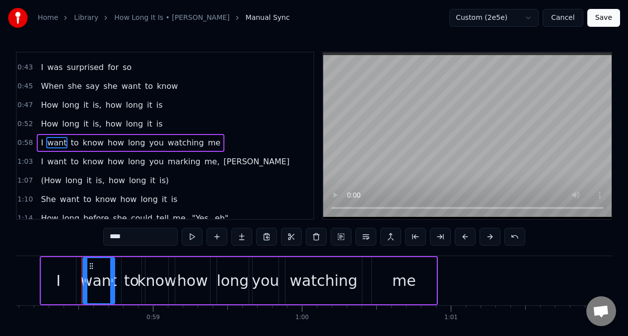
scroll to position [0, 8660]
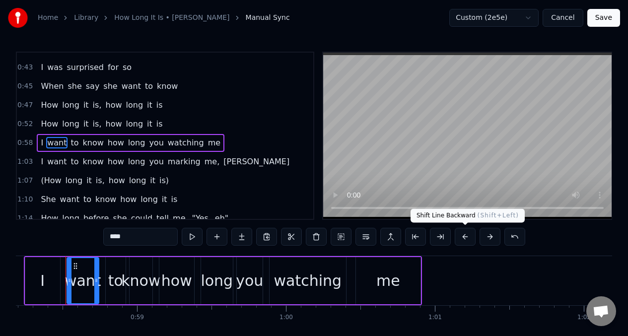
click at [463, 236] on button at bounding box center [464, 237] width 21 height 18
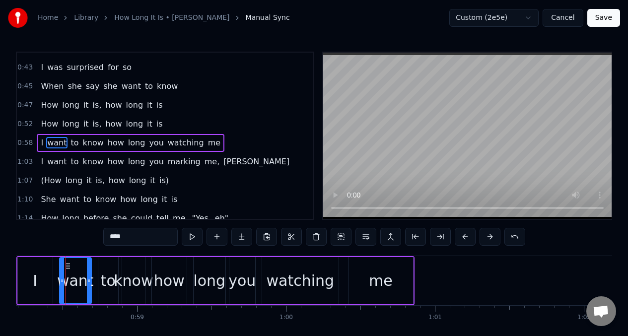
click at [43, 161] on div "I want to know how long you marking me, [PERSON_NAME]" at bounding box center [165, 162] width 256 height 18
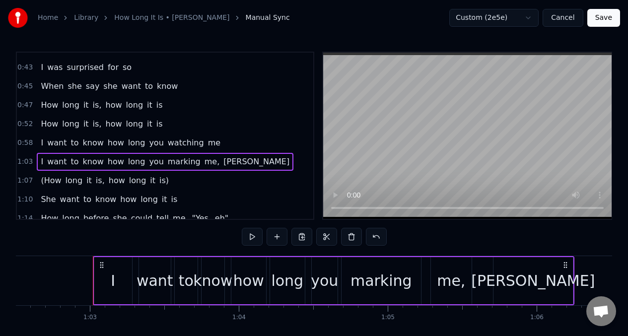
scroll to position [0, 9329]
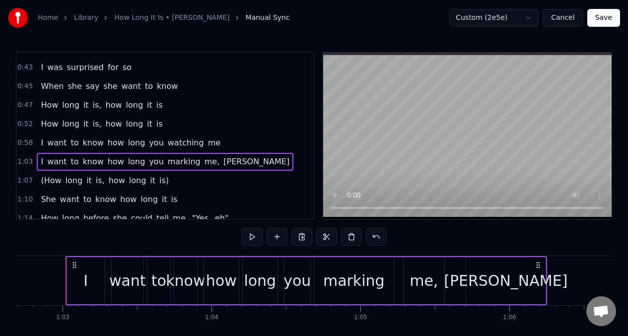
click at [42, 163] on div "I want to know how long you marking me, [PERSON_NAME]" at bounding box center [165, 162] width 256 height 18
click at [49, 160] on span "want" at bounding box center [56, 161] width 21 height 11
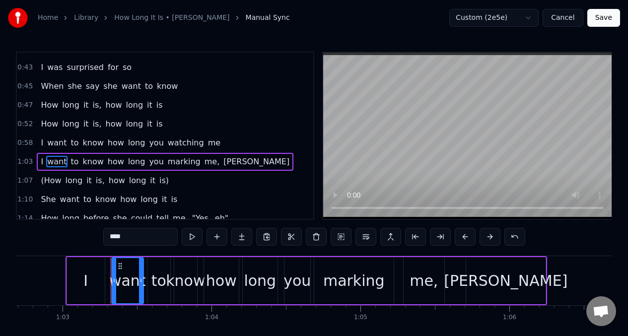
scroll to position [213, 0]
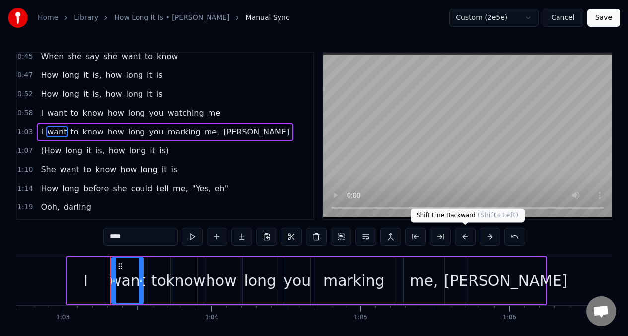
click at [462, 237] on button at bounding box center [464, 237] width 21 height 18
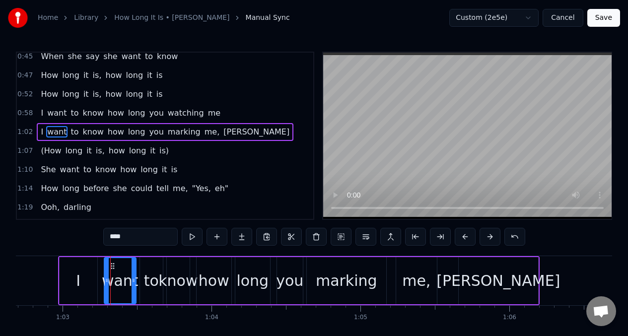
click at [46, 156] on span "(How" at bounding box center [51, 150] width 22 height 11
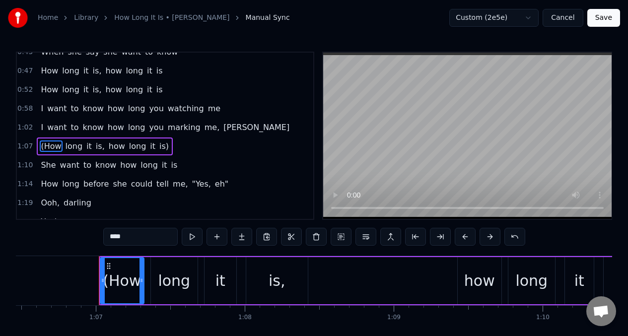
scroll to position [0, 9925]
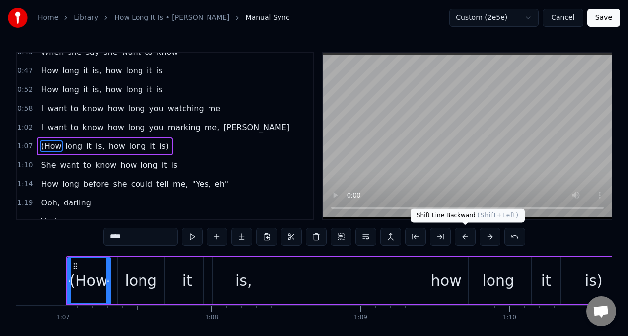
click at [463, 233] on button at bounding box center [464, 237] width 21 height 18
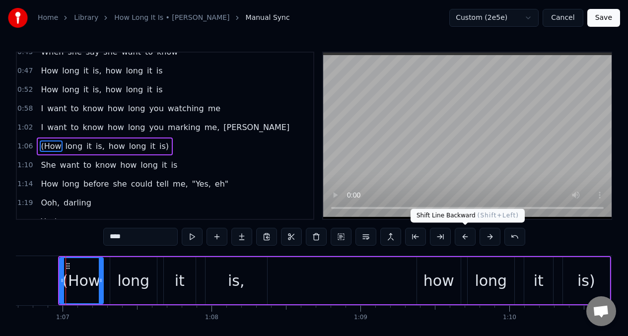
click at [463, 238] on button at bounding box center [464, 237] width 21 height 18
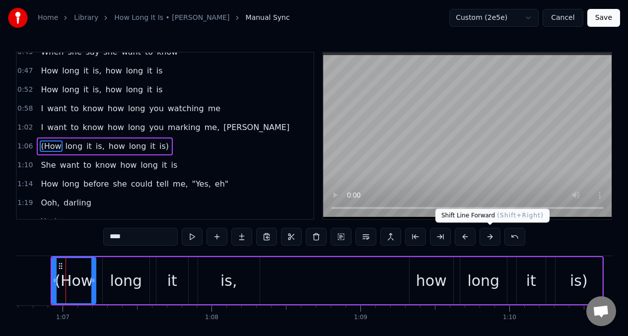
click at [485, 238] on button at bounding box center [489, 237] width 21 height 18
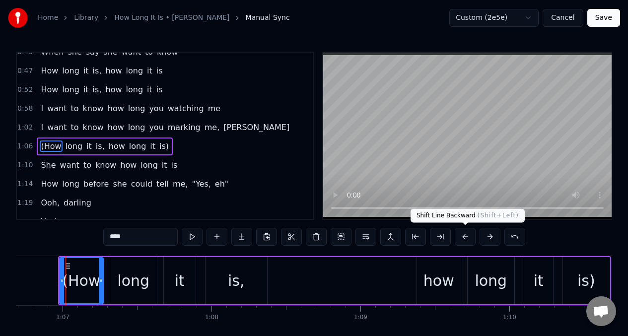
click at [463, 239] on button at bounding box center [464, 237] width 21 height 18
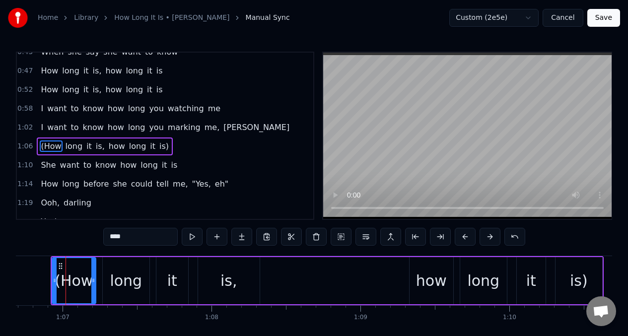
click at [43, 165] on span "She" at bounding box center [48, 164] width 17 height 11
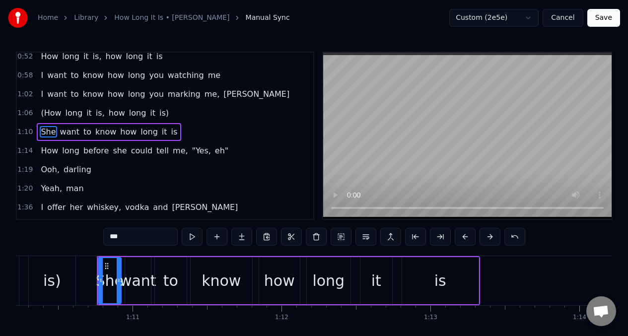
scroll to position [0, 10481]
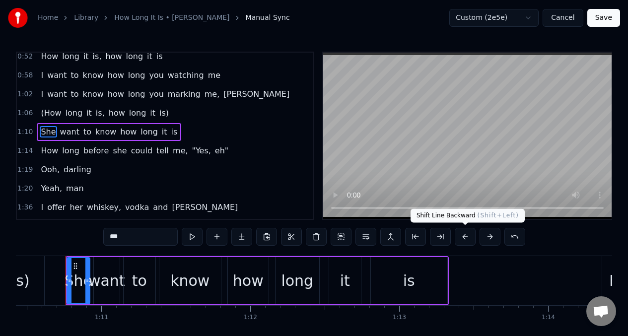
click at [463, 239] on button at bounding box center [464, 237] width 21 height 18
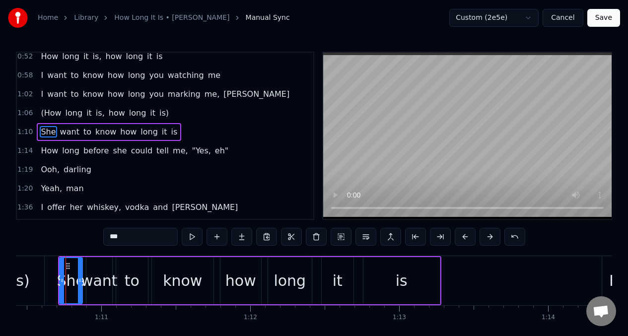
click at [40, 155] on span "How" at bounding box center [49, 150] width 19 height 11
type input "***"
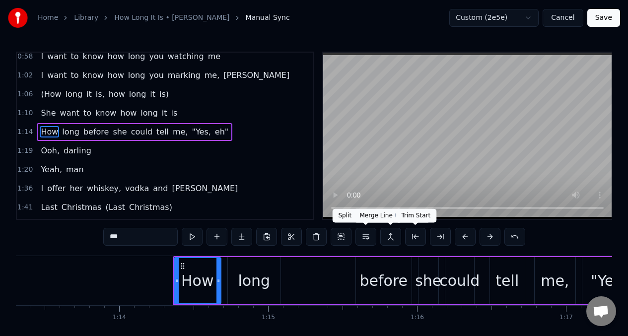
scroll to position [0, 11017]
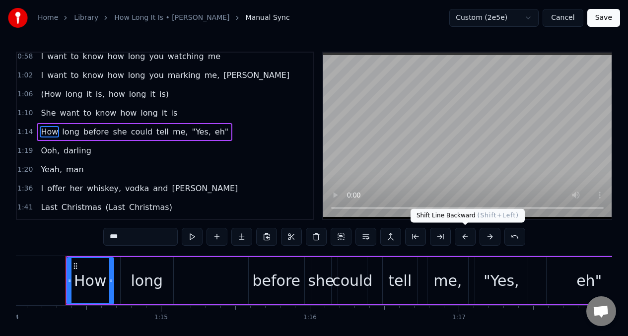
click at [461, 236] on button at bounding box center [464, 237] width 21 height 18
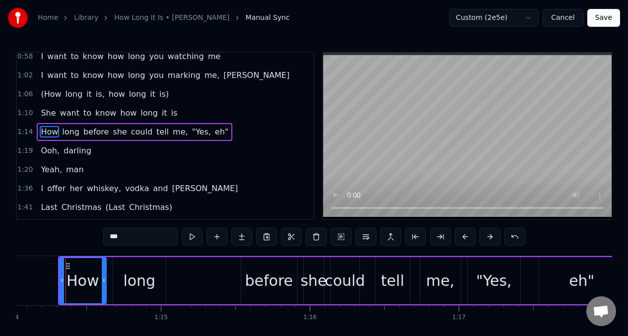
click at [50, 157] on div "Ooh, darling" at bounding box center [66, 151] width 58 height 18
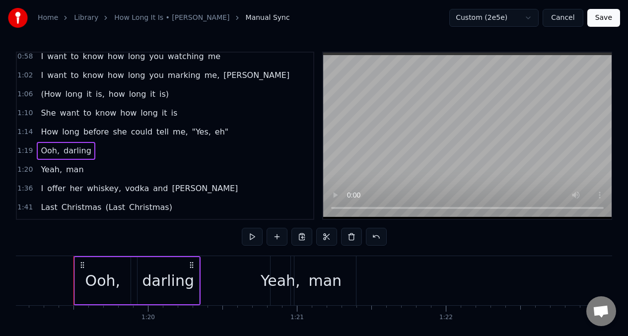
scroll to position [0, 11782]
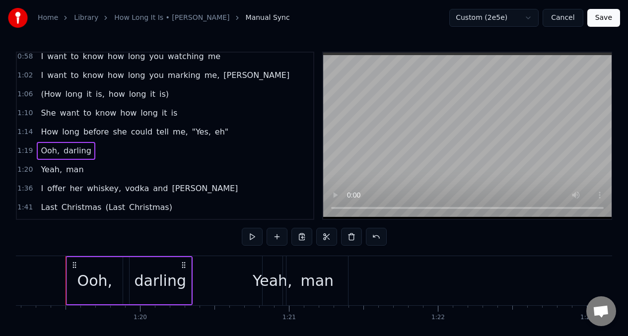
click at [47, 149] on span "Ooh," at bounding box center [50, 150] width 21 height 11
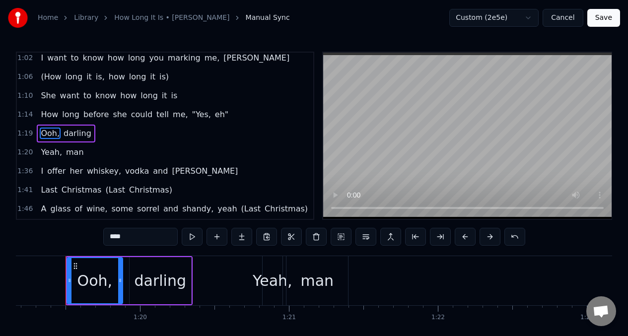
scroll to position [288, 0]
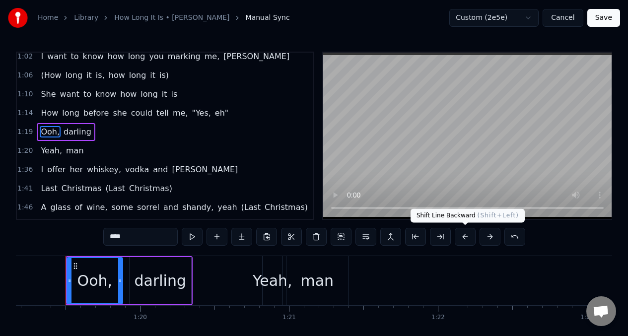
click at [462, 236] on button at bounding box center [464, 237] width 21 height 18
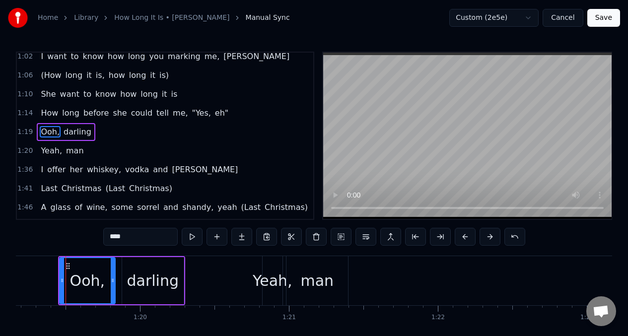
click at [40, 153] on span "Yeah," at bounding box center [51, 150] width 23 height 11
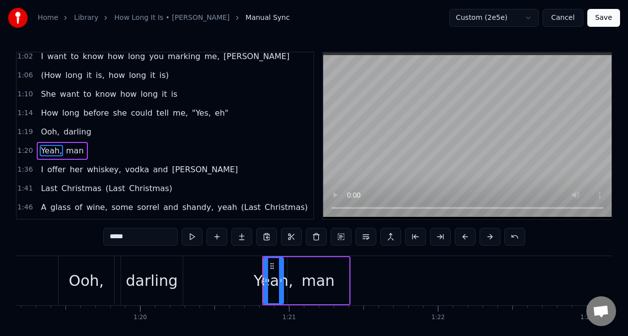
scroll to position [307, 0]
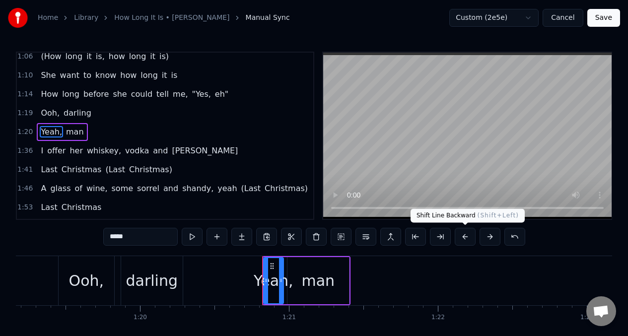
click at [462, 237] on button at bounding box center [464, 237] width 21 height 18
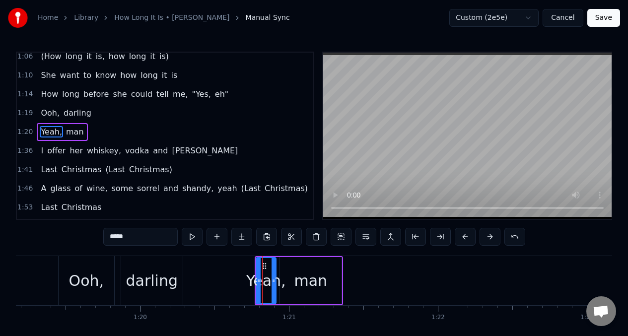
click at [86, 154] on span "whiskey," at bounding box center [104, 150] width 36 height 11
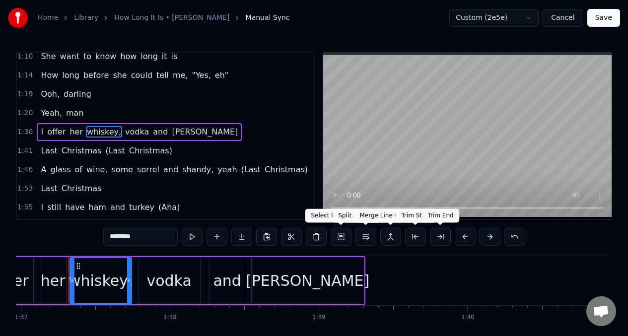
scroll to position [0, 14434]
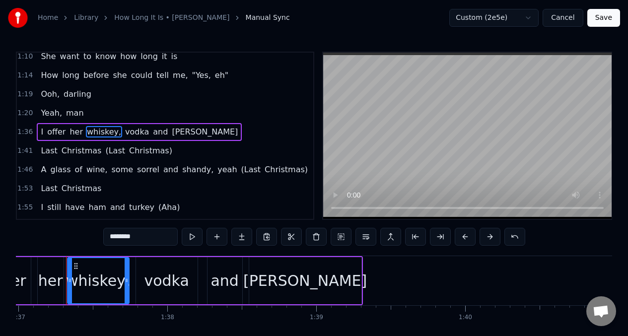
click at [464, 237] on button at bounding box center [464, 237] width 21 height 18
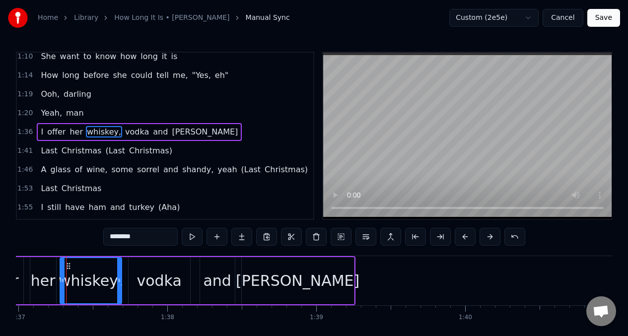
click at [42, 154] on span "Last" at bounding box center [49, 150] width 18 height 11
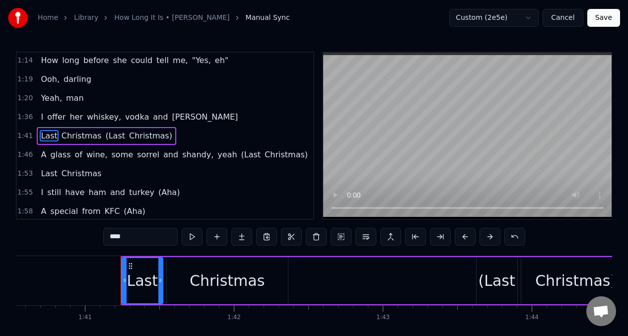
scroll to position [0, 15017]
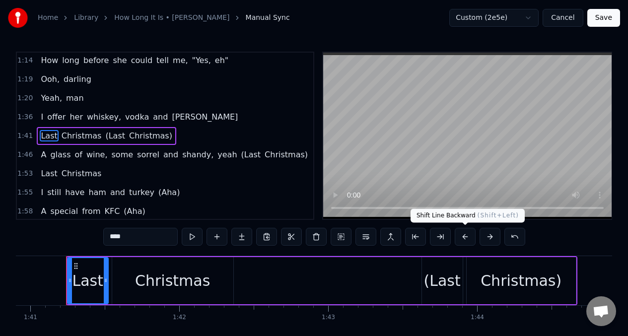
click at [463, 238] on button at bounding box center [464, 237] width 21 height 18
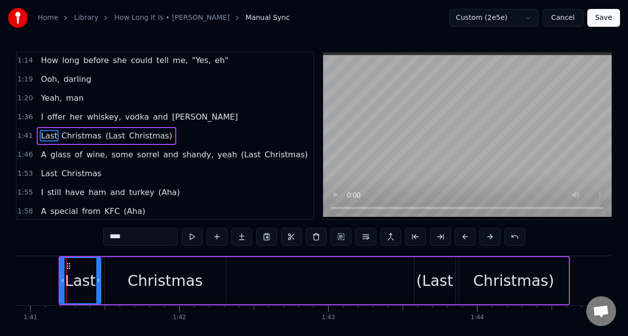
click at [50, 159] on span "glass" at bounding box center [60, 154] width 22 height 11
type input "*****"
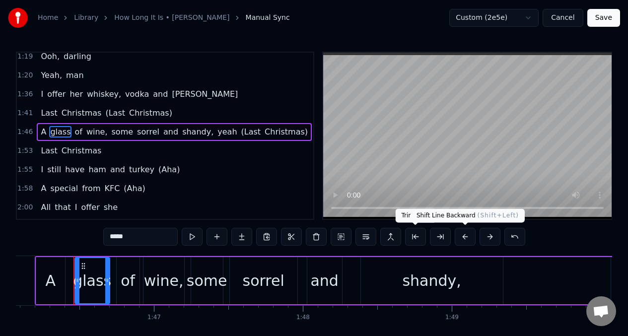
scroll to position [0, 15794]
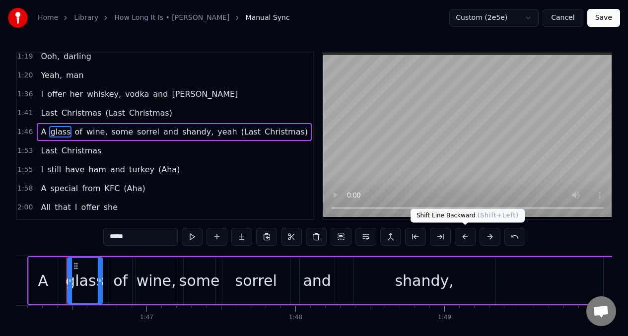
click at [461, 238] on button at bounding box center [464, 237] width 21 height 18
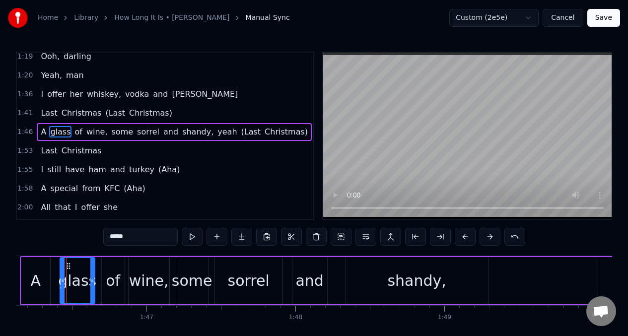
click at [37, 148] on div "Last Christmas" at bounding box center [71, 151] width 68 height 18
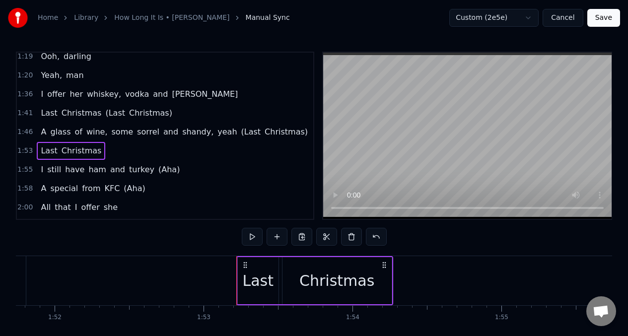
scroll to position [0, 16800]
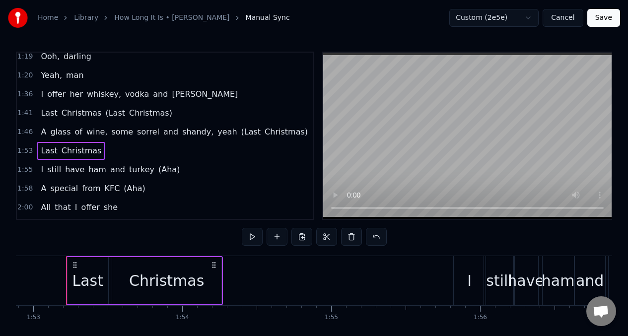
click at [42, 150] on span "Last" at bounding box center [49, 150] width 18 height 11
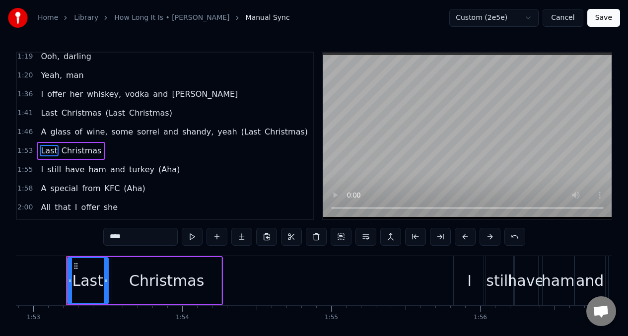
scroll to position [382, 0]
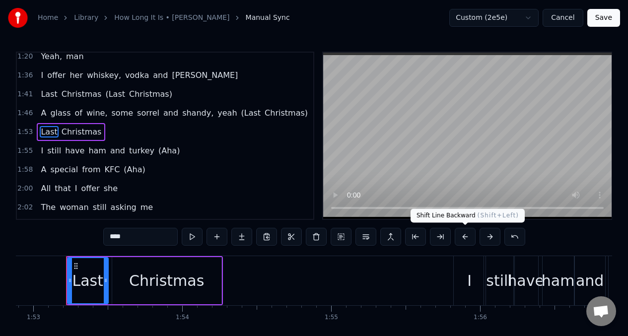
click at [464, 237] on button at bounding box center [464, 237] width 21 height 18
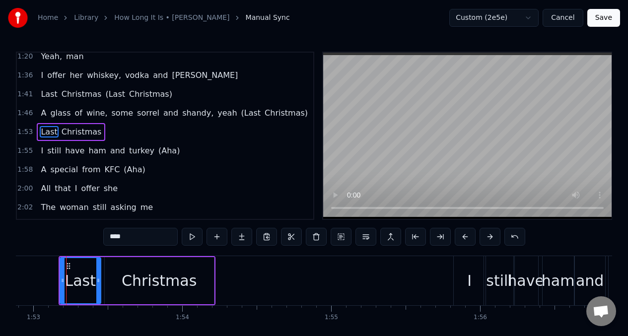
click at [50, 152] on span "still" at bounding box center [54, 150] width 16 height 11
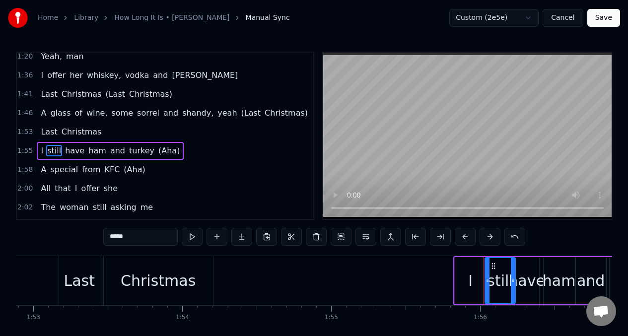
scroll to position [401, 0]
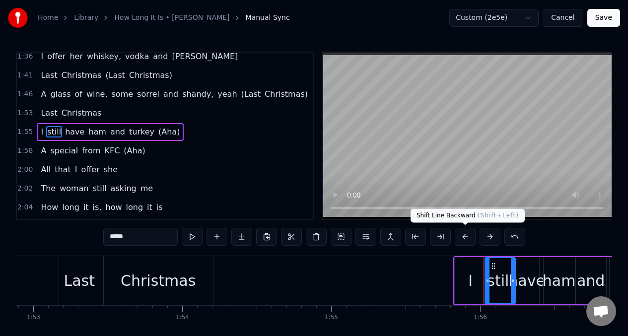
click at [463, 236] on button at bounding box center [464, 237] width 21 height 18
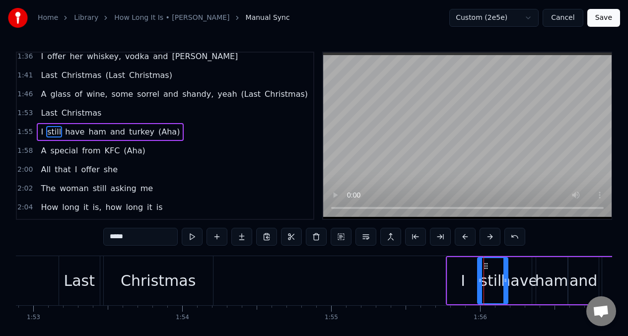
click at [65, 152] on span "special" at bounding box center [64, 150] width 30 height 11
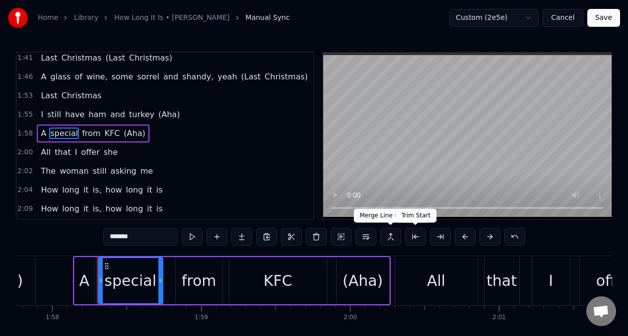
scroll to position [0, 17556]
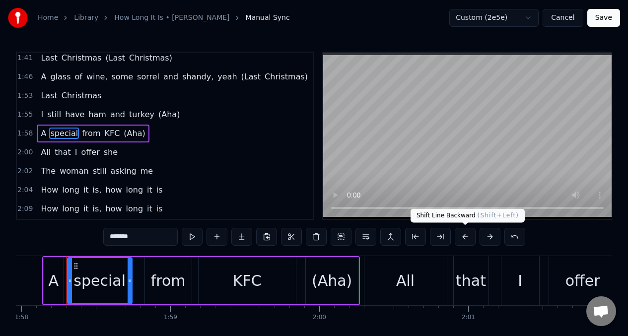
click at [463, 237] on button at bounding box center [464, 237] width 21 height 18
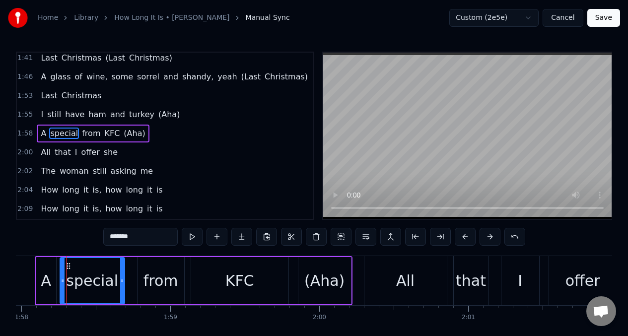
click at [41, 153] on span "All" at bounding box center [46, 151] width 12 height 11
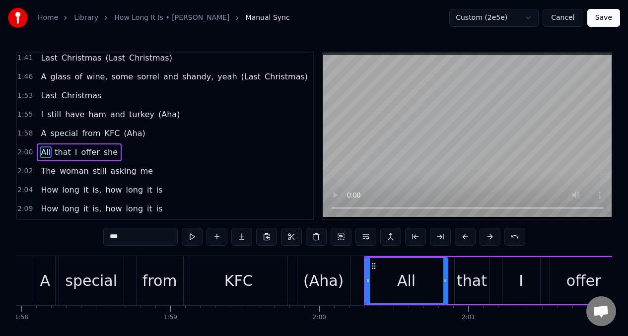
scroll to position [439, 0]
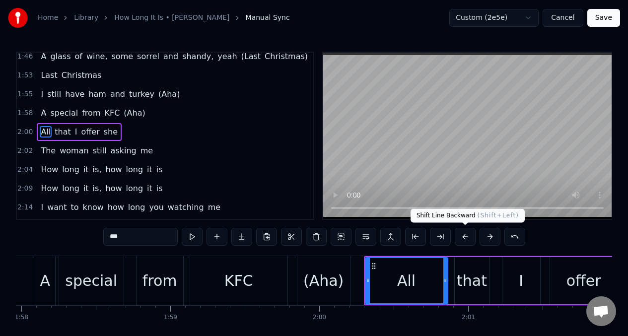
click at [464, 238] on button at bounding box center [464, 237] width 21 height 18
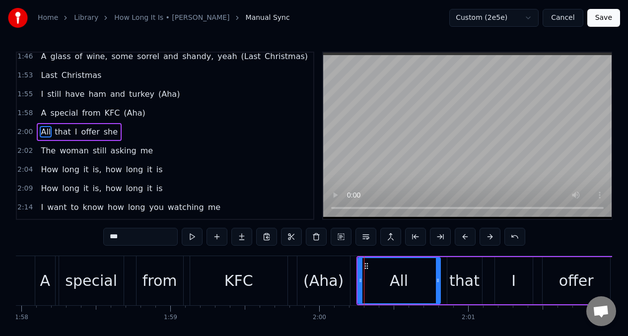
click at [69, 152] on span "woman" at bounding box center [74, 150] width 31 height 11
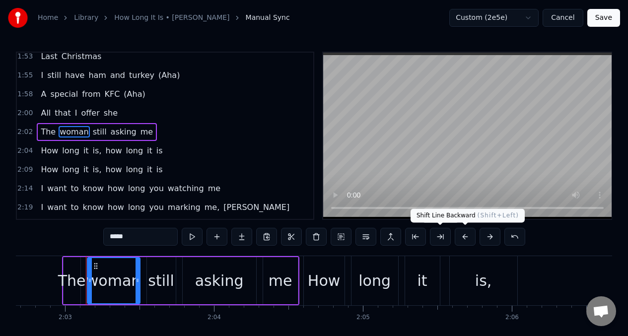
scroll to position [0, 18277]
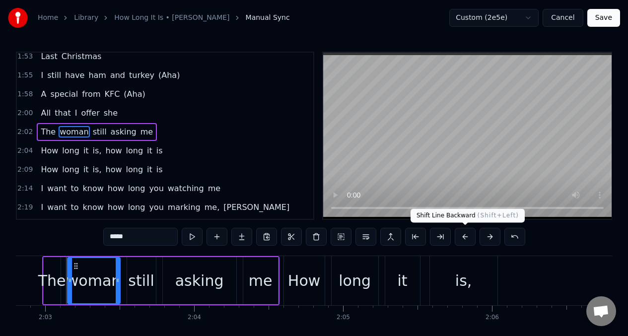
click at [464, 238] on button at bounding box center [464, 237] width 21 height 18
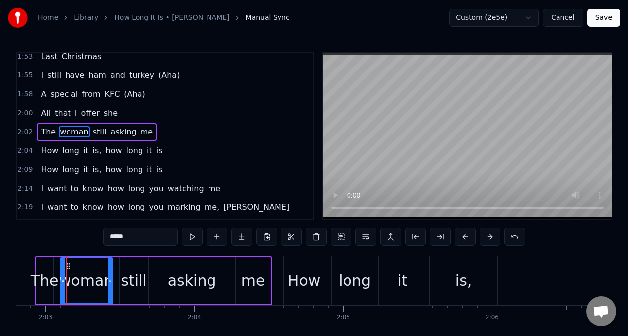
click at [52, 153] on span "How" at bounding box center [49, 150] width 19 height 11
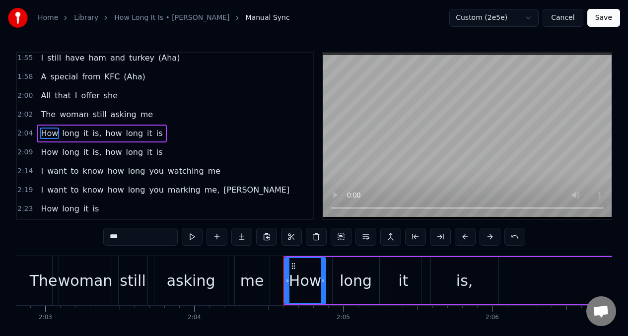
scroll to position [477, 0]
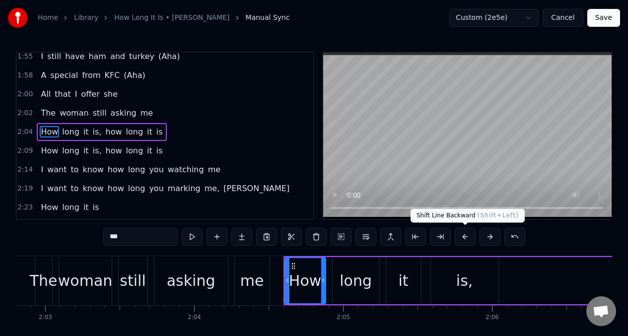
click at [461, 237] on button at bounding box center [464, 237] width 21 height 18
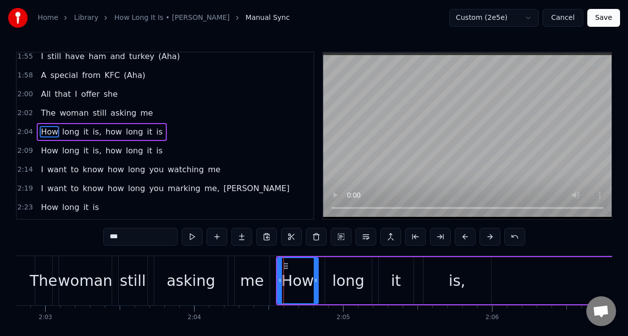
click at [42, 153] on span "How" at bounding box center [49, 150] width 19 height 11
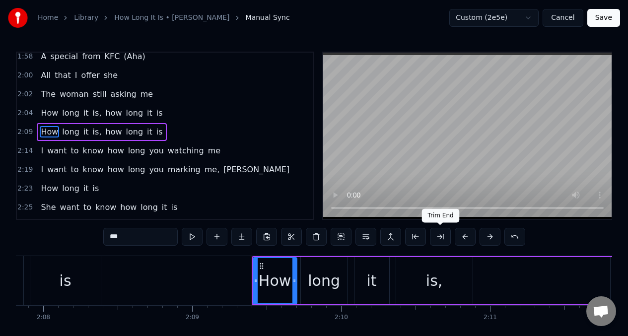
scroll to position [0, 19208]
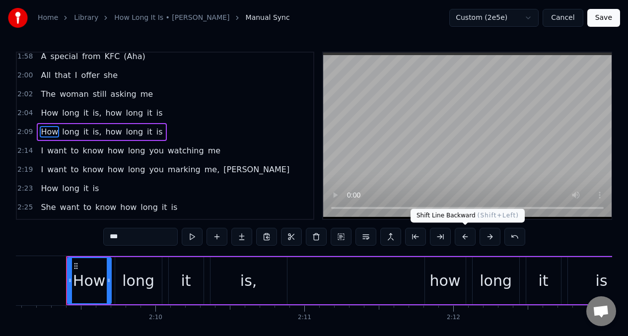
click at [461, 234] on button at bounding box center [464, 237] width 21 height 18
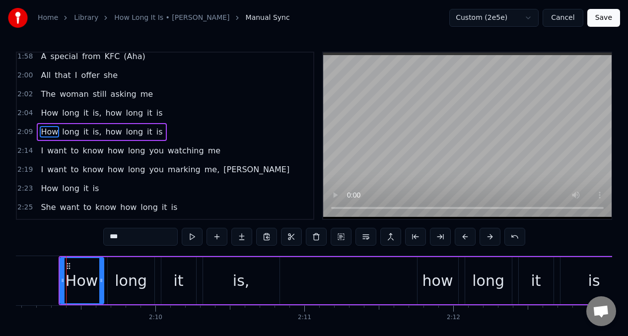
click at [58, 150] on span "want" at bounding box center [56, 150] width 21 height 11
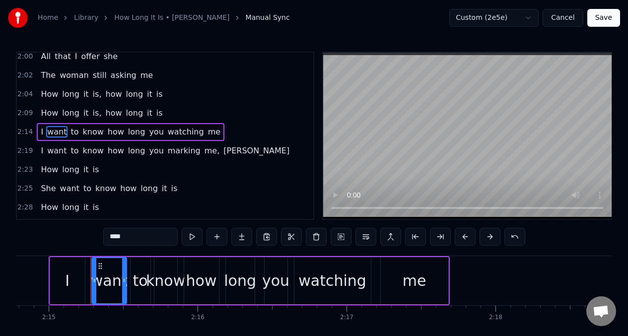
scroll to position [0, 20083]
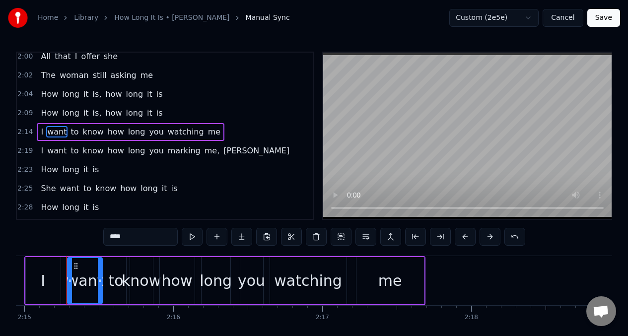
click at [463, 237] on button at bounding box center [464, 237] width 21 height 18
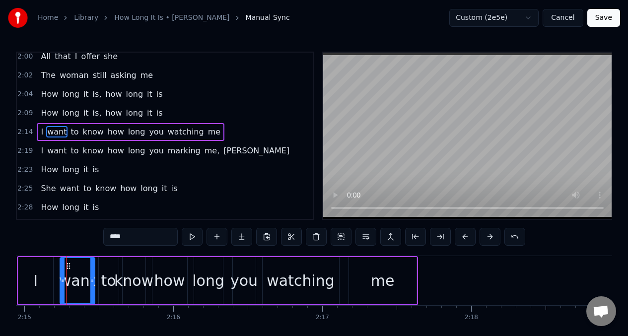
click at [47, 152] on span "want" at bounding box center [56, 150] width 21 height 11
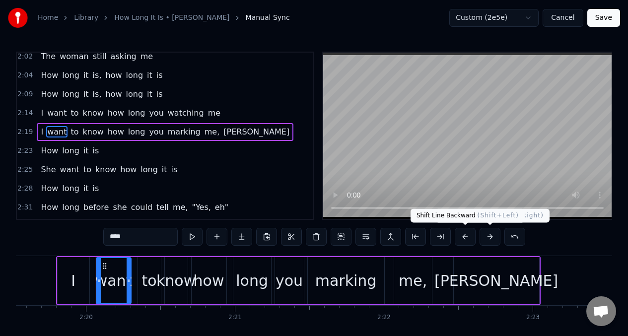
scroll to position [0, 20795]
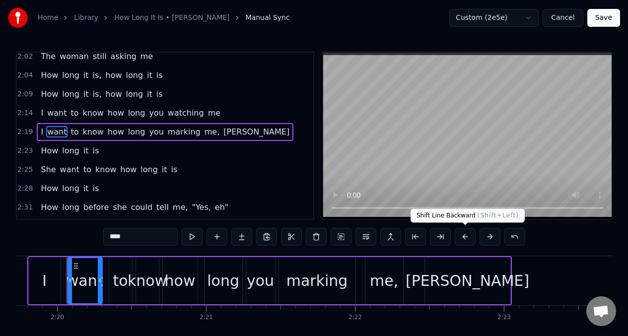
click at [463, 234] on button at bounding box center [464, 237] width 21 height 18
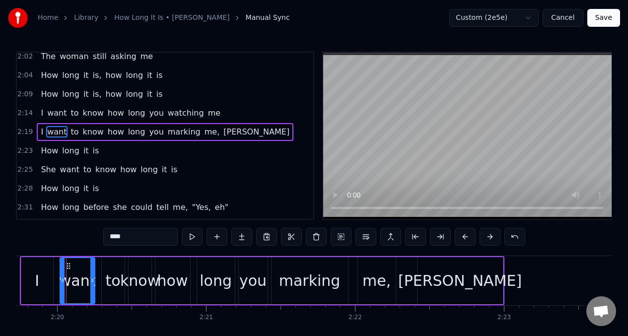
click at [63, 154] on span "long" at bounding box center [70, 150] width 19 height 11
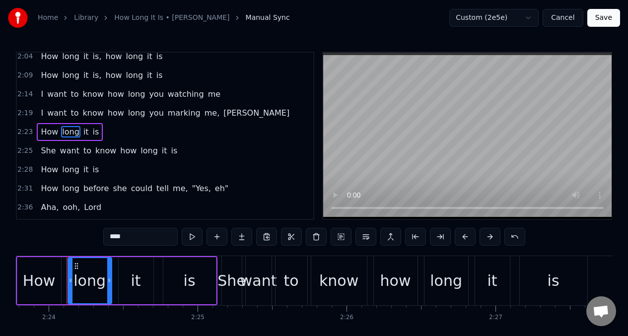
scroll to position [0, 21399]
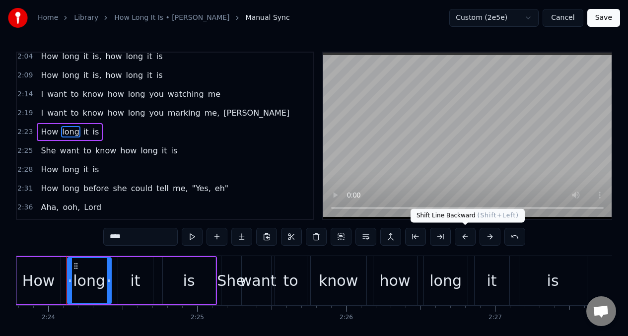
click at [465, 233] on button at bounding box center [464, 237] width 21 height 18
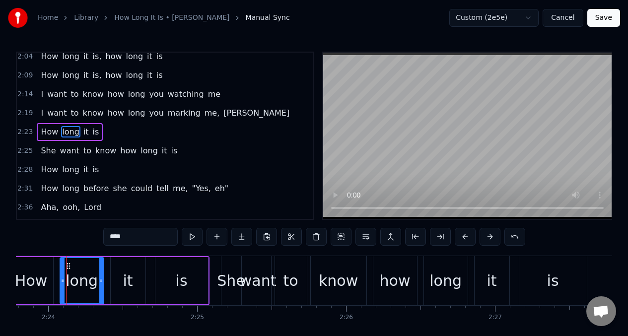
click at [47, 147] on span "She" at bounding box center [48, 150] width 17 height 11
type input "***"
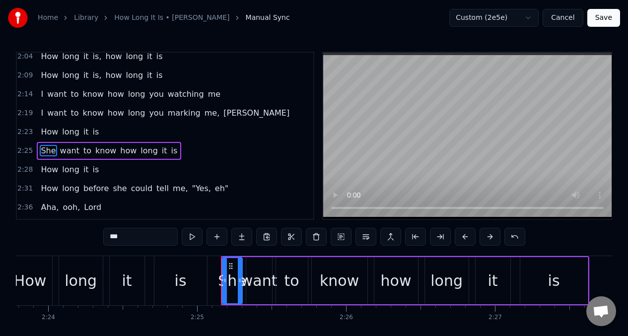
scroll to position [571, 0]
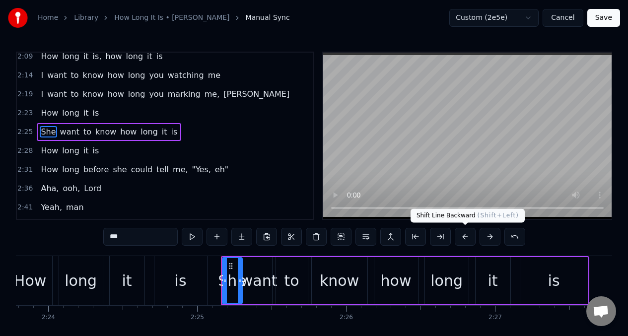
click at [465, 236] on button at bounding box center [464, 237] width 21 height 18
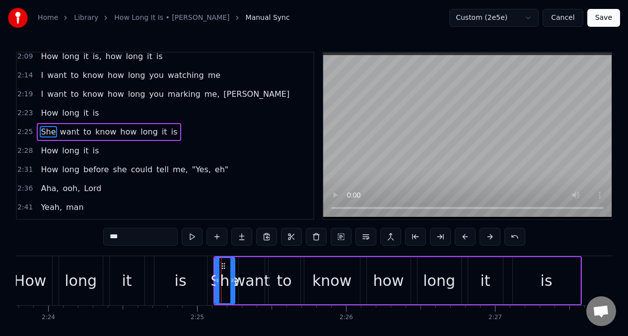
click at [86, 149] on div "How long it is" at bounding box center [70, 151] width 66 height 18
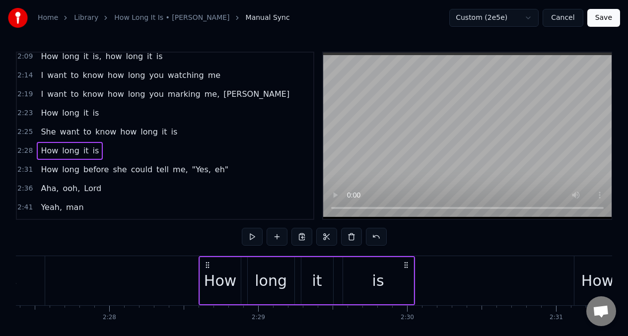
scroll to position [0, 22066]
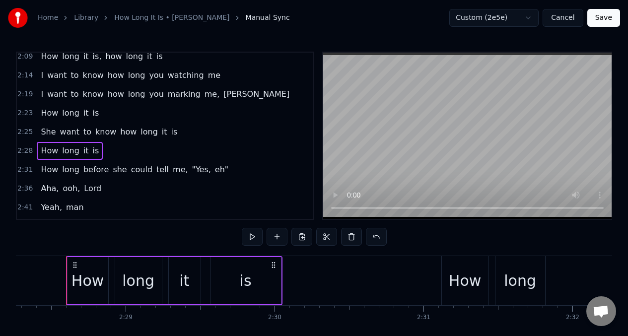
click at [40, 149] on span "How" at bounding box center [49, 150] width 19 height 11
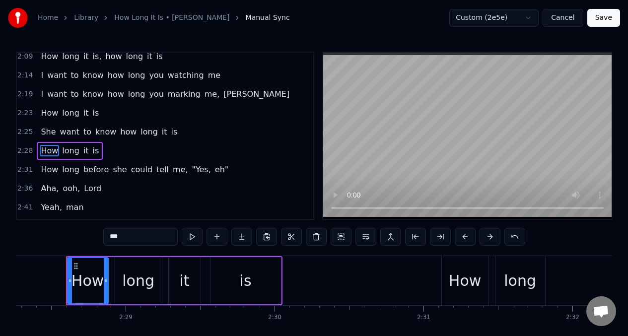
scroll to position [590, 0]
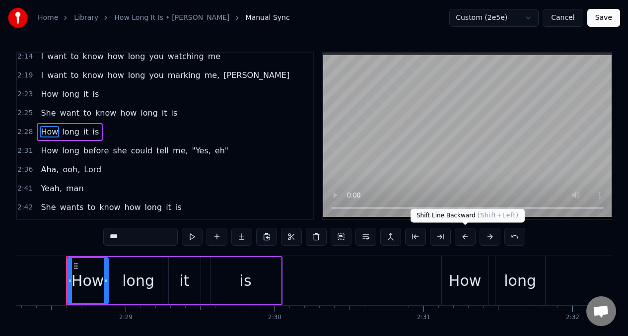
click at [463, 236] on button at bounding box center [464, 237] width 21 height 18
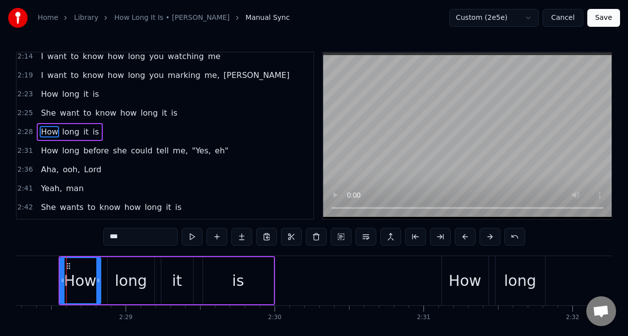
click at [67, 147] on span "long" at bounding box center [70, 150] width 19 height 11
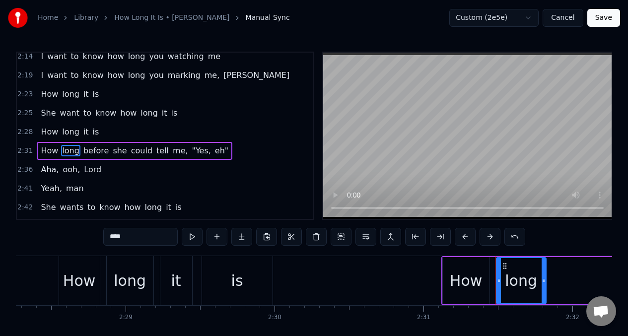
scroll to position [609, 0]
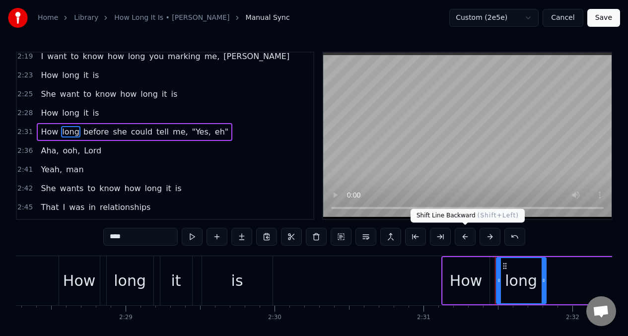
click at [466, 237] on button at bounding box center [464, 237] width 21 height 18
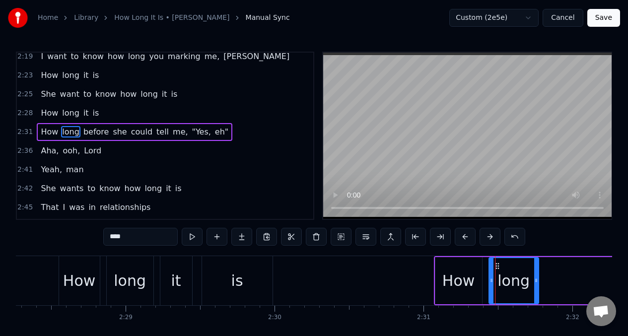
click at [63, 154] on span "ooh," at bounding box center [71, 150] width 19 height 11
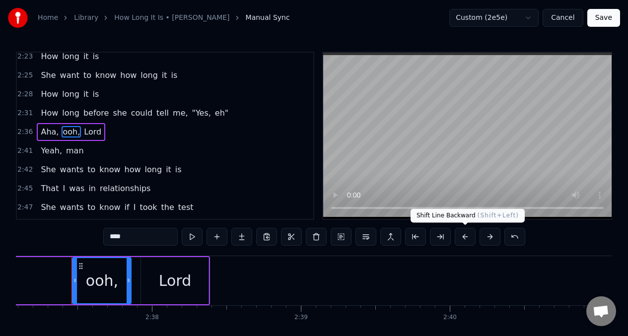
scroll to position [0, 23384]
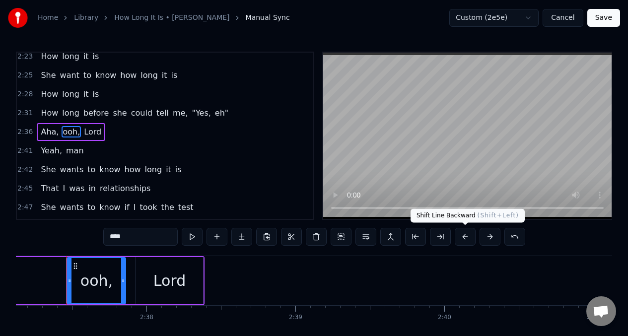
click at [459, 237] on button at bounding box center [464, 237] width 21 height 18
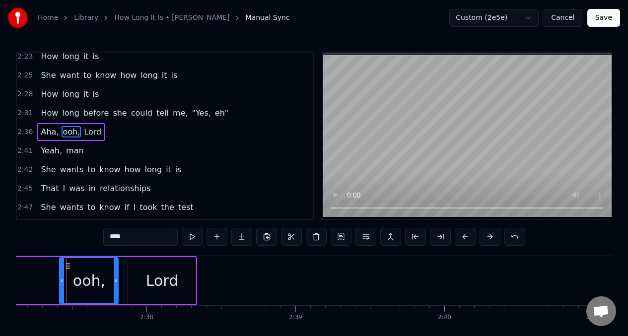
click at [52, 149] on span "Yeah," at bounding box center [51, 150] width 23 height 11
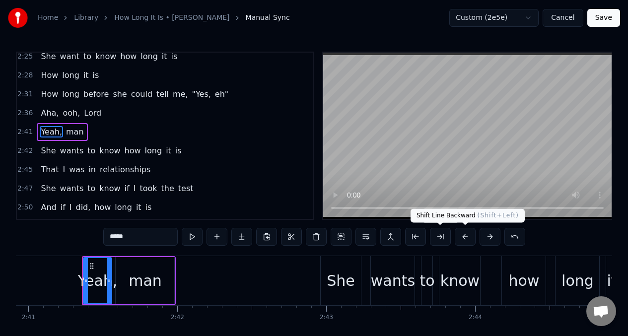
scroll to position [0, 23965]
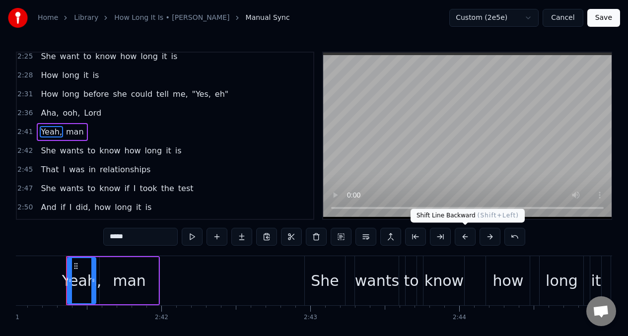
click at [464, 237] on button at bounding box center [464, 237] width 21 height 18
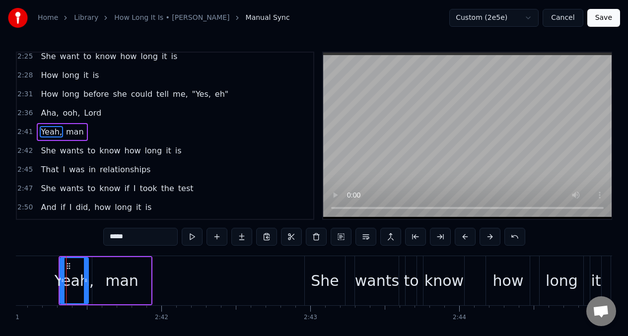
click at [49, 155] on span "She" at bounding box center [48, 150] width 17 height 11
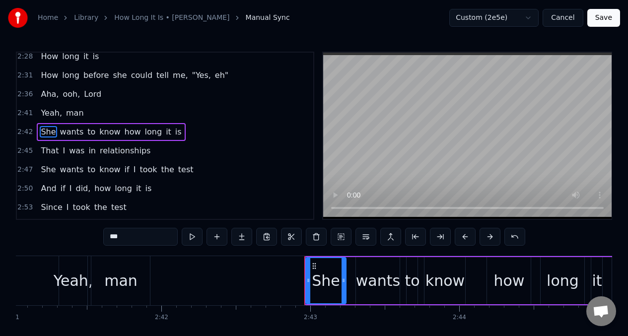
scroll to position [665, 0]
click at [463, 237] on button at bounding box center [464, 237] width 21 height 18
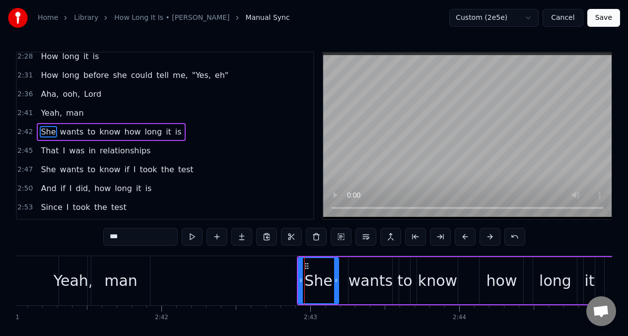
click at [51, 152] on span "That" at bounding box center [50, 150] width 20 height 11
type input "****"
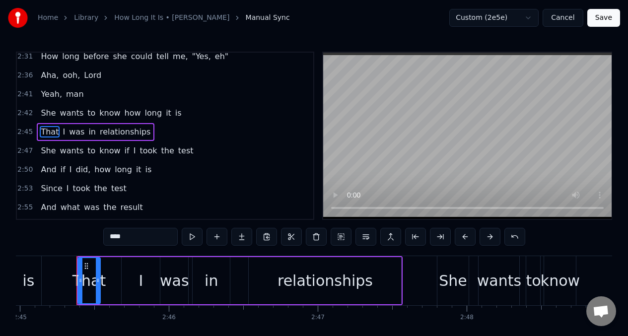
scroll to position [0, 24563]
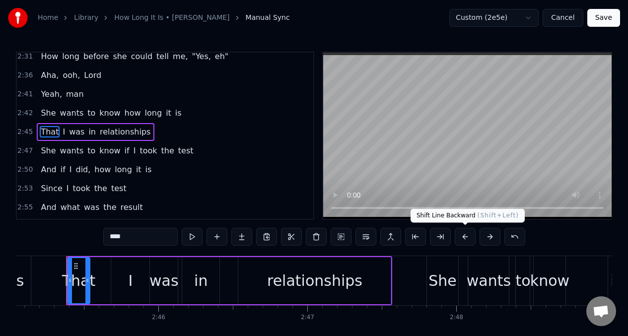
click at [463, 235] on button at bounding box center [464, 237] width 21 height 18
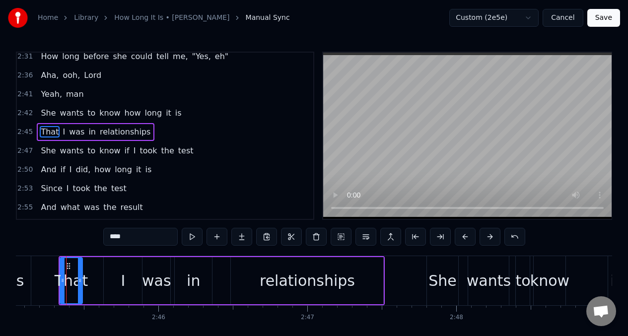
click at [55, 152] on div "She wants to know if I took the test" at bounding box center [117, 151] width 160 height 18
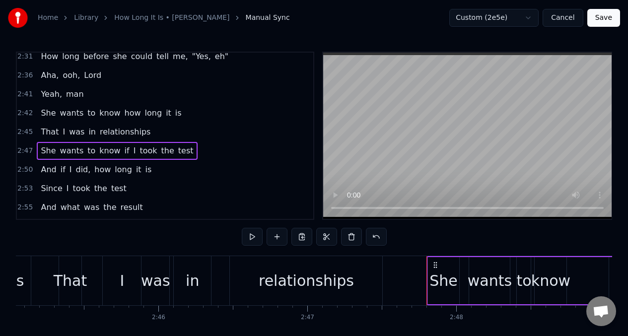
click at [49, 150] on span "She" at bounding box center [48, 150] width 17 height 11
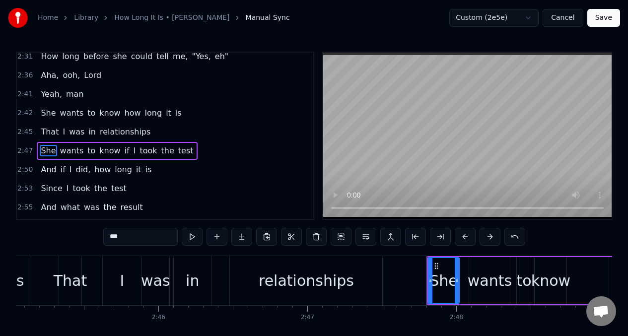
scroll to position [703, 0]
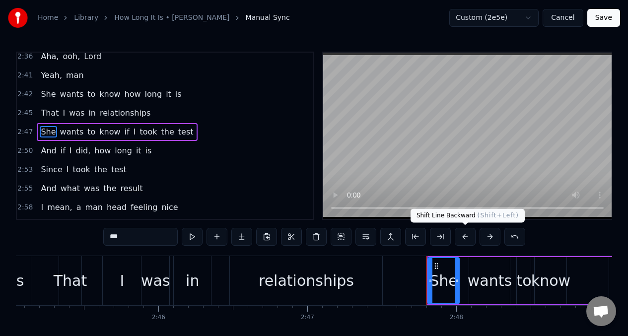
click at [462, 237] on button at bounding box center [464, 237] width 21 height 18
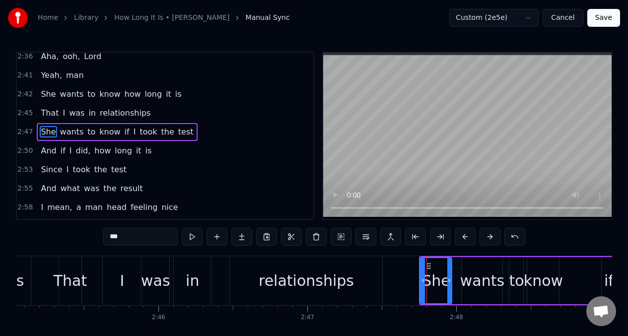
click at [47, 148] on span "And" at bounding box center [48, 150] width 17 height 11
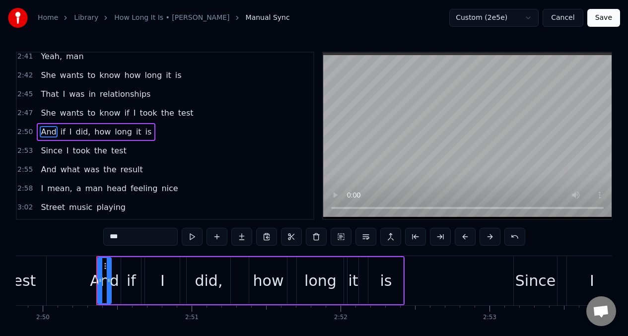
scroll to position [0, 25304]
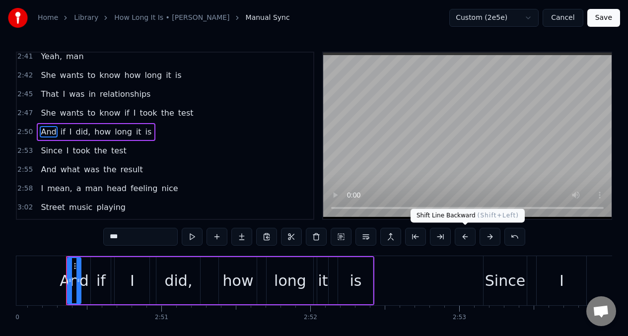
click at [463, 237] on button at bounding box center [464, 237] width 21 height 18
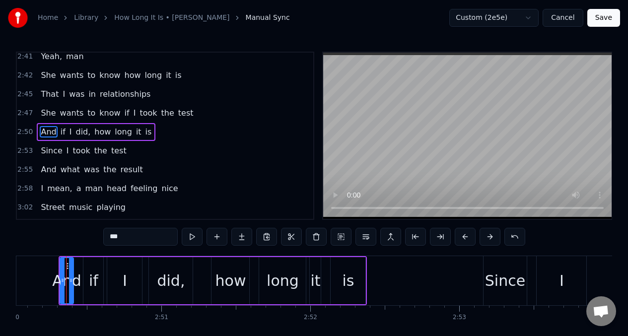
click at [48, 156] on span "Since" at bounding box center [51, 150] width 23 height 11
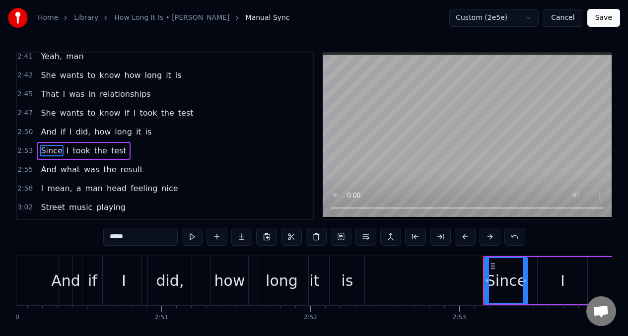
scroll to position [741, 0]
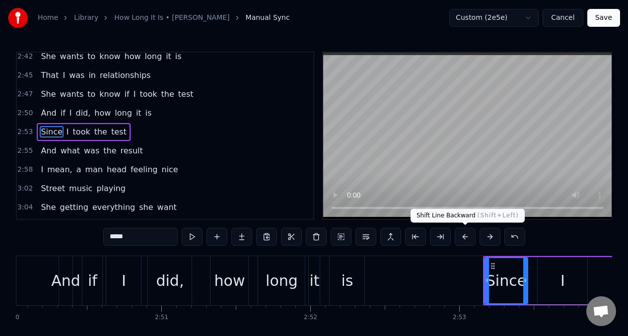
click at [465, 236] on button at bounding box center [464, 237] width 21 height 18
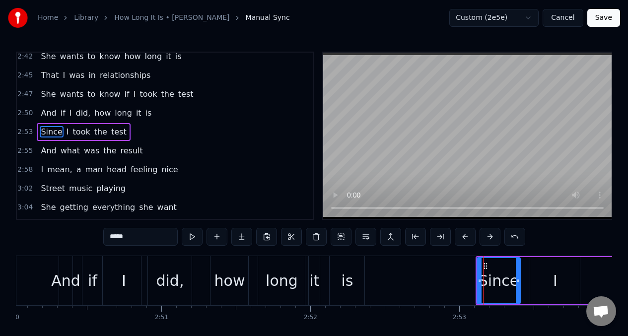
click at [65, 151] on span "what" at bounding box center [70, 150] width 21 height 11
type input "****"
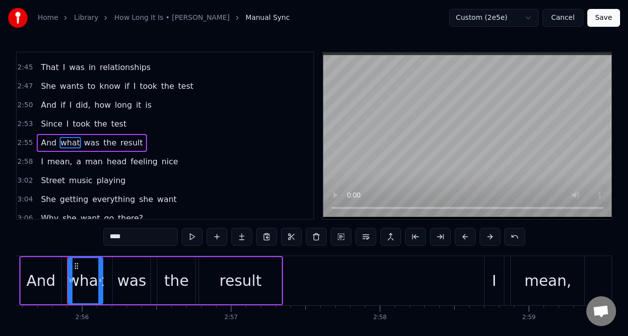
scroll to position [0, 26129]
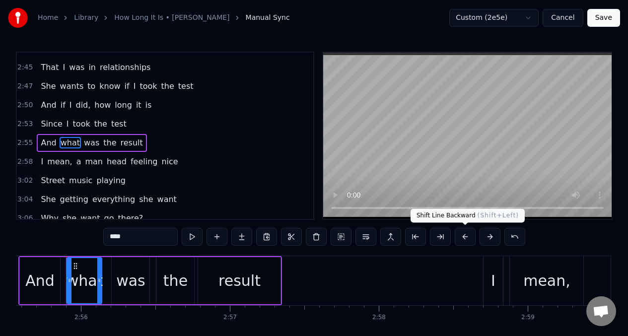
click at [463, 234] on button at bounding box center [464, 237] width 21 height 18
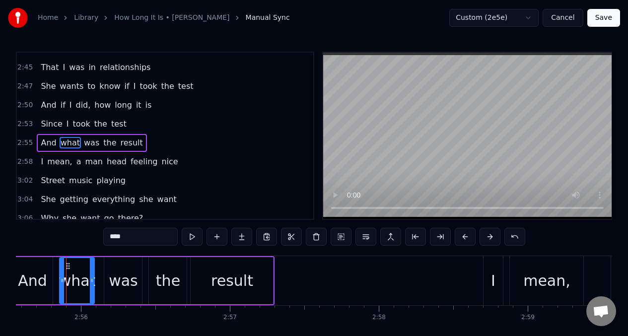
click at [45, 163] on div "I mean, a man head feeling nice" at bounding box center [109, 162] width 145 height 18
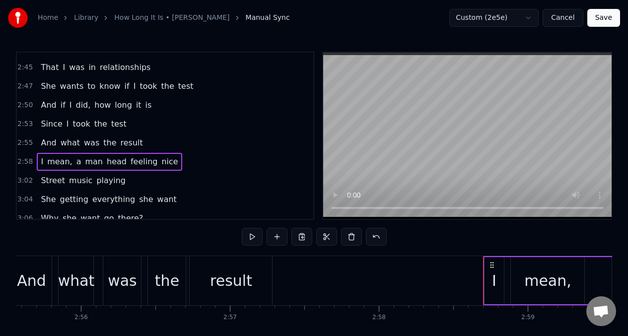
click at [46, 162] on span "mean," at bounding box center [59, 161] width 27 height 11
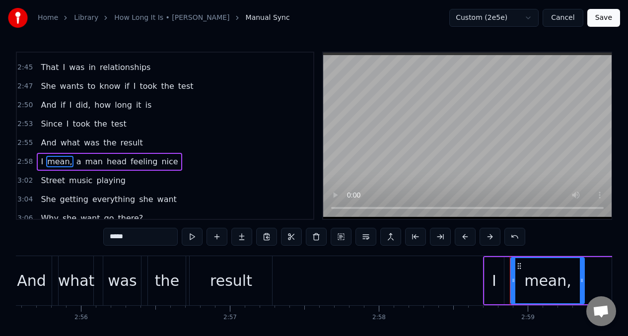
scroll to position [778, 0]
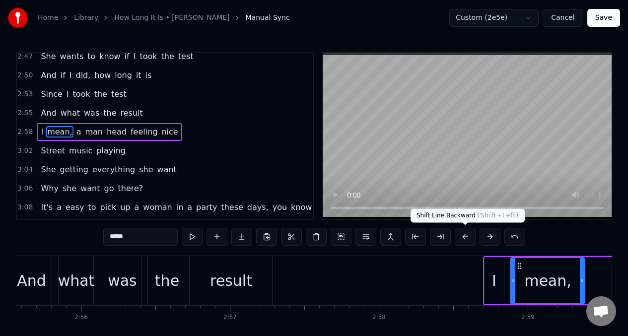
click at [462, 234] on button at bounding box center [464, 237] width 21 height 18
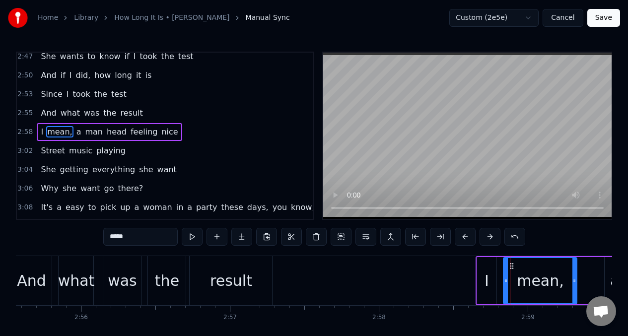
click at [44, 148] on span "Street" at bounding box center [53, 150] width 26 height 11
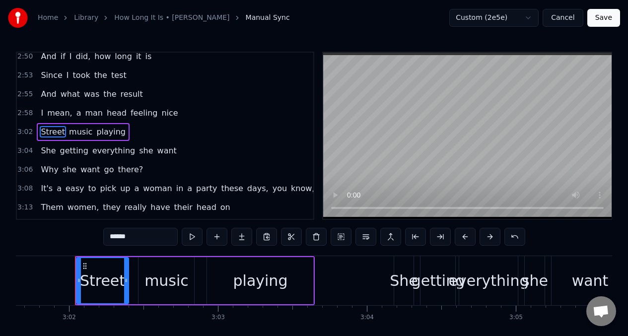
scroll to position [0, 27042]
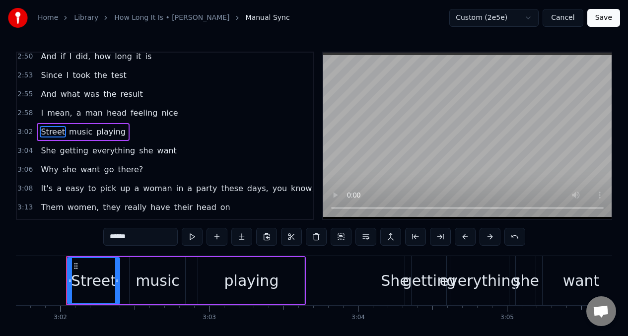
click at [463, 236] on button at bounding box center [464, 237] width 21 height 18
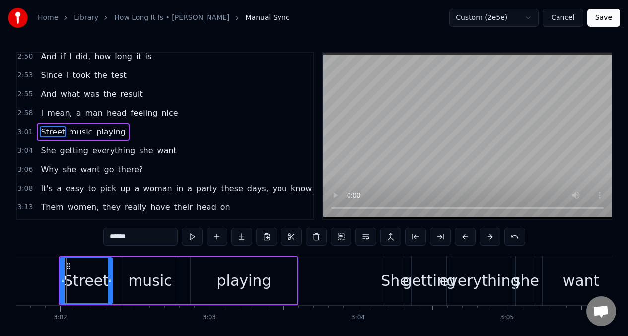
click at [54, 153] on span "She" at bounding box center [48, 150] width 17 height 11
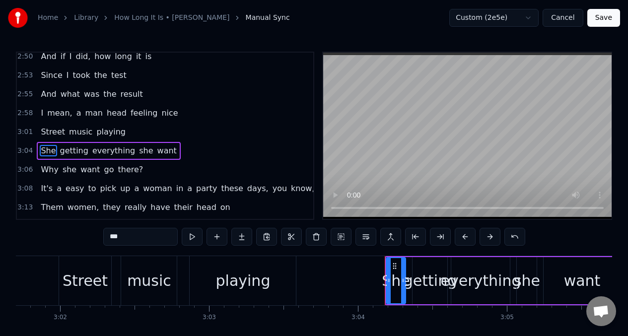
scroll to position [816, 0]
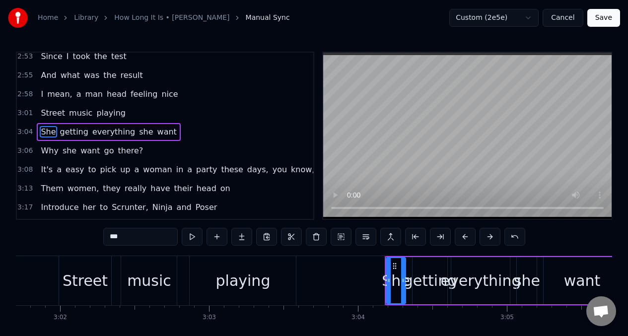
click at [461, 236] on button at bounding box center [464, 237] width 21 height 18
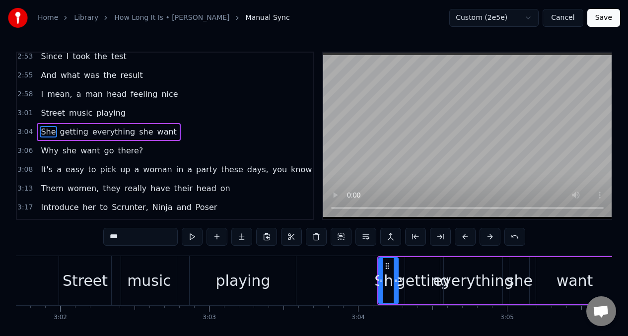
click at [71, 154] on span "she" at bounding box center [70, 150] width 16 height 11
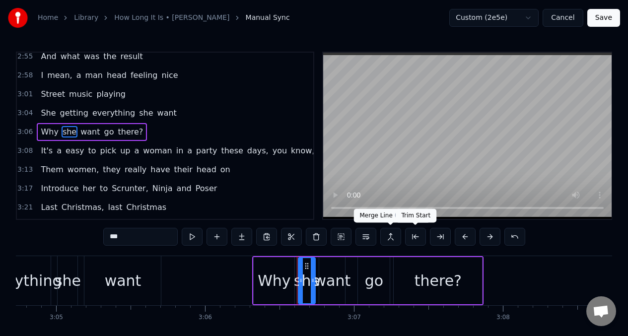
scroll to position [0, 27724]
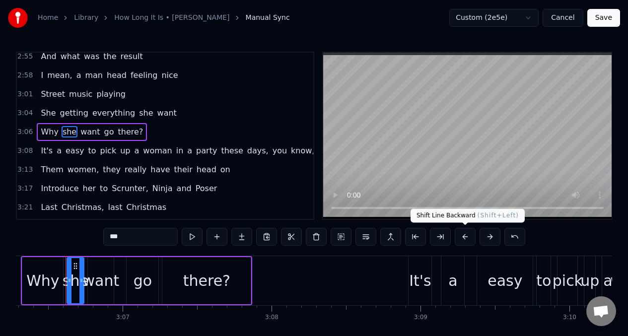
click at [464, 238] on button at bounding box center [464, 237] width 21 height 18
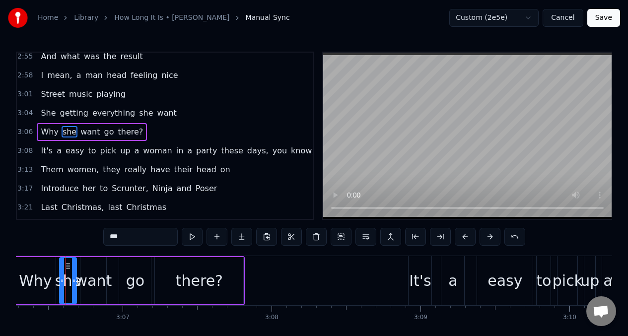
click at [99, 153] on span "pick" at bounding box center [108, 150] width 18 height 11
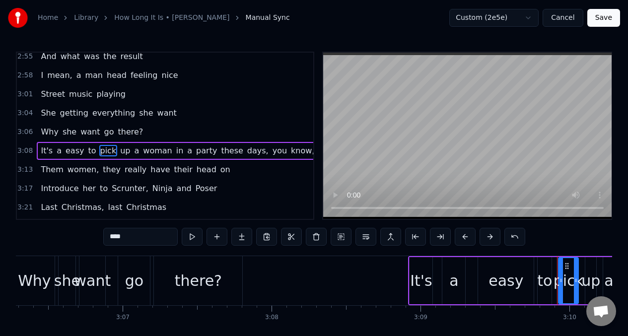
scroll to position [854, 0]
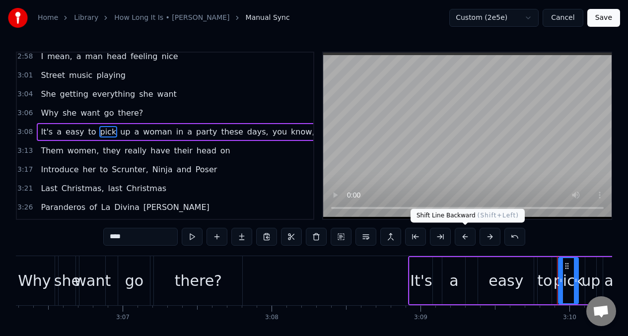
click at [464, 238] on button at bounding box center [464, 237] width 21 height 18
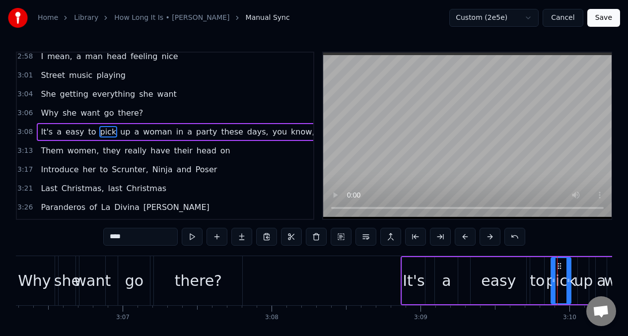
click at [66, 153] on span "women," at bounding box center [83, 150] width 34 height 11
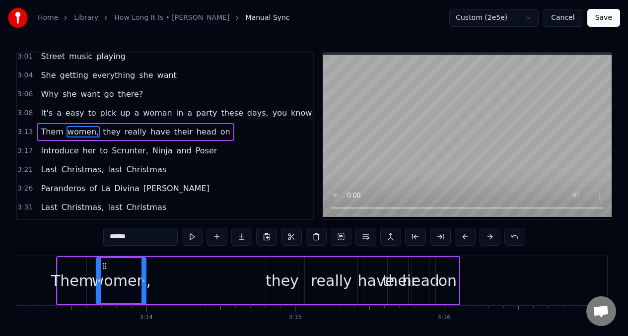
scroll to position [0, 28772]
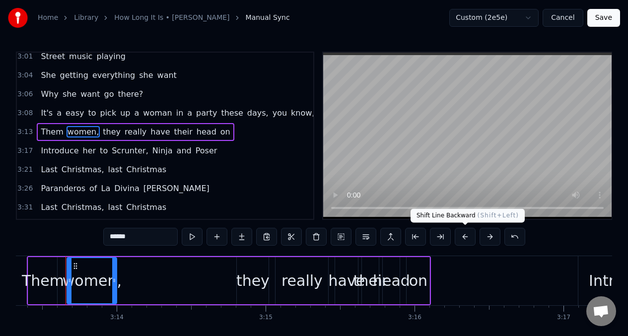
click at [464, 234] on button at bounding box center [464, 237] width 21 height 18
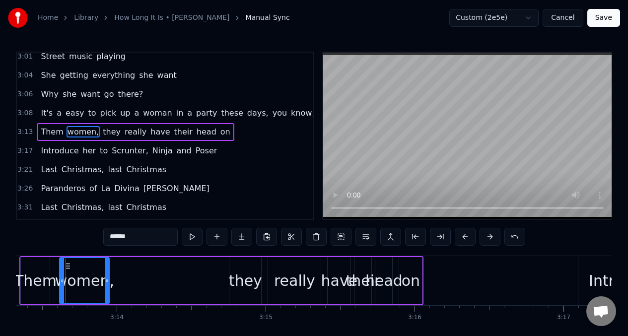
click at [72, 149] on span "Introduce" at bounding box center [60, 150] width 40 height 11
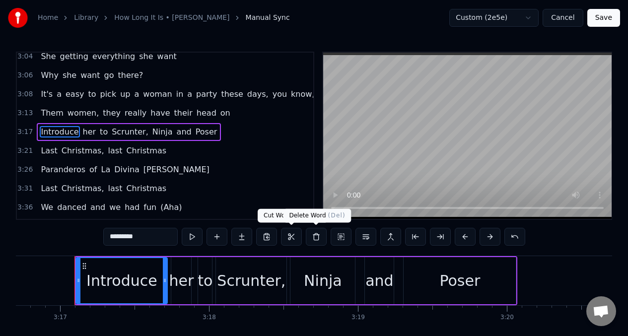
scroll to position [0, 29284]
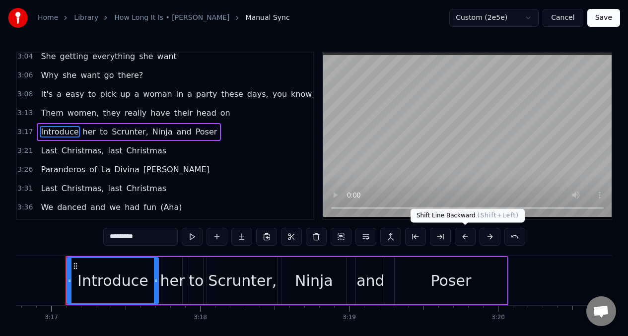
click at [463, 235] on button at bounding box center [464, 237] width 21 height 18
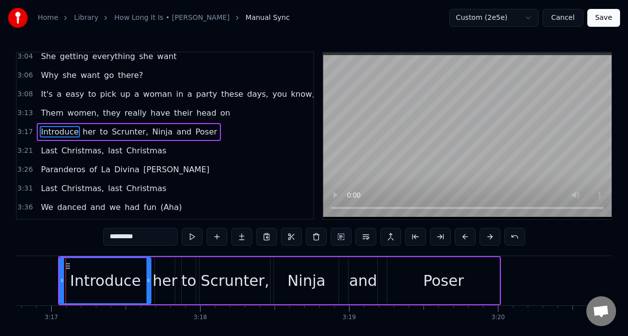
click at [46, 154] on span "Last" at bounding box center [49, 150] width 18 height 11
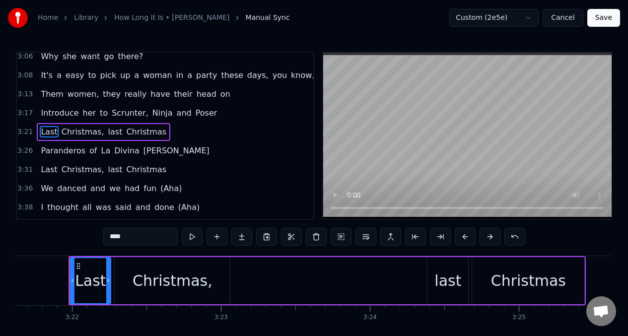
scroll to position [0, 30010]
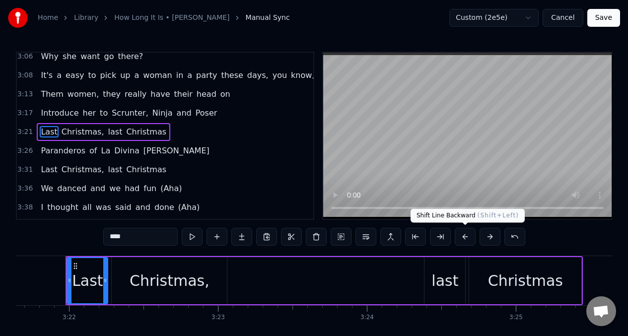
click at [464, 236] on button at bounding box center [464, 237] width 21 height 18
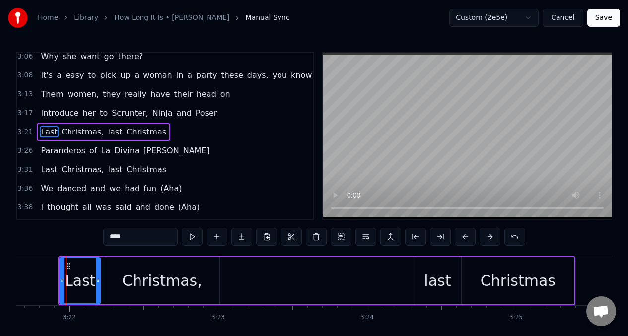
click at [69, 154] on span "Paranderos" at bounding box center [63, 150] width 47 height 11
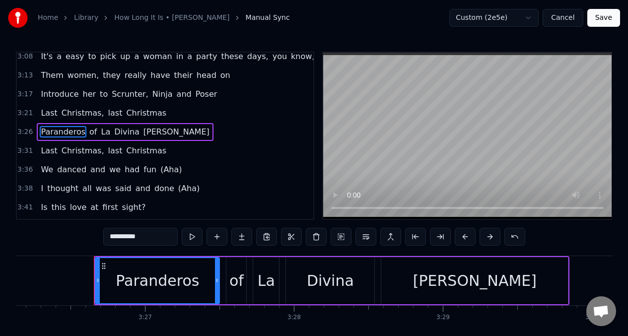
scroll to position [0, 30707]
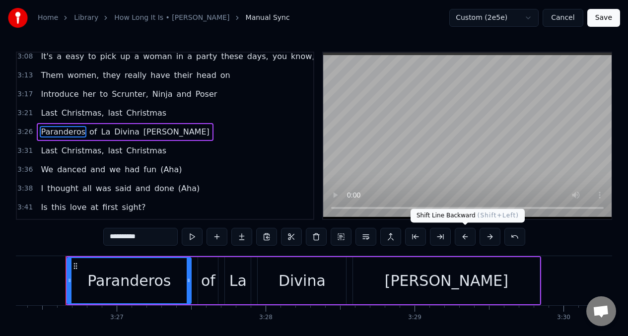
click at [464, 237] on button at bounding box center [464, 237] width 21 height 18
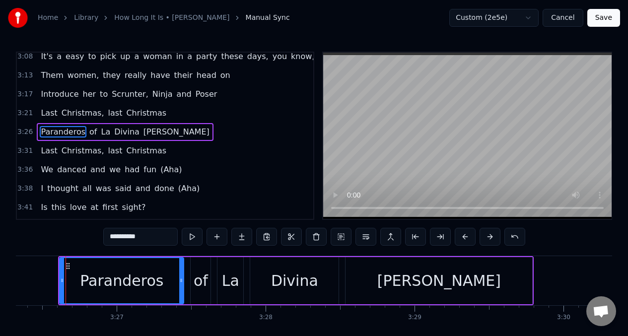
click at [50, 152] on span "Last" at bounding box center [49, 150] width 18 height 11
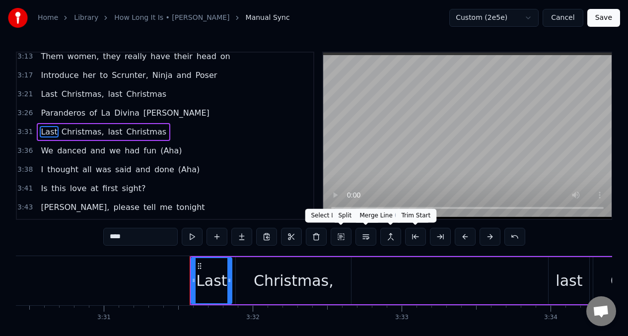
scroll to position [0, 31439]
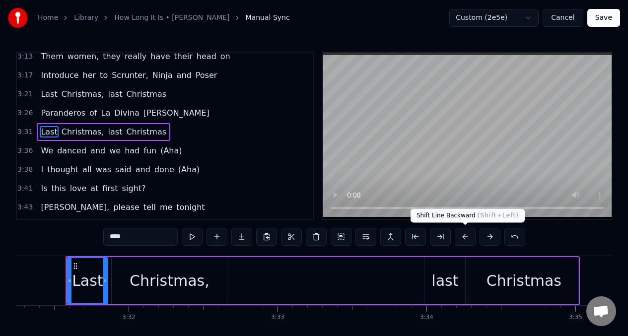
click at [462, 239] on button at bounding box center [464, 237] width 21 height 18
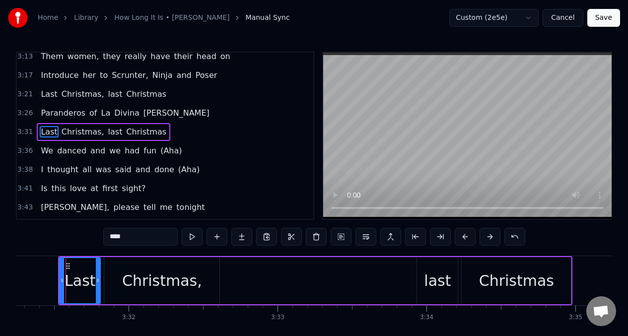
click at [76, 150] on span "danced" at bounding box center [71, 150] width 31 height 11
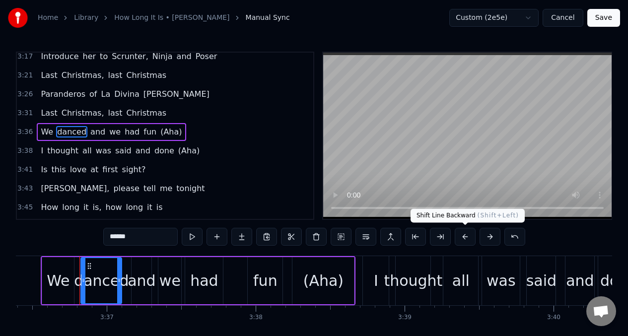
scroll to position [0, 32219]
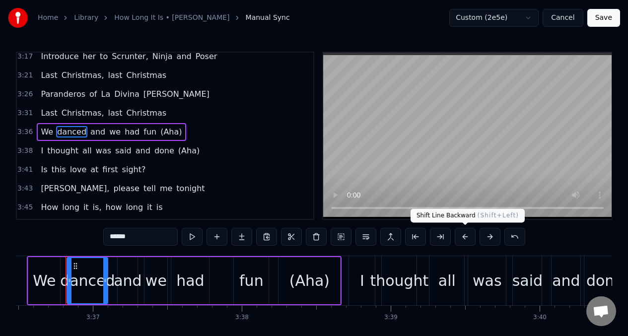
click at [462, 235] on button at bounding box center [464, 237] width 21 height 18
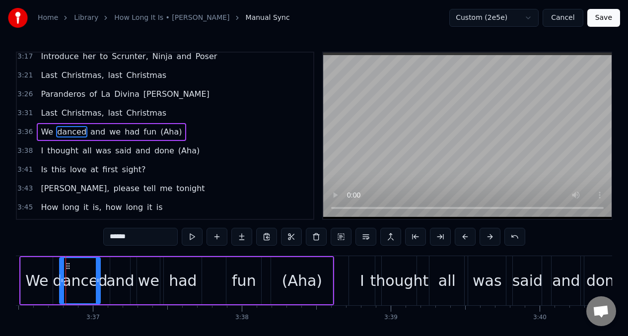
click at [52, 149] on span "thought" at bounding box center [62, 150] width 33 height 11
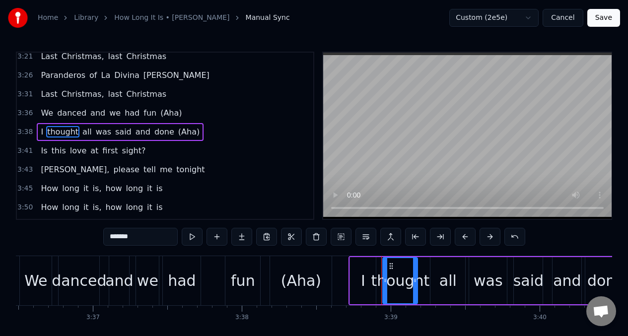
scroll to position [986, 0]
click at [463, 237] on button at bounding box center [464, 237] width 21 height 18
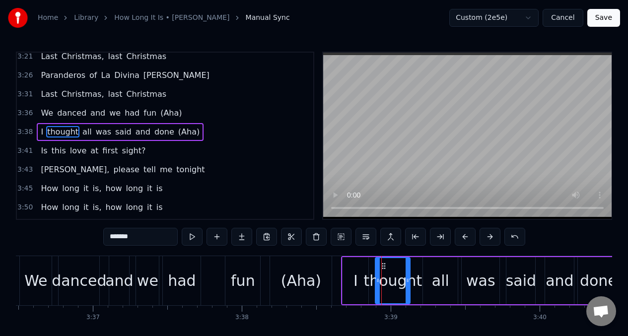
click at [62, 151] on span "this" at bounding box center [59, 150] width 16 height 11
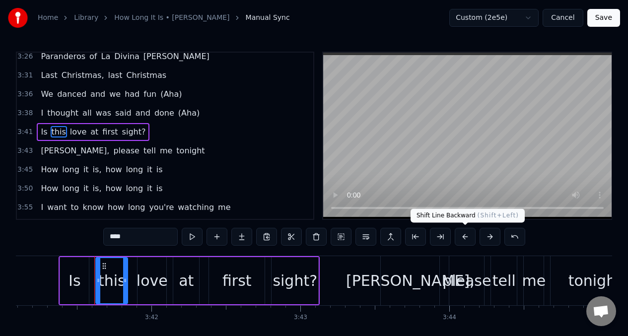
scroll to position [0, 32933]
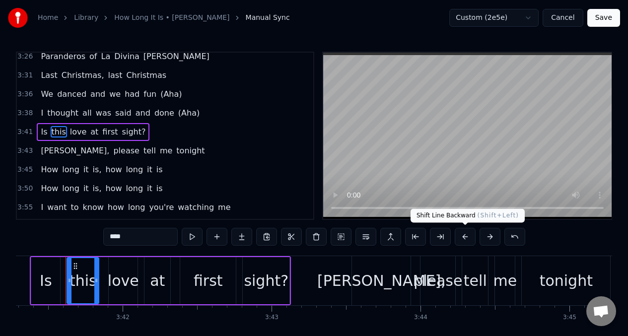
click at [464, 235] on button at bounding box center [464, 237] width 21 height 18
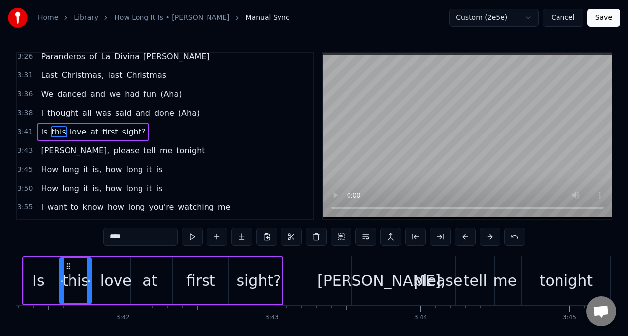
click at [62, 150] on span "[PERSON_NAME]," at bounding box center [75, 150] width 70 height 11
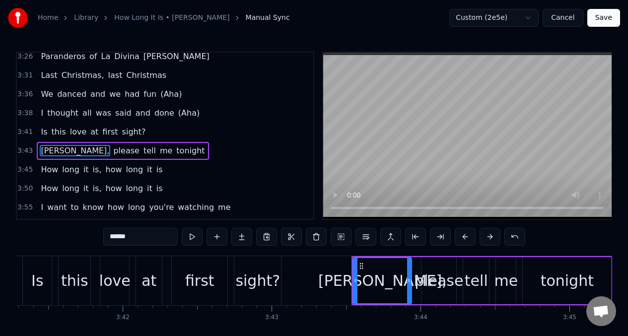
scroll to position [1023, 0]
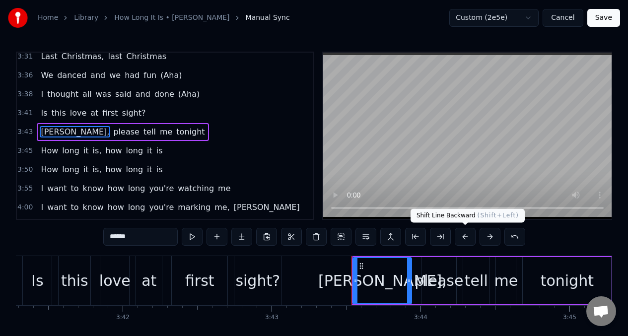
click at [464, 235] on button at bounding box center [464, 237] width 21 height 18
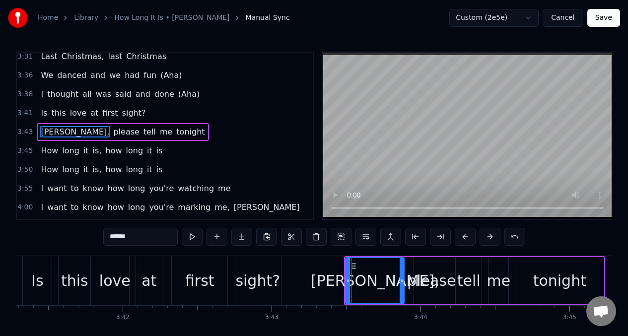
click at [53, 150] on span "How" at bounding box center [49, 150] width 19 height 11
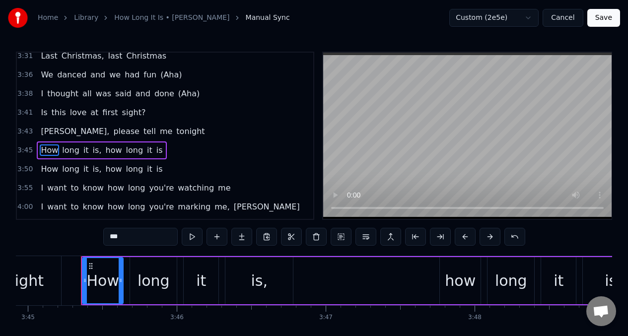
scroll to position [0, 33490]
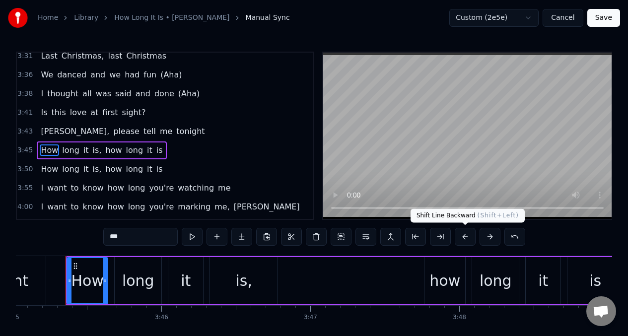
click at [467, 238] on button at bounding box center [464, 237] width 21 height 18
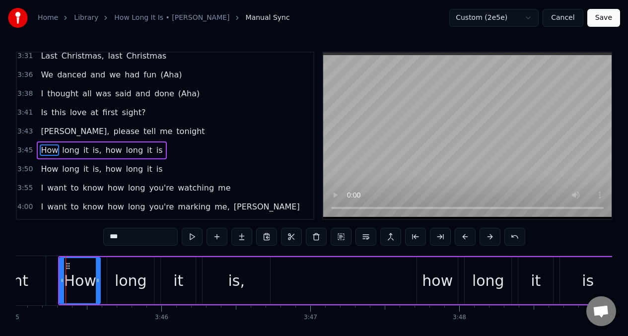
click at [72, 169] on span "long" at bounding box center [70, 168] width 19 height 11
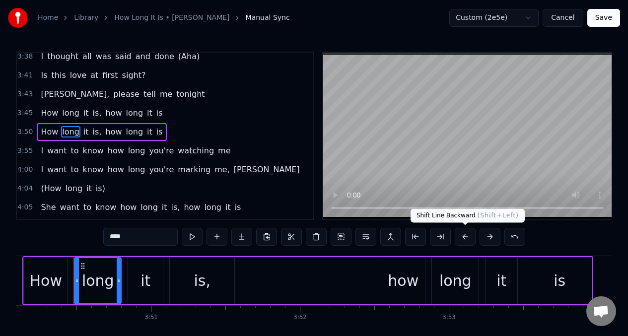
scroll to position [0, 34252]
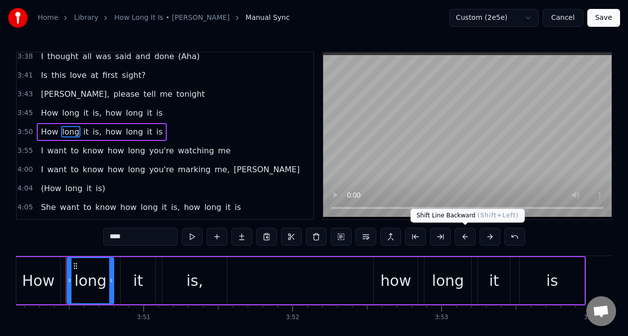
click at [465, 236] on button at bounding box center [464, 237] width 21 height 18
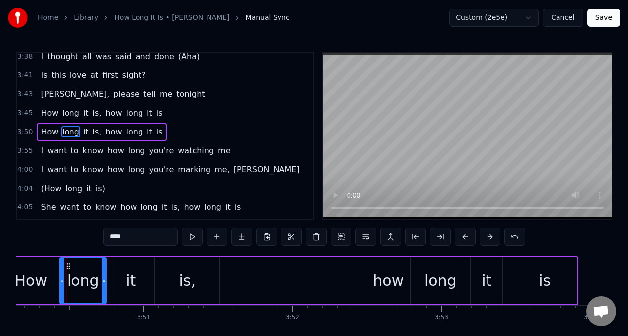
click at [61, 150] on span "want" at bounding box center [56, 150] width 21 height 11
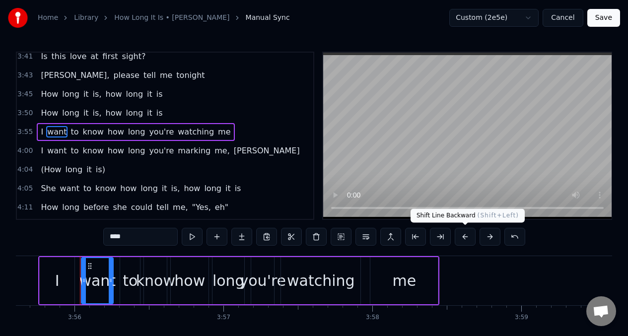
scroll to position [0, 35079]
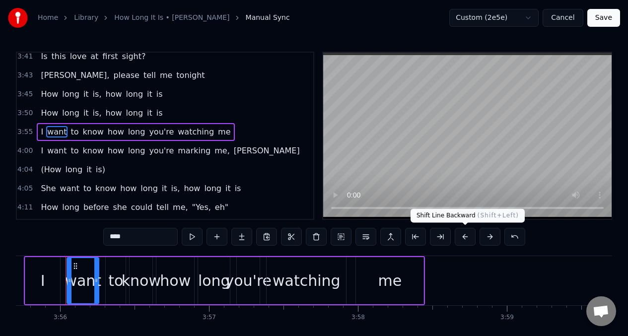
click at [461, 239] on button at bounding box center [464, 237] width 21 height 18
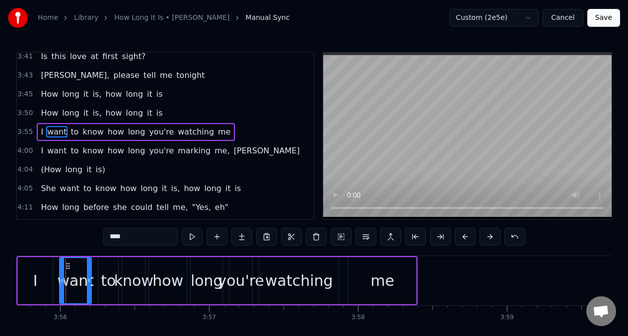
click at [82, 155] on span "know" at bounding box center [93, 150] width 23 height 11
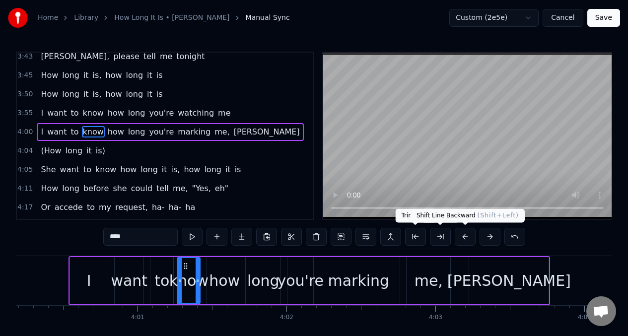
scroll to position [0, 35856]
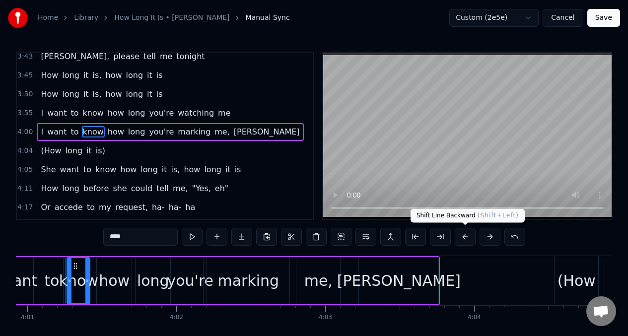
click at [462, 238] on button at bounding box center [464, 237] width 21 height 18
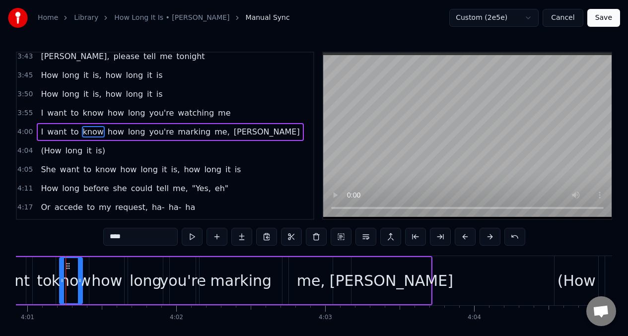
click at [52, 155] on span "(How" at bounding box center [51, 150] width 22 height 11
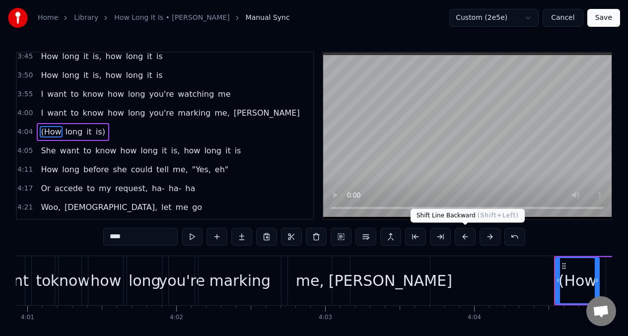
click at [461, 237] on button at bounding box center [464, 237] width 21 height 18
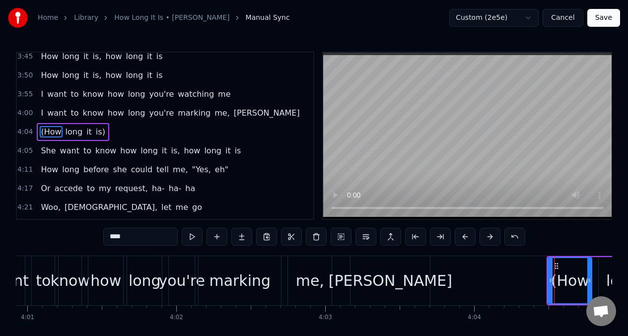
click at [84, 155] on span "to" at bounding box center [87, 150] width 10 height 11
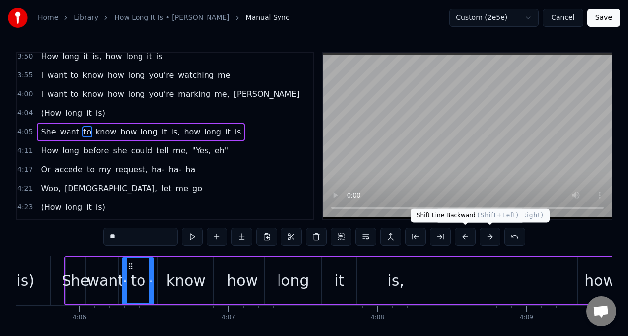
scroll to position [0, 36603]
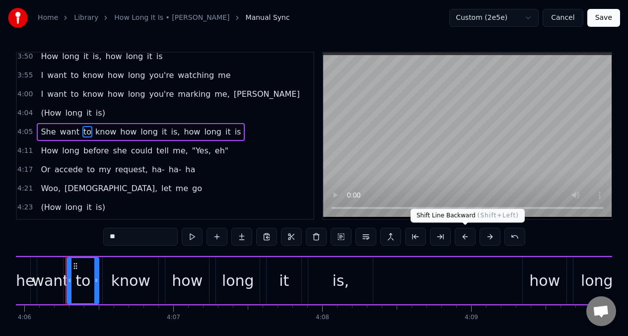
click at [464, 237] on button at bounding box center [464, 237] width 21 height 18
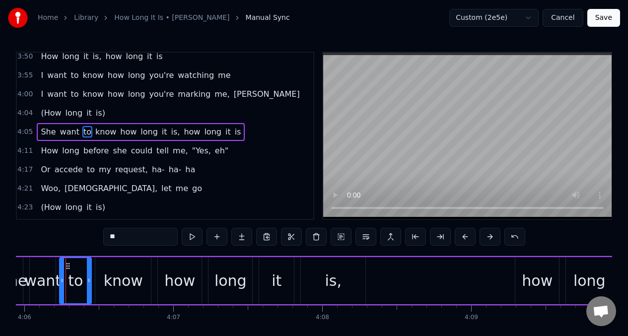
click at [49, 149] on span "How" at bounding box center [49, 150] width 19 height 11
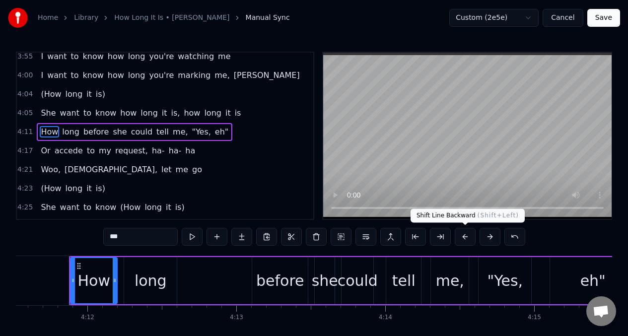
scroll to position [0, 37437]
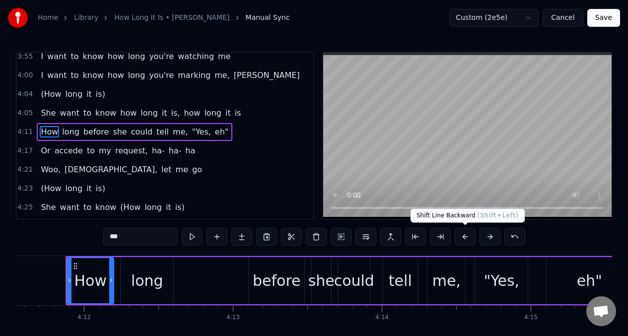
click at [463, 236] on button at bounding box center [464, 237] width 21 height 18
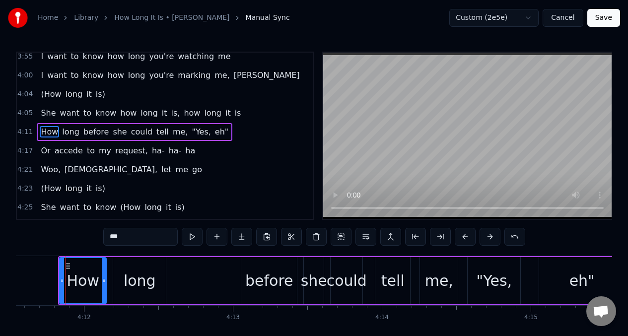
click at [66, 151] on span "accede" at bounding box center [69, 150] width 30 height 11
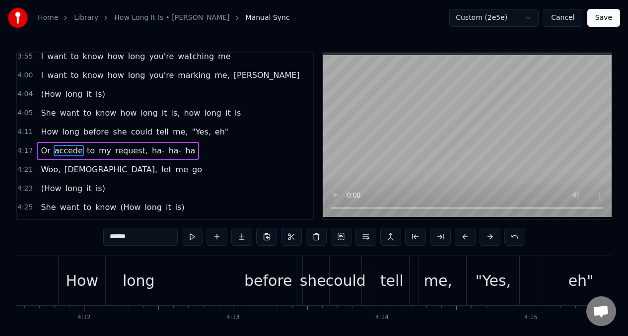
scroll to position [1174, 0]
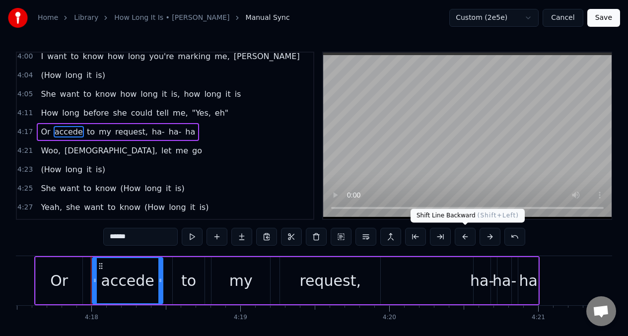
click at [462, 236] on button at bounding box center [464, 237] width 21 height 18
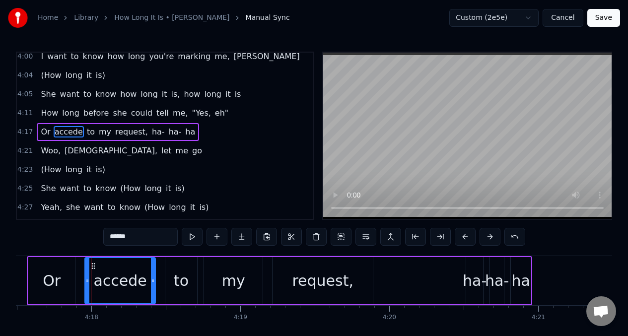
scroll to position [0, 38347]
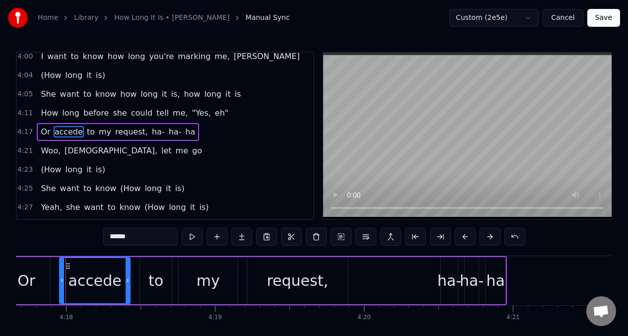
click at [44, 146] on span "Woo," at bounding box center [51, 150] width 22 height 11
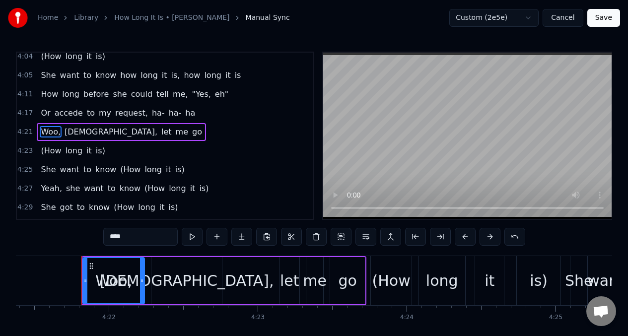
scroll to position [0, 38916]
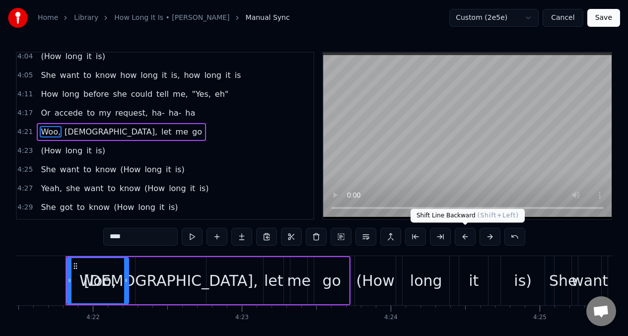
click at [465, 233] on button at bounding box center [464, 237] width 21 height 18
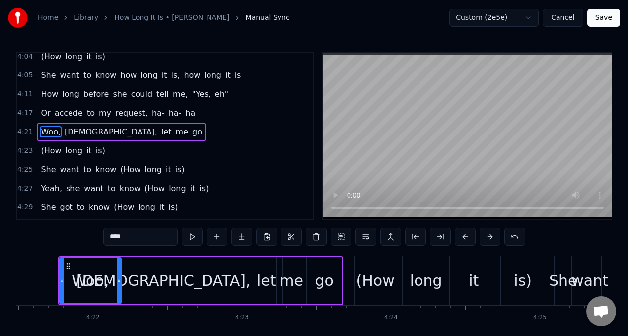
click at [54, 149] on span "(How" at bounding box center [51, 150] width 22 height 11
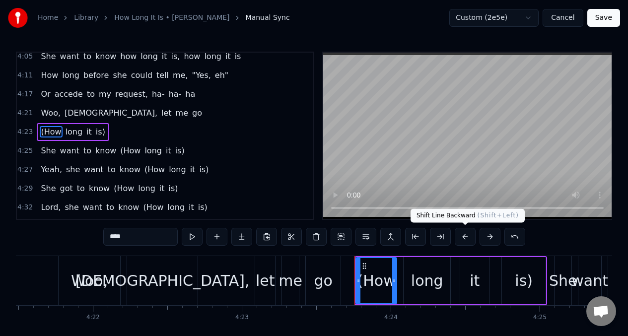
click at [463, 234] on button at bounding box center [464, 237] width 21 height 18
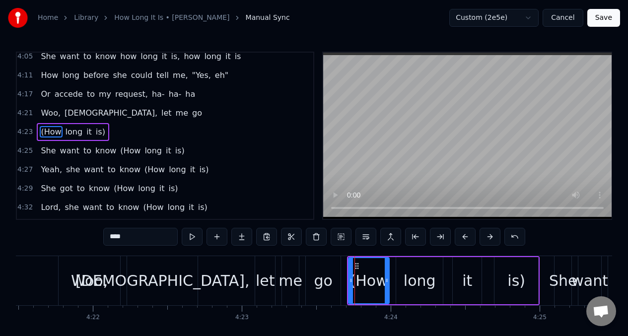
click at [50, 152] on span "She" at bounding box center [48, 150] width 17 height 11
type input "***"
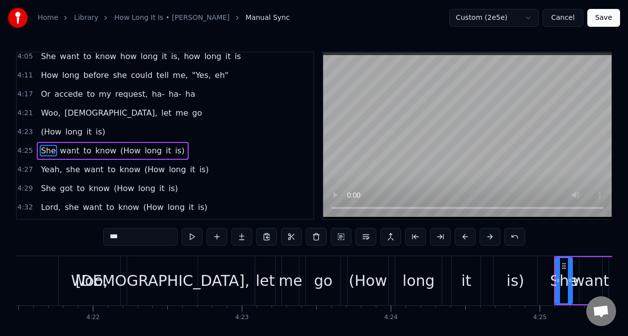
scroll to position [1231, 0]
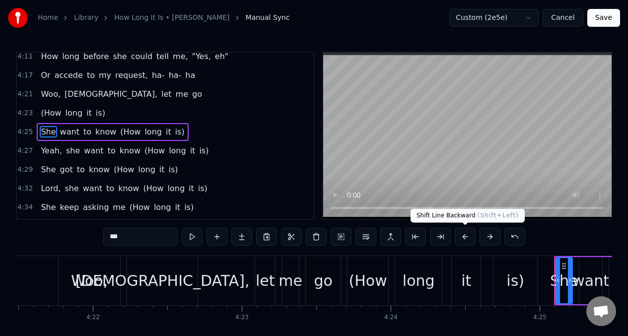
click at [462, 239] on button at bounding box center [464, 237] width 21 height 18
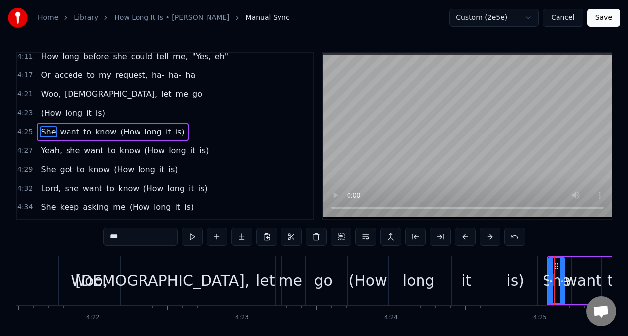
click at [250, 284] on div "Woo, [DEMOGRAPHIC_DATA], let me go" at bounding box center [200, 280] width 285 height 49
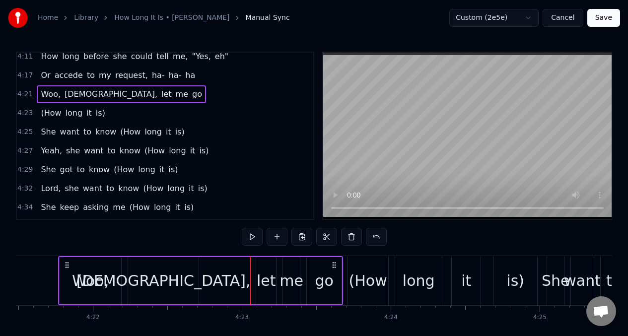
click at [409, 287] on div "long" at bounding box center [418, 280] width 32 height 22
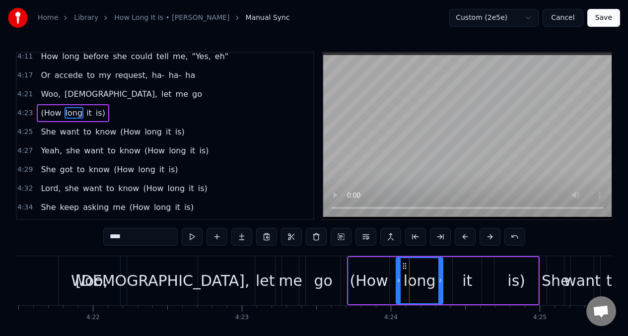
scroll to position [1212, 0]
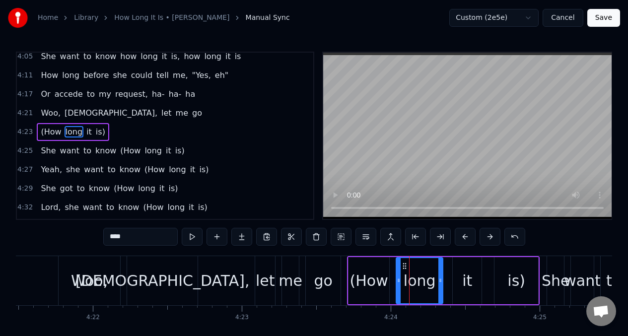
click at [51, 171] on span "Yeah," at bounding box center [51, 169] width 23 height 11
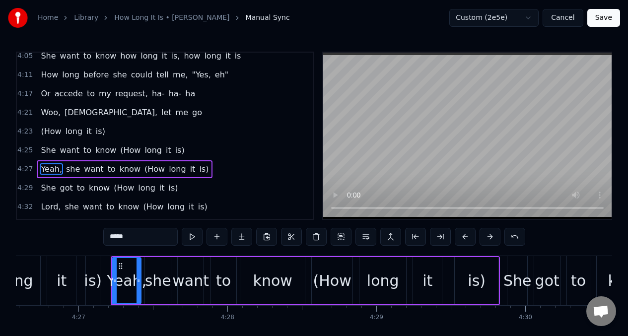
scroll to position [0, 39720]
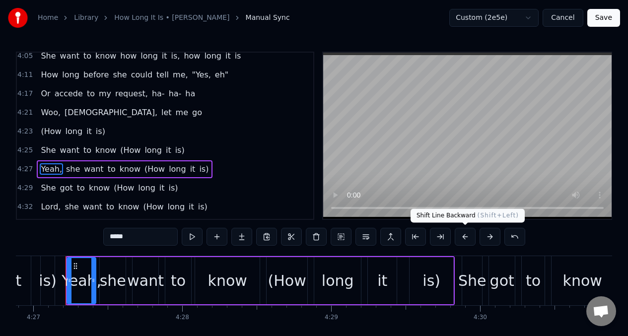
click at [463, 235] on button at bounding box center [464, 237] width 21 height 18
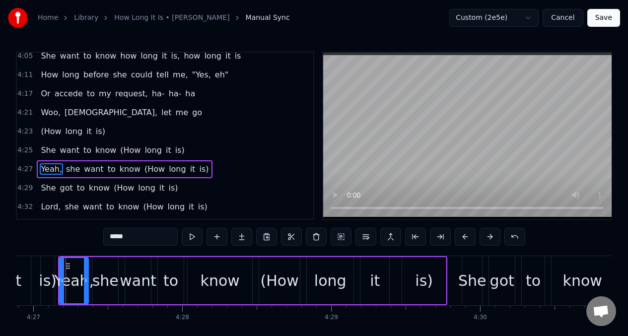
click at [47, 186] on span "She" at bounding box center [48, 187] width 17 height 11
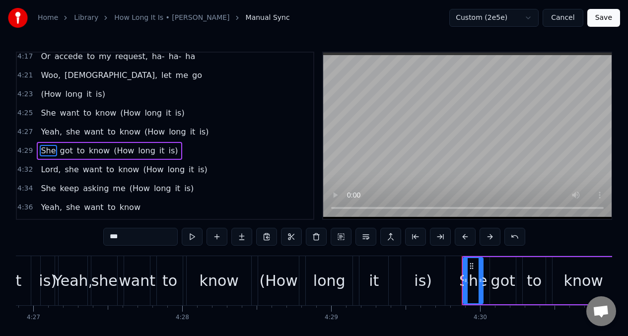
scroll to position [1269, 0]
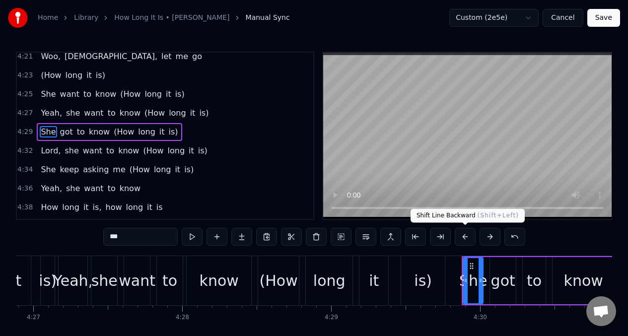
click at [462, 239] on button at bounding box center [464, 237] width 21 height 18
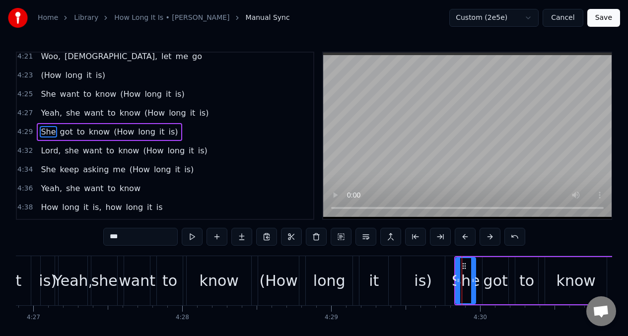
click at [45, 154] on span "Lord," at bounding box center [51, 150] width 22 height 11
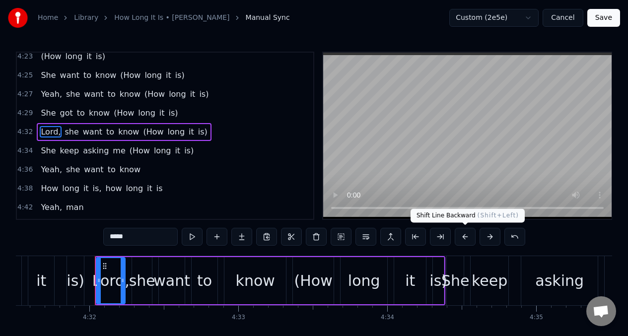
scroll to position [0, 40437]
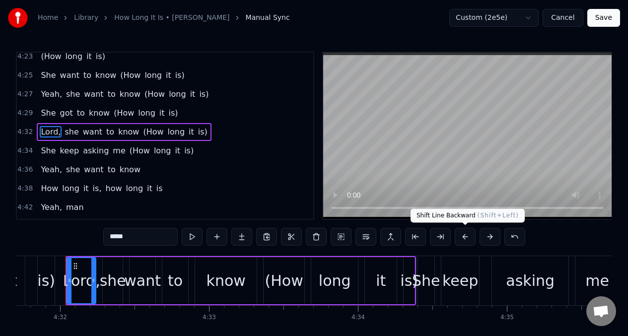
click at [465, 239] on button at bounding box center [464, 237] width 21 height 18
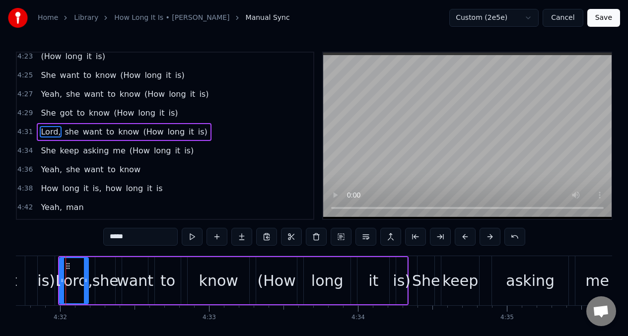
click at [46, 154] on span "She" at bounding box center [48, 150] width 17 height 11
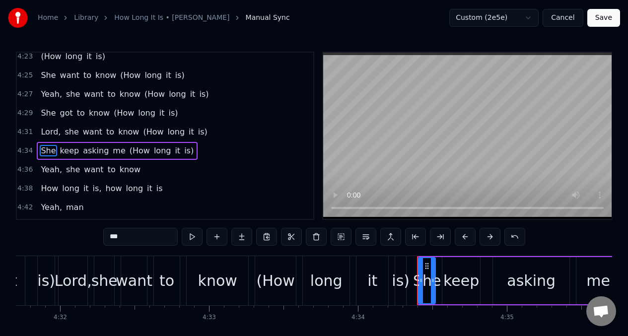
scroll to position [1306, 0]
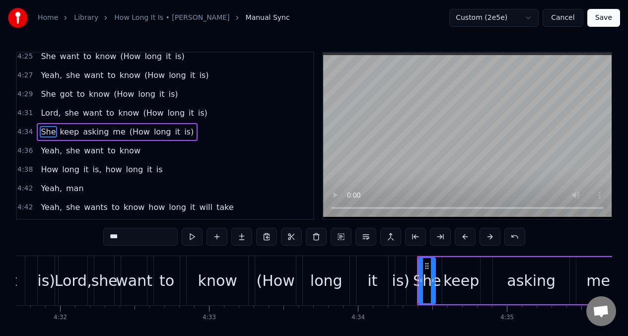
click at [463, 236] on button at bounding box center [464, 237] width 21 height 18
click at [49, 153] on span "Yeah," at bounding box center [51, 150] width 23 height 11
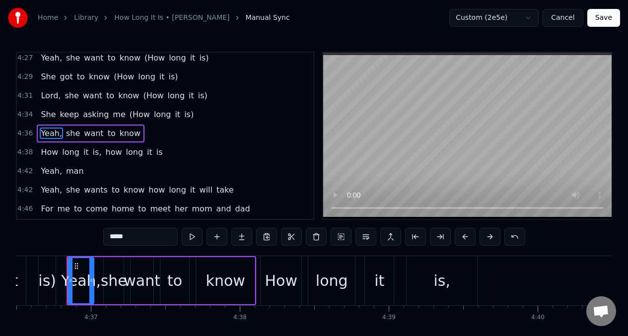
scroll to position [0, 41151]
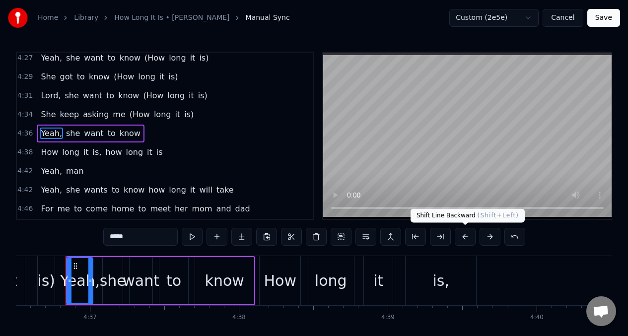
click at [463, 239] on button at bounding box center [464, 237] width 21 height 18
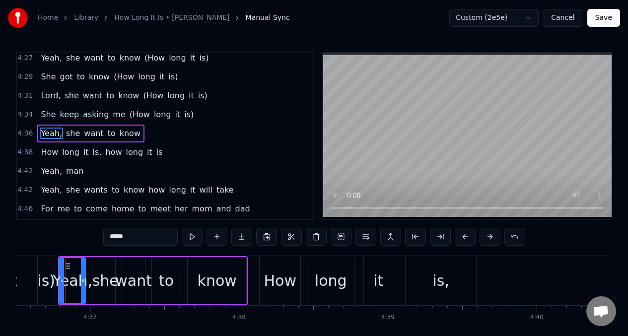
click at [130, 157] on span "long" at bounding box center [134, 151] width 19 height 11
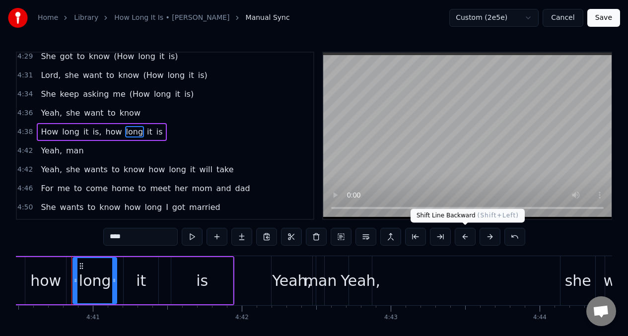
scroll to position [0, 41750]
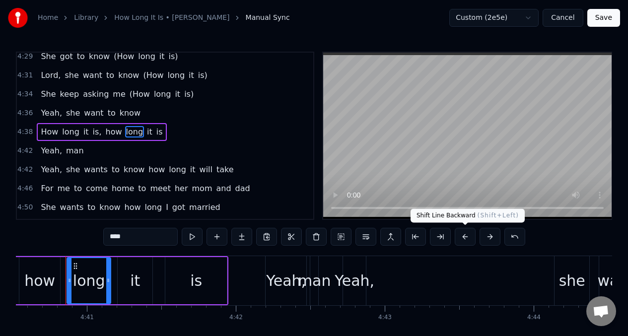
click at [464, 237] on button at bounding box center [464, 237] width 21 height 18
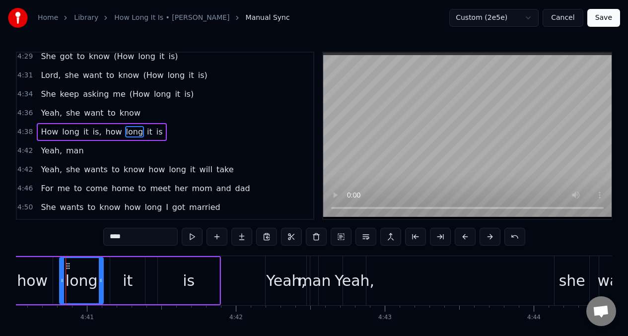
click at [65, 149] on span "man" at bounding box center [75, 150] width 20 height 11
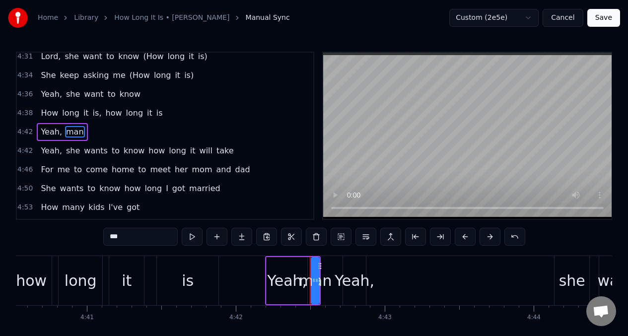
scroll to position [1363, 0]
click at [465, 237] on button at bounding box center [464, 237] width 21 height 18
click at [123, 154] on span "know" at bounding box center [134, 150] width 23 height 11
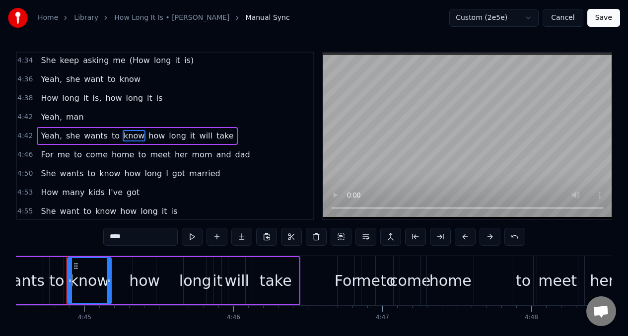
scroll to position [0, 42348]
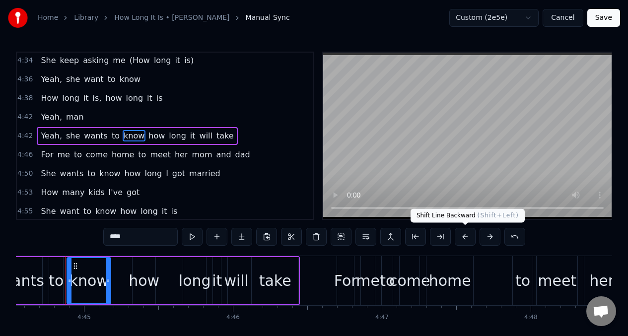
click at [464, 236] on button at bounding box center [464, 237] width 21 height 18
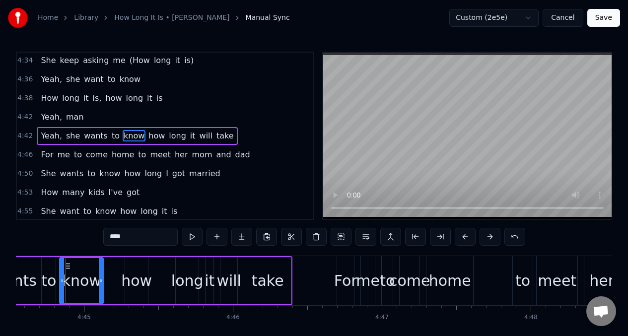
click at [77, 155] on span "to" at bounding box center [78, 154] width 10 height 11
type input "**"
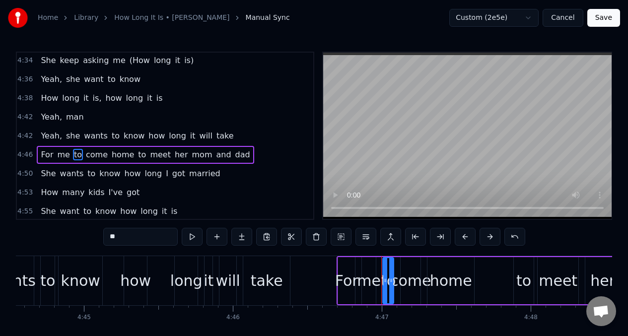
scroll to position [1387, 0]
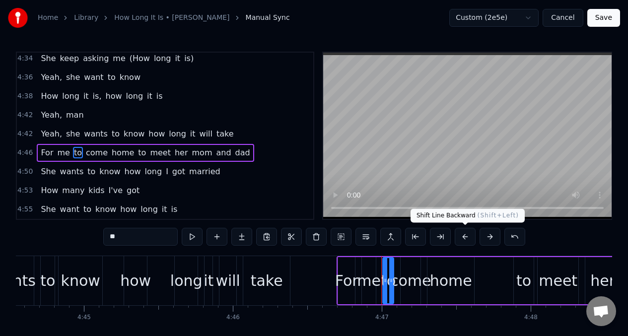
click at [464, 238] on button at bounding box center [464, 237] width 21 height 18
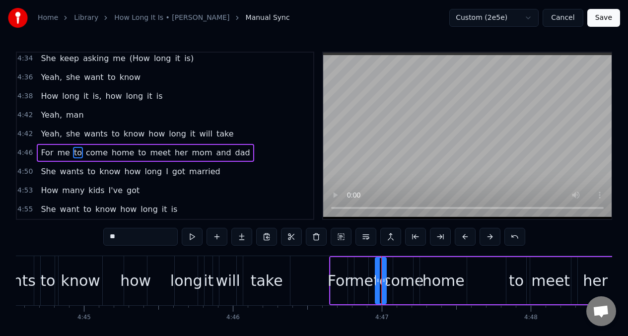
click at [55, 166] on div "She wants to know how long I got married" at bounding box center [130, 172] width 187 height 18
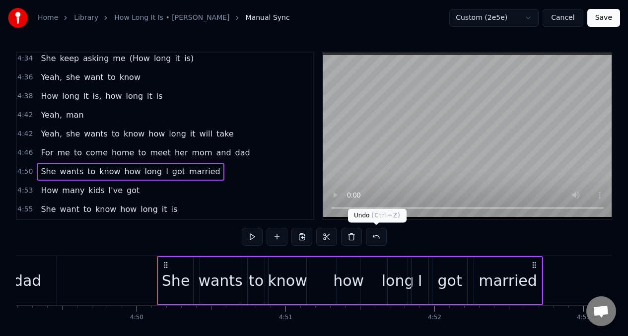
scroll to position [0, 43131]
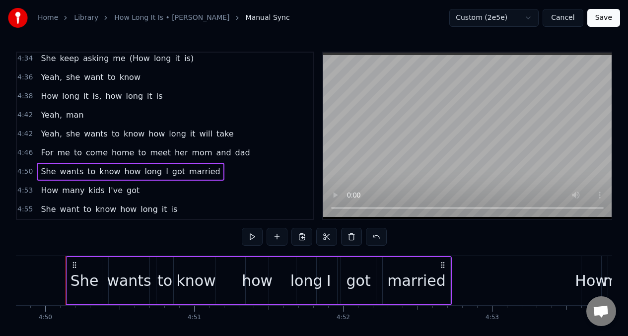
click at [45, 166] on span "She" at bounding box center [48, 171] width 17 height 11
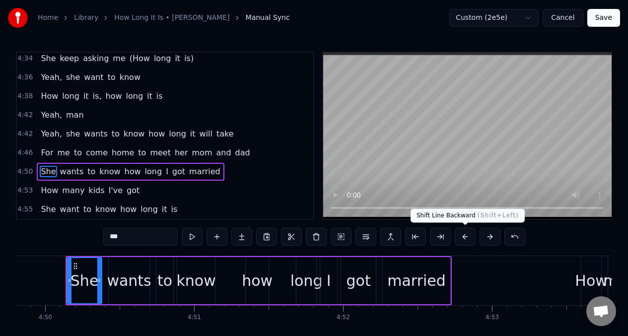
click at [464, 236] on button at bounding box center [464, 237] width 21 height 18
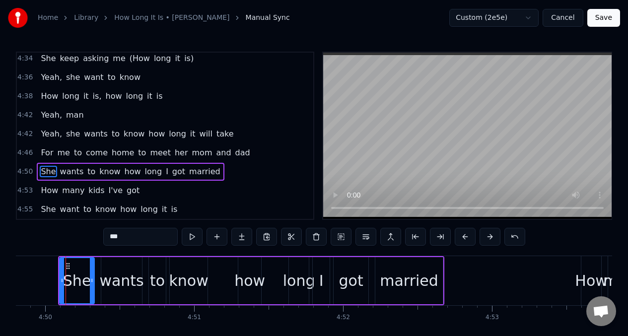
click at [51, 186] on span "How" at bounding box center [49, 190] width 19 height 11
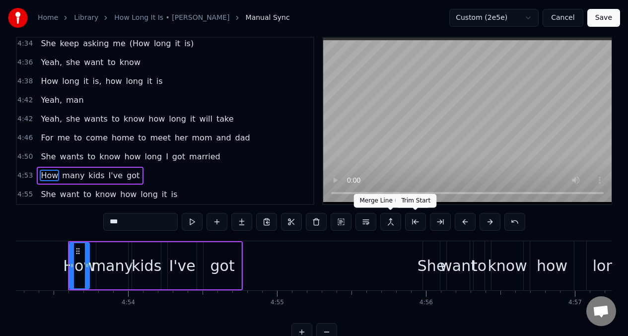
scroll to position [0, 43646]
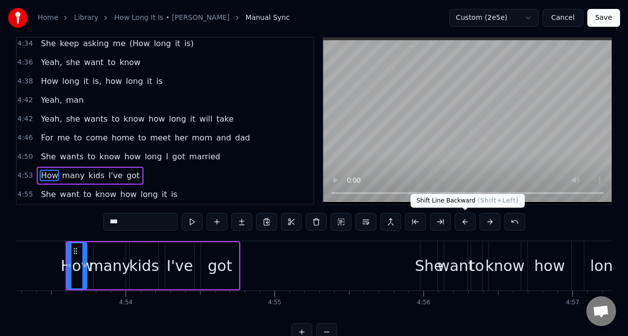
click at [463, 222] on button at bounding box center [464, 222] width 21 height 18
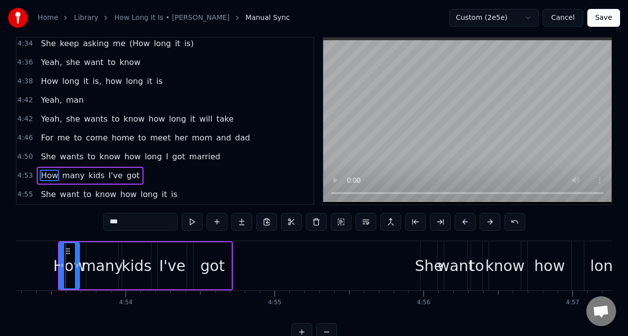
click at [49, 189] on span "She" at bounding box center [48, 194] width 17 height 11
type input "***"
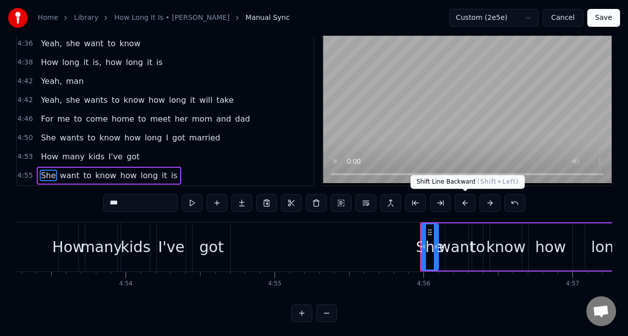
click at [463, 205] on button at bounding box center [464, 203] width 21 height 18
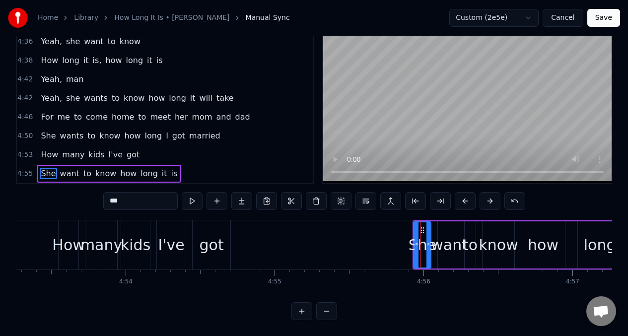
scroll to position [43, 0]
click at [606, 20] on button "Save" at bounding box center [603, 18] width 33 height 18
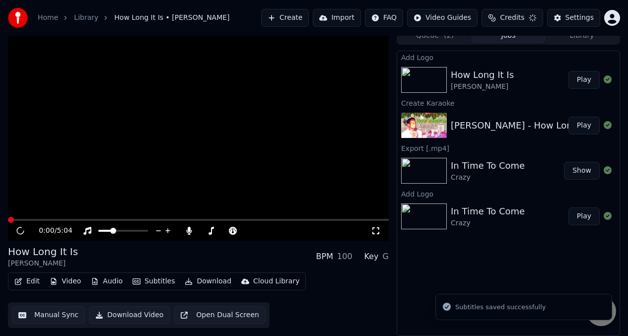
scroll to position [9, 0]
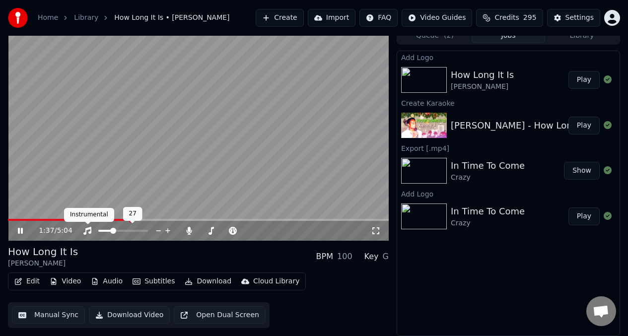
click at [87, 228] on icon at bounding box center [87, 231] width 8 height 8
click at [87, 228] on icon at bounding box center [87, 231] width 10 height 8
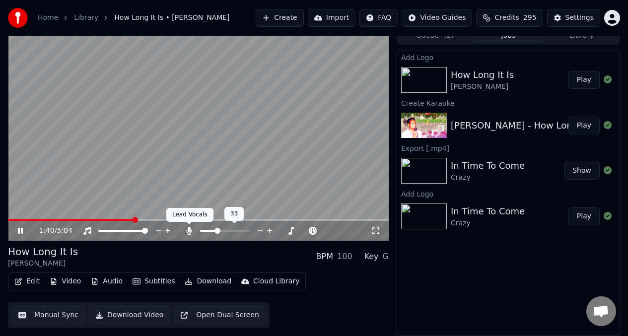
click at [187, 230] on icon at bounding box center [189, 231] width 10 height 8
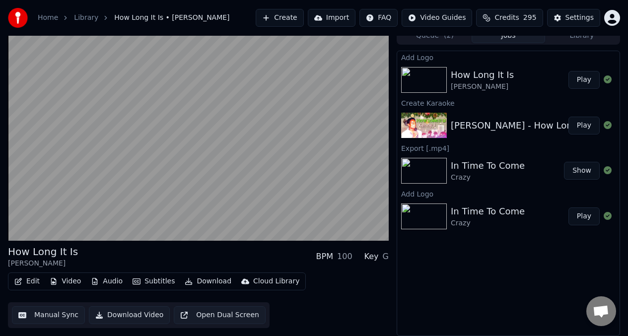
click at [126, 313] on button "Download Video" at bounding box center [129, 315] width 81 height 18
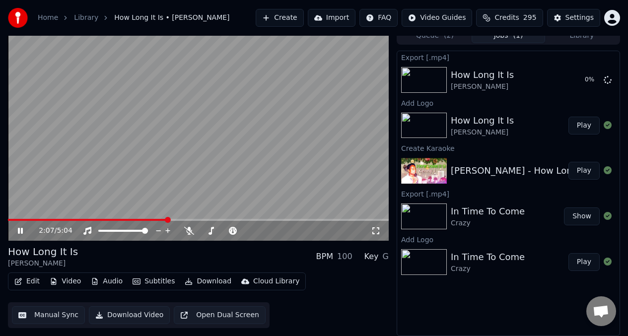
click at [82, 128] on video at bounding box center [198, 134] width 381 height 214
